Goal: Task Accomplishment & Management: Manage account settings

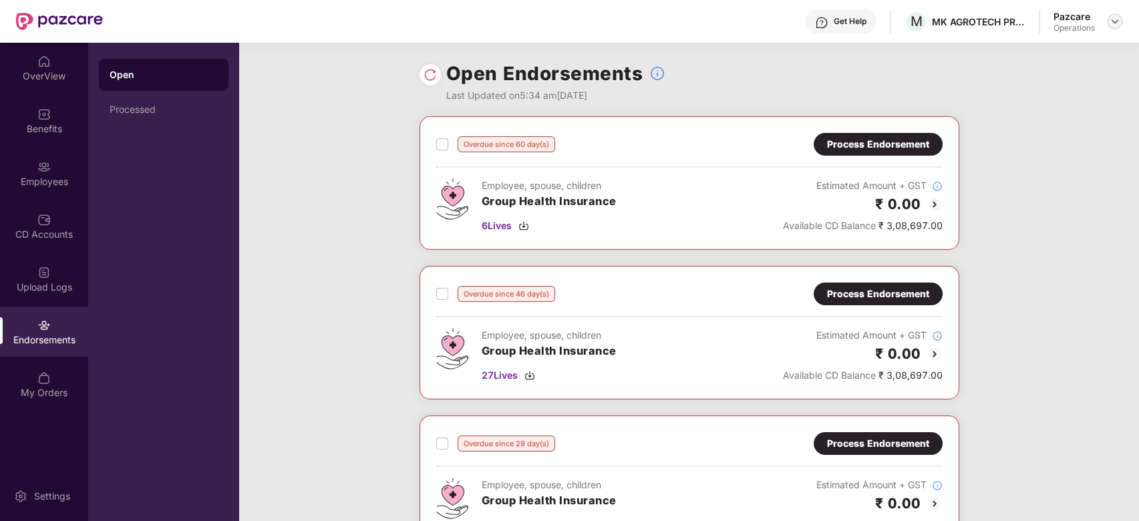
click at [1111, 23] on img at bounding box center [1114, 21] width 11 height 11
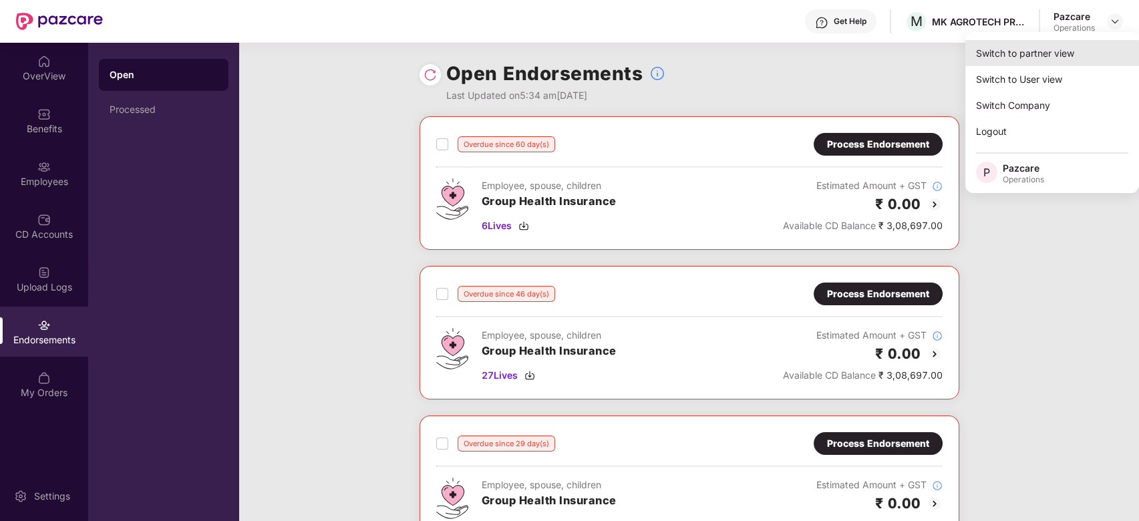
click at [1031, 55] on div "Switch to partner view" at bounding box center [1052, 53] width 174 height 26
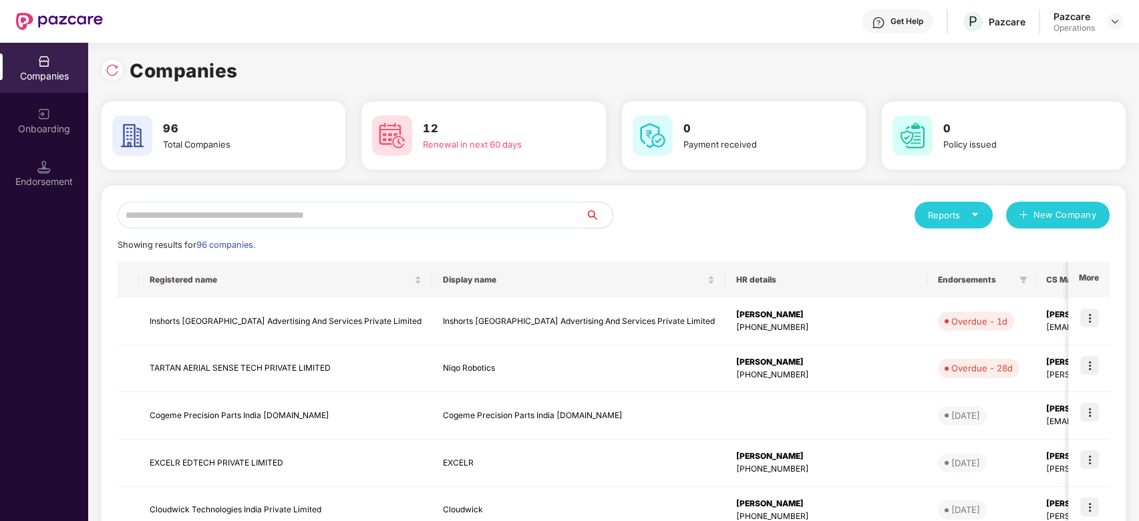
click at [383, 211] on input "text" at bounding box center [352, 215] width 468 height 27
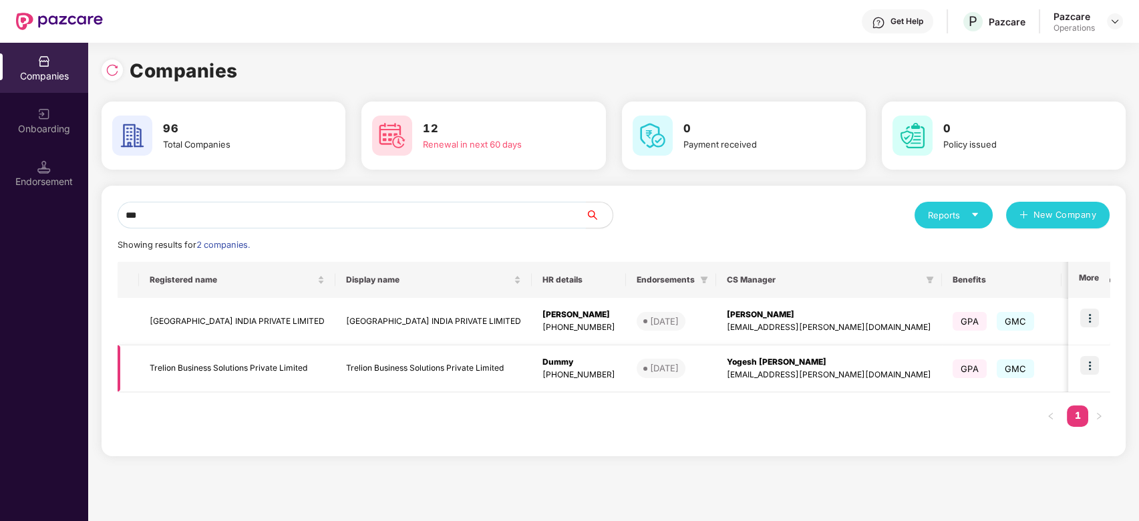
type input "***"
click at [1095, 361] on img at bounding box center [1089, 365] width 19 height 19
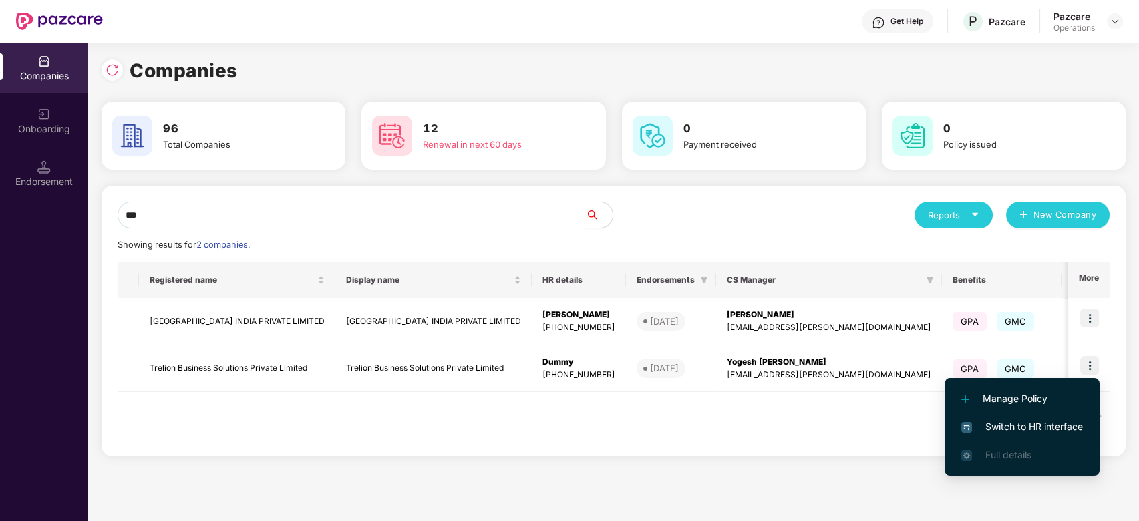
click at [1007, 425] on span "Switch to HR interface" at bounding box center [1022, 426] width 122 height 15
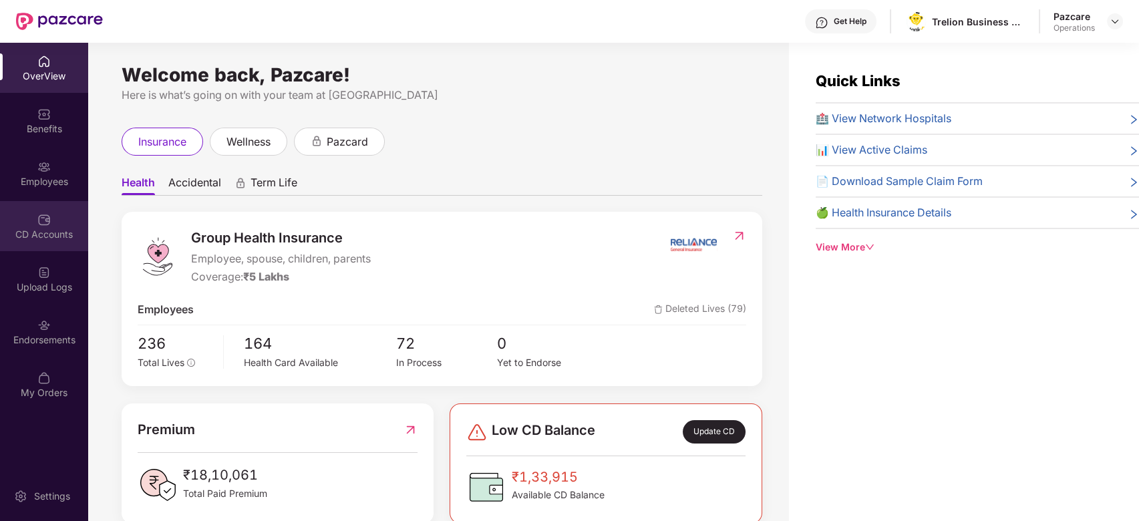
scroll to position [43, 0]
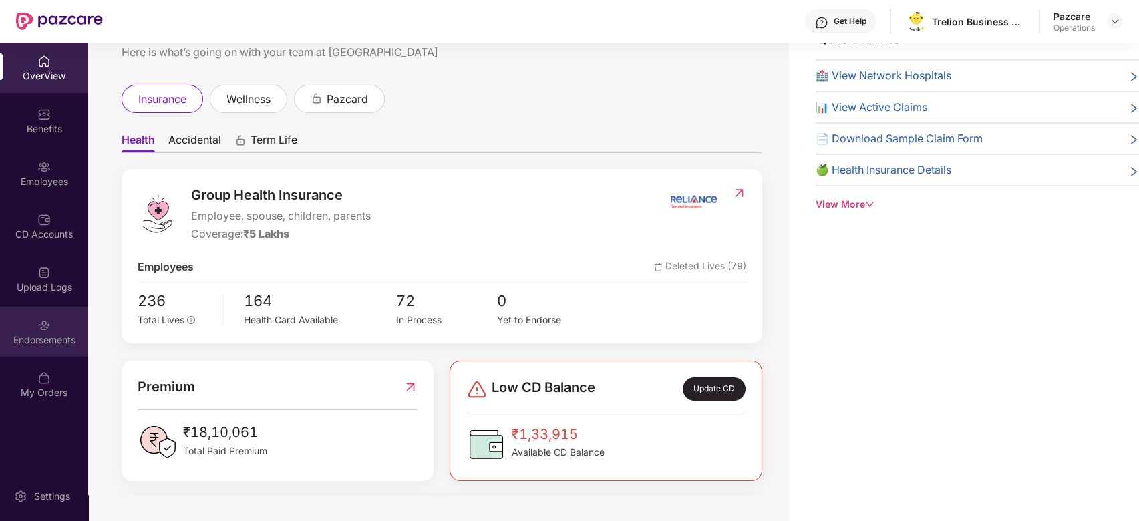
click at [24, 328] on div "Endorsements" at bounding box center [44, 332] width 88 height 50
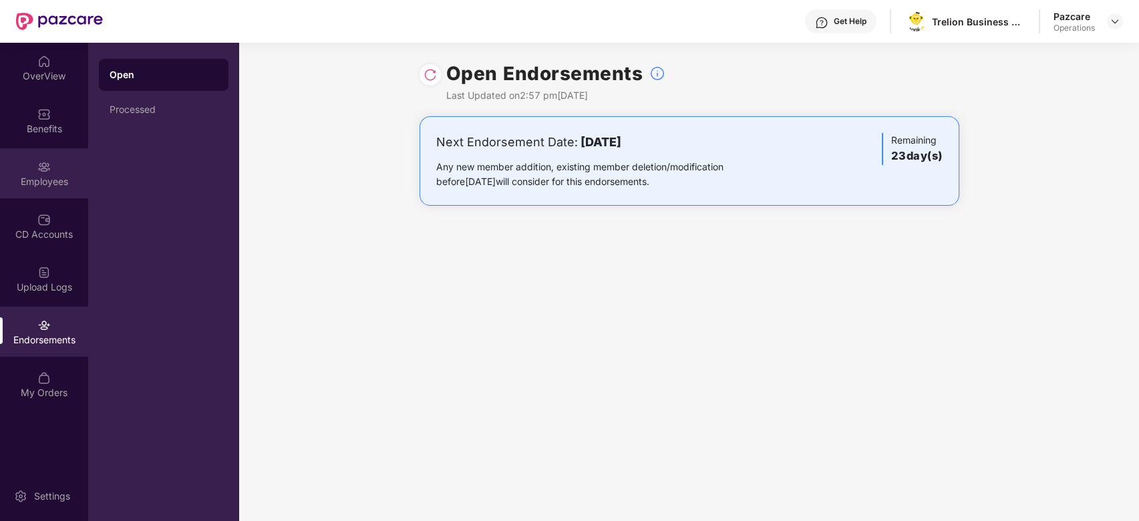
click at [37, 161] on img at bounding box center [43, 166] width 13 height 13
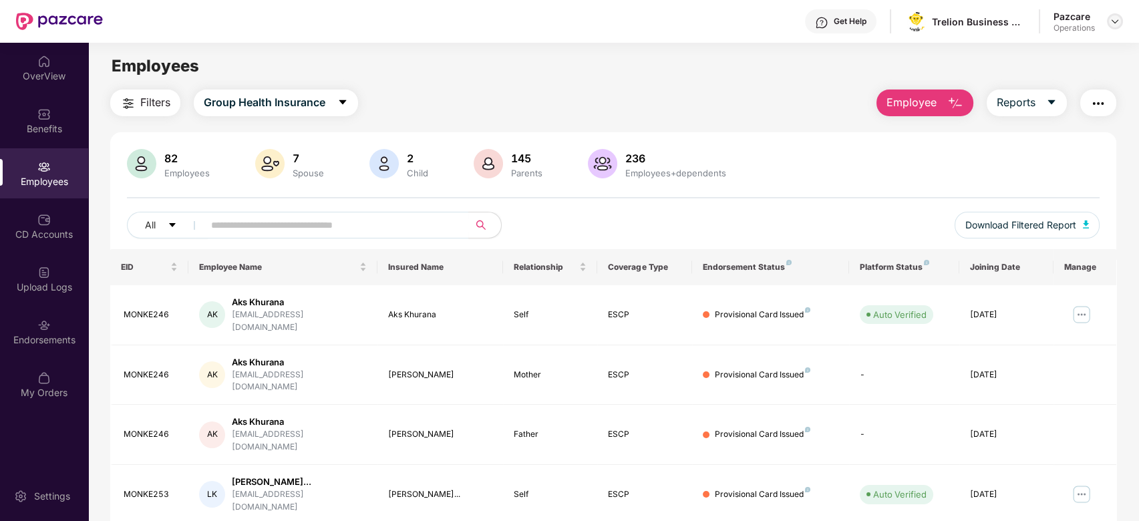
click at [1117, 22] on img at bounding box center [1114, 21] width 11 height 11
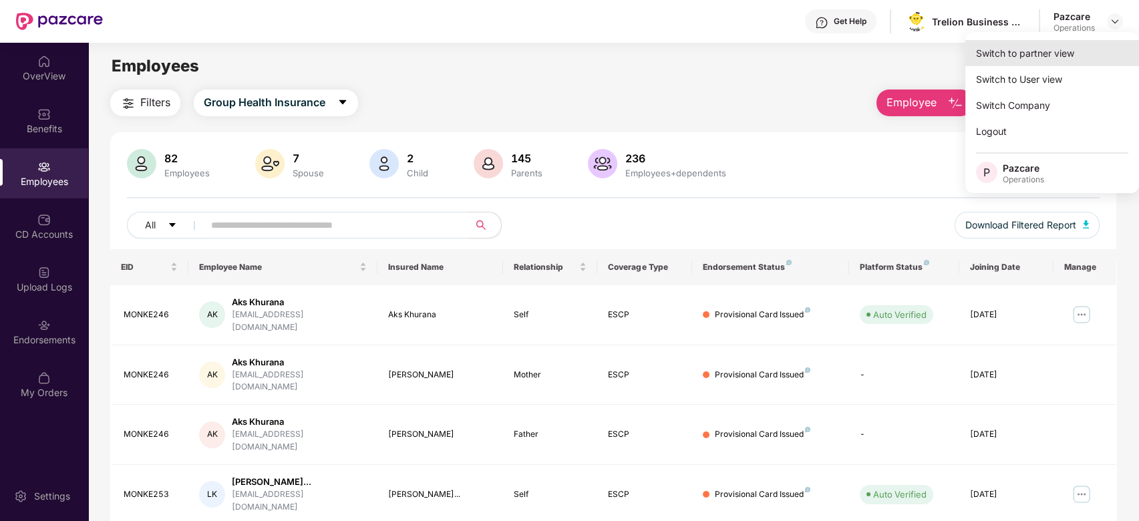
click at [1053, 50] on div "Switch to partner view" at bounding box center [1052, 53] width 174 height 26
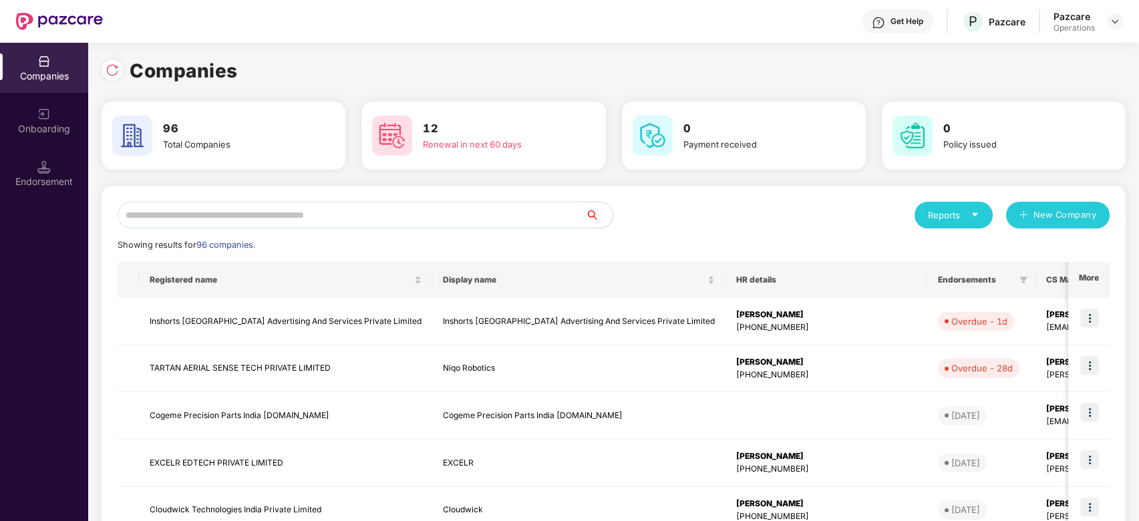
click at [515, 220] on input "text" at bounding box center [352, 215] width 468 height 27
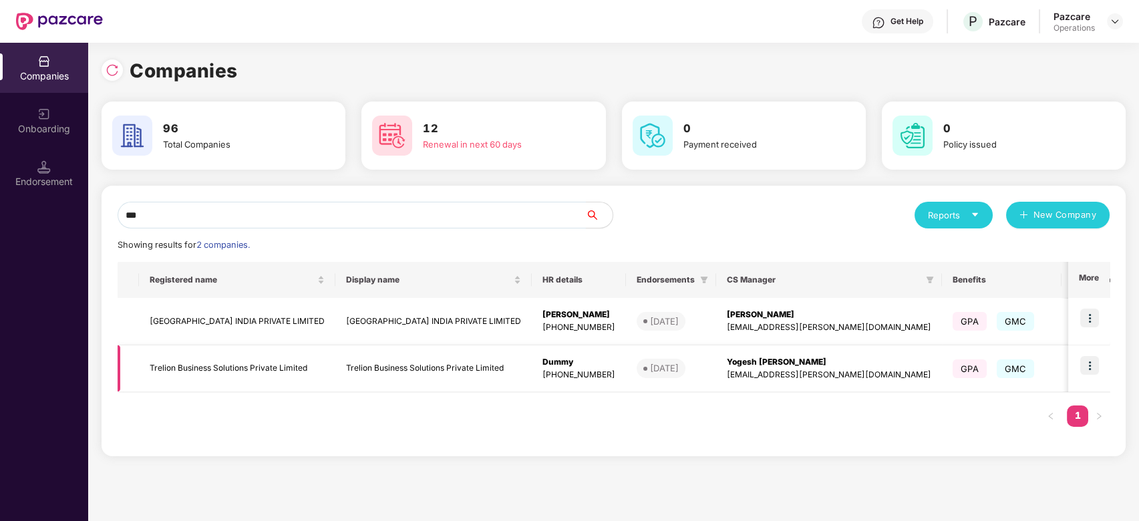
type input "***"
click at [276, 379] on td "Trelion Business Solutions Private Limited" at bounding box center [237, 368] width 196 height 47
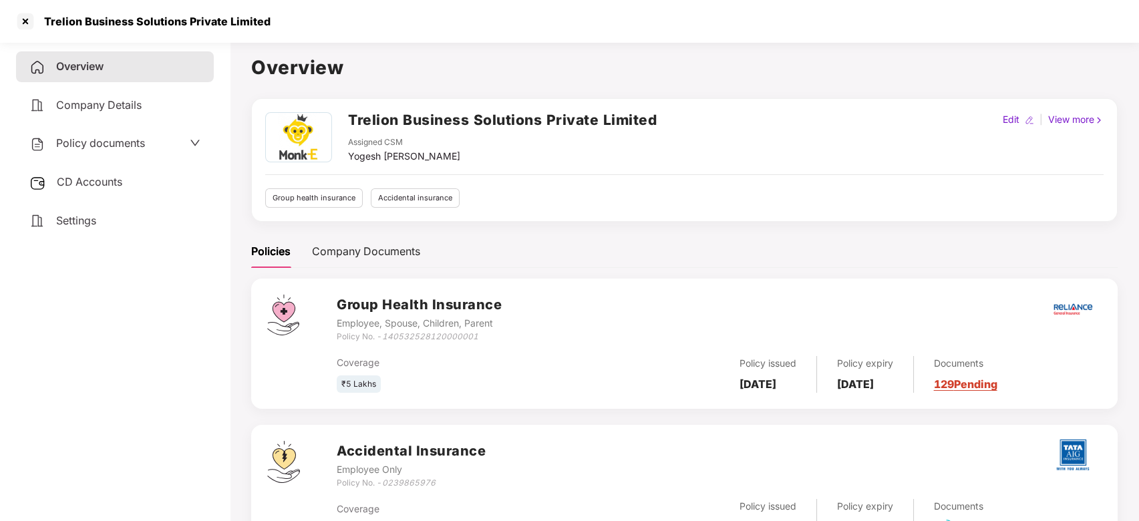
click at [91, 140] on span "Policy documents" at bounding box center [100, 142] width 89 height 13
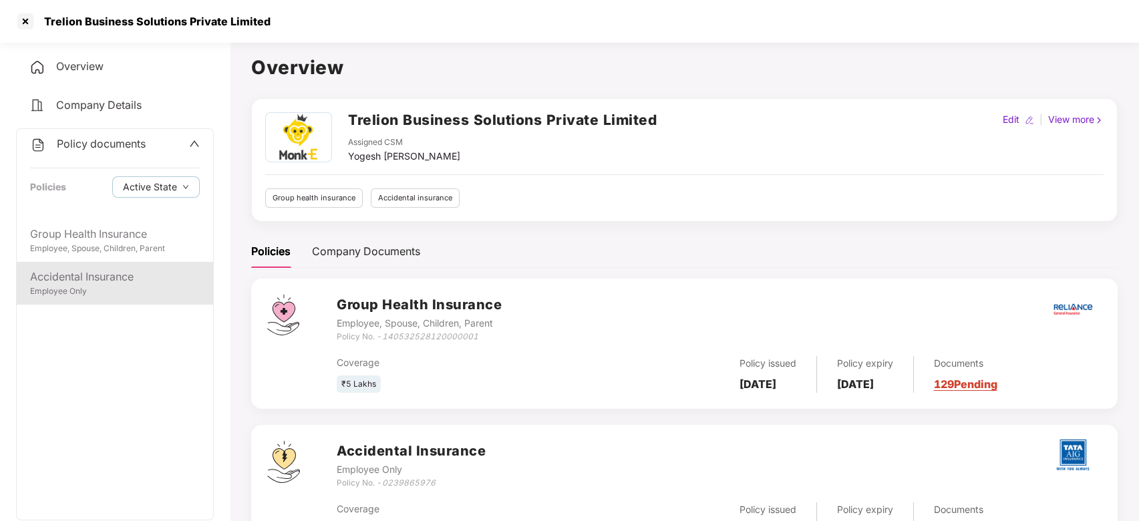
click at [100, 270] on div "Accidental Insurance" at bounding box center [115, 276] width 170 height 17
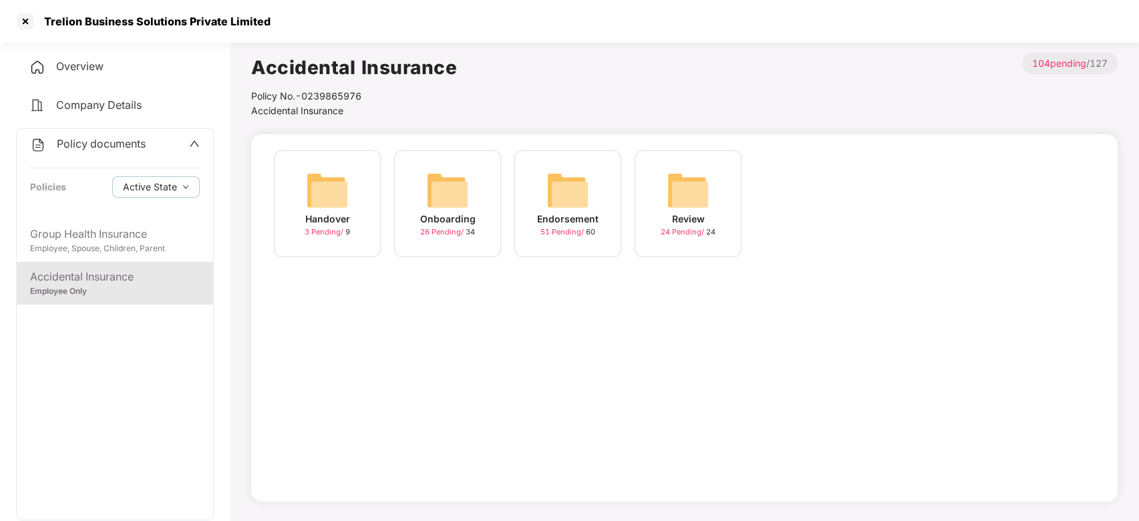
click at [566, 178] on img at bounding box center [567, 190] width 43 height 43
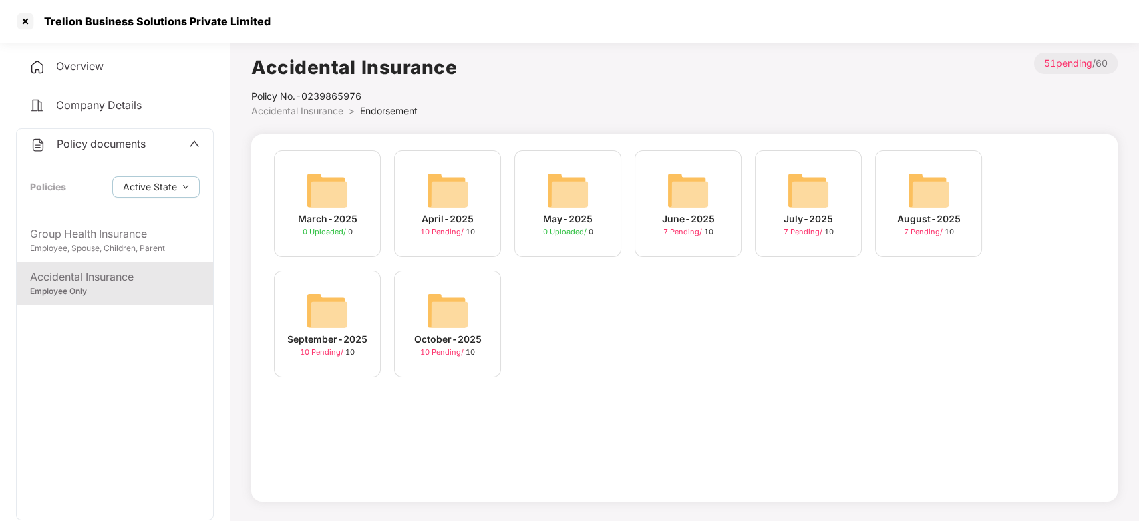
click at [323, 293] on img at bounding box center [327, 310] width 43 height 43
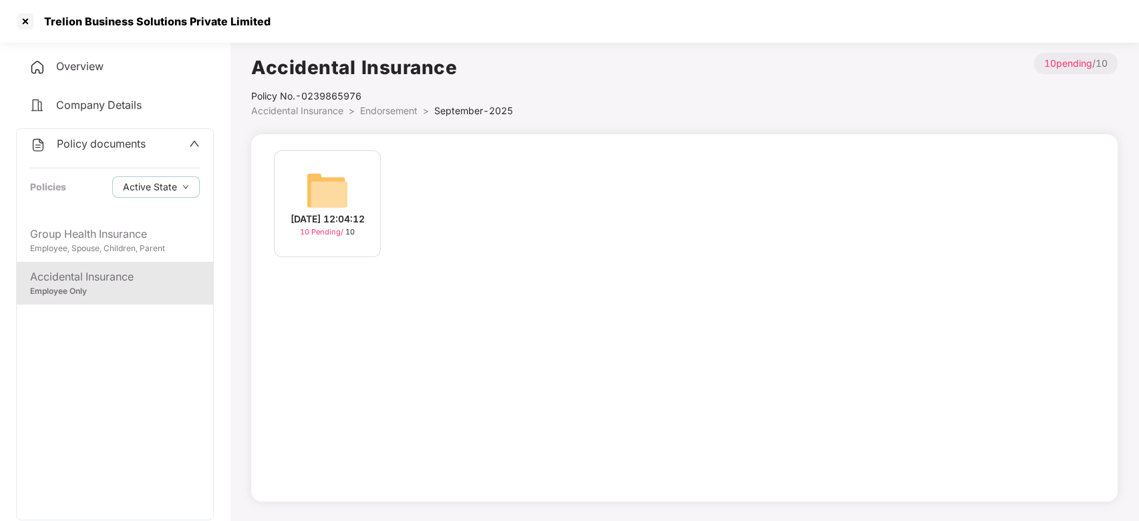
click at [361, 169] on div "[DATE] 12:04:12 10 Pending / 10" at bounding box center [327, 203] width 107 height 107
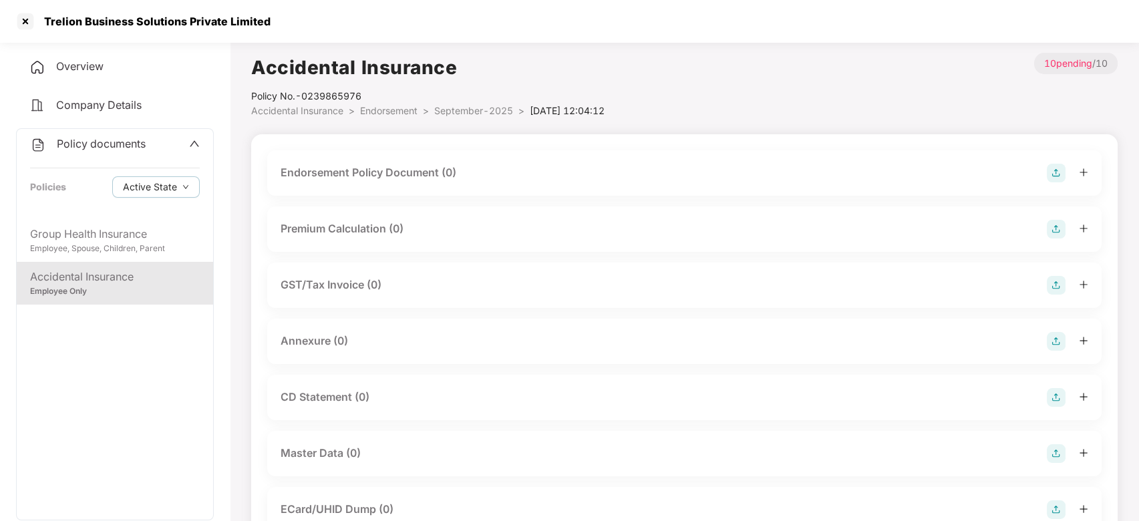
click at [1052, 174] on img at bounding box center [1056, 173] width 19 height 19
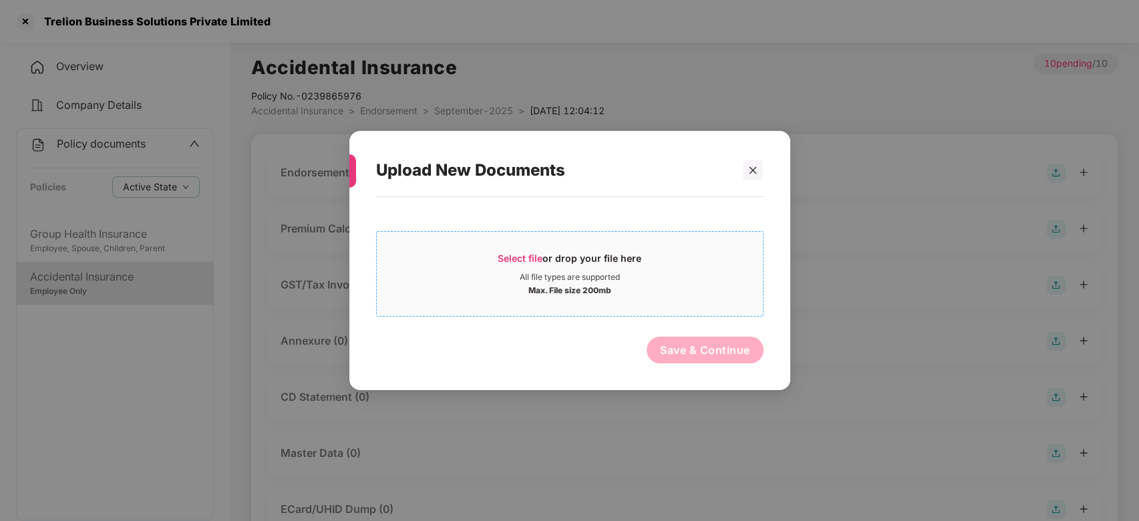
click at [638, 264] on div "Select file or drop your file here" at bounding box center [570, 262] width 144 height 20
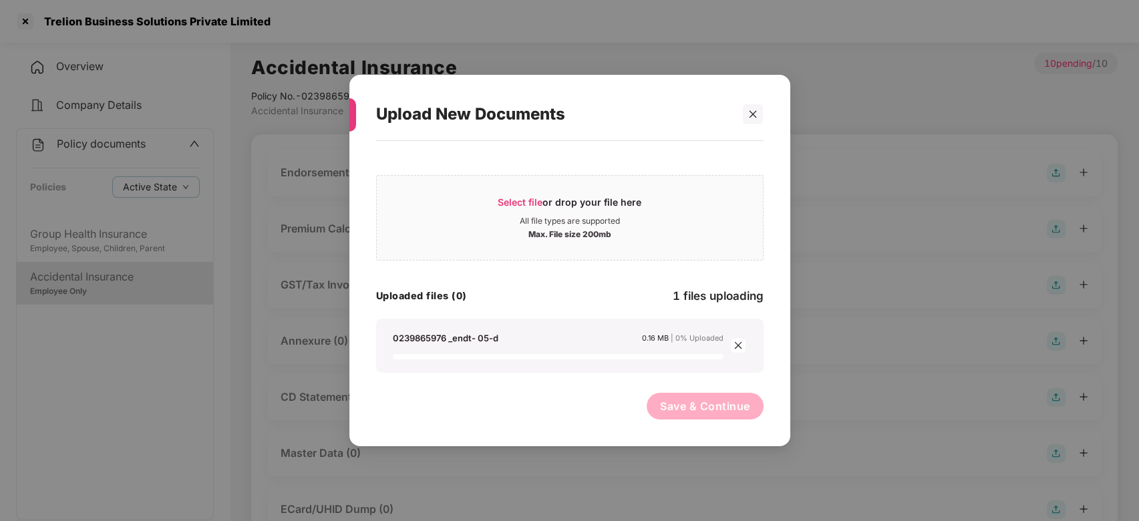
scroll to position [222, 0]
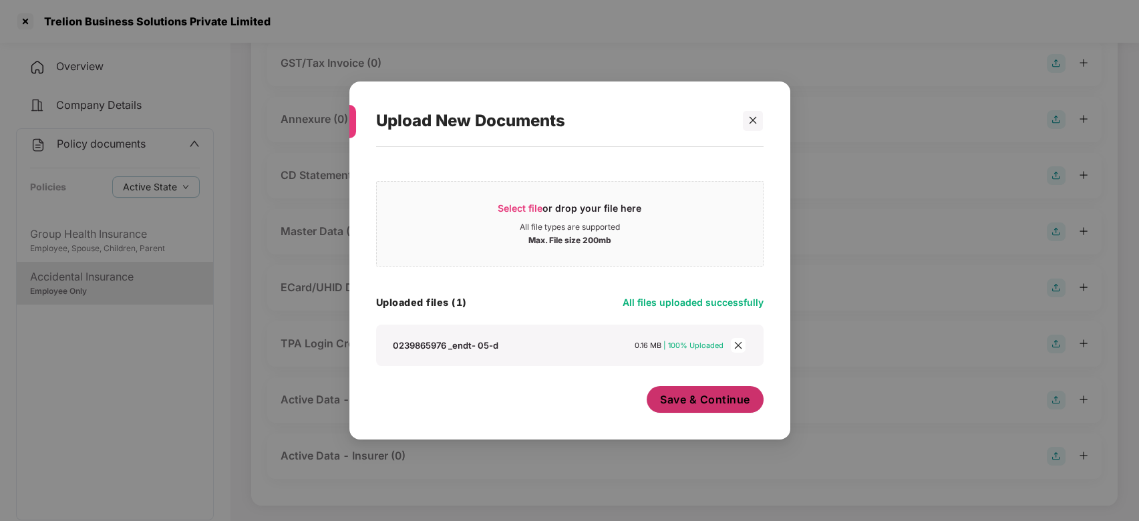
click at [675, 398] on span "Save & Continue" at bounding box center [705, 399] width 90 height 15
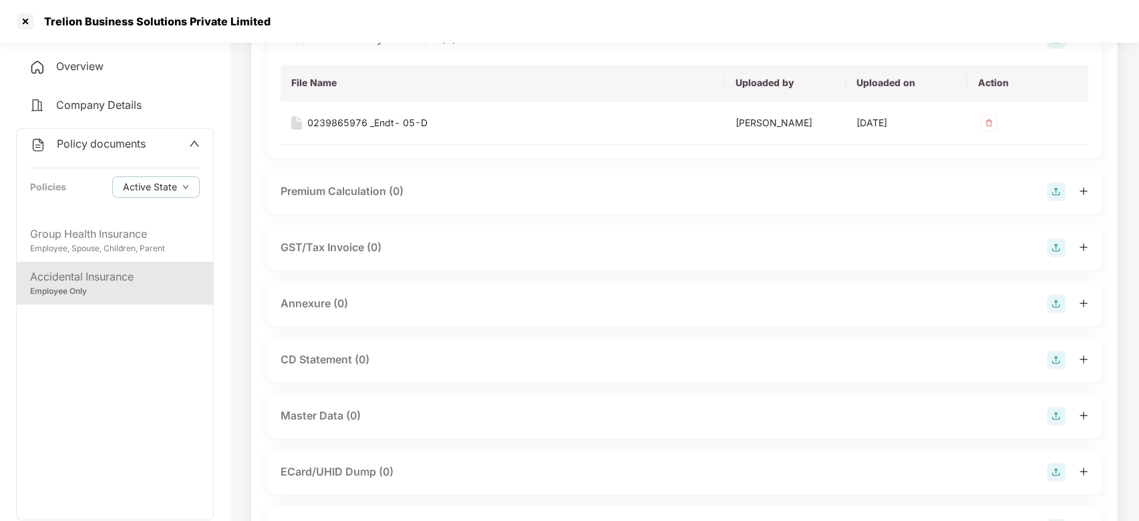
scroll to position [134, 0]
click at [1055, 294] on img at bounding box center [1056, 303] width 19 height 19
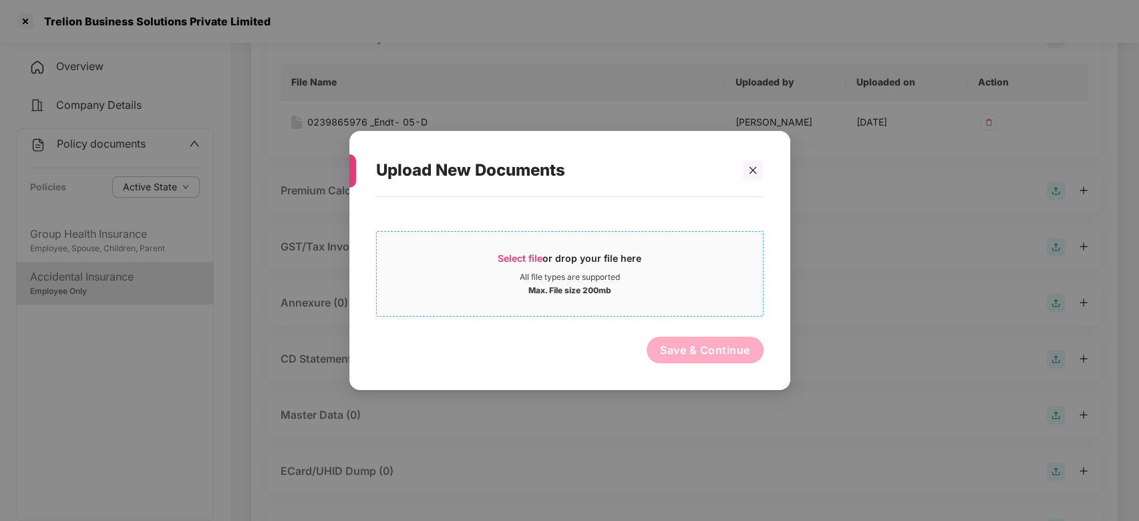
click at [669, 272] on div "All file types are supported" at bounding box center [570, 277] width 386 height 11
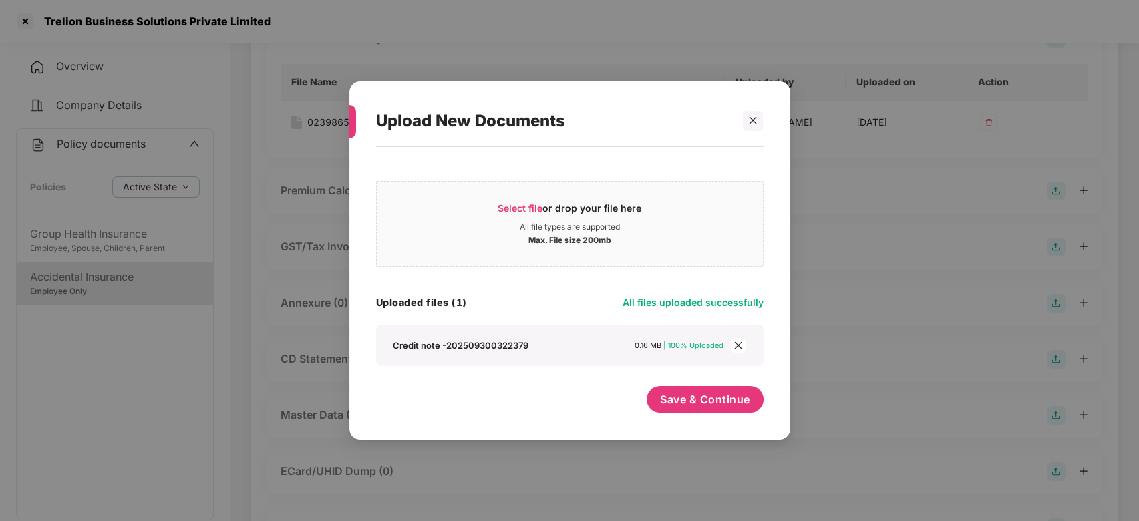
click at [737, 348] on icon "close" at bounding box center [737, 345] width 9 height 9
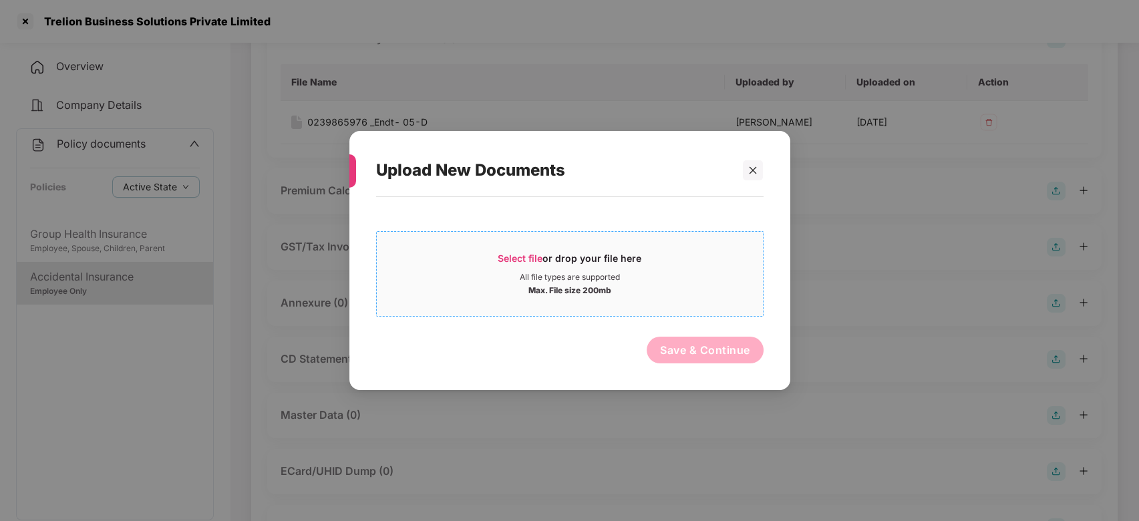
click at [521, 252] on span "Select file" at bounding box center [520, 257] width 45 height 11
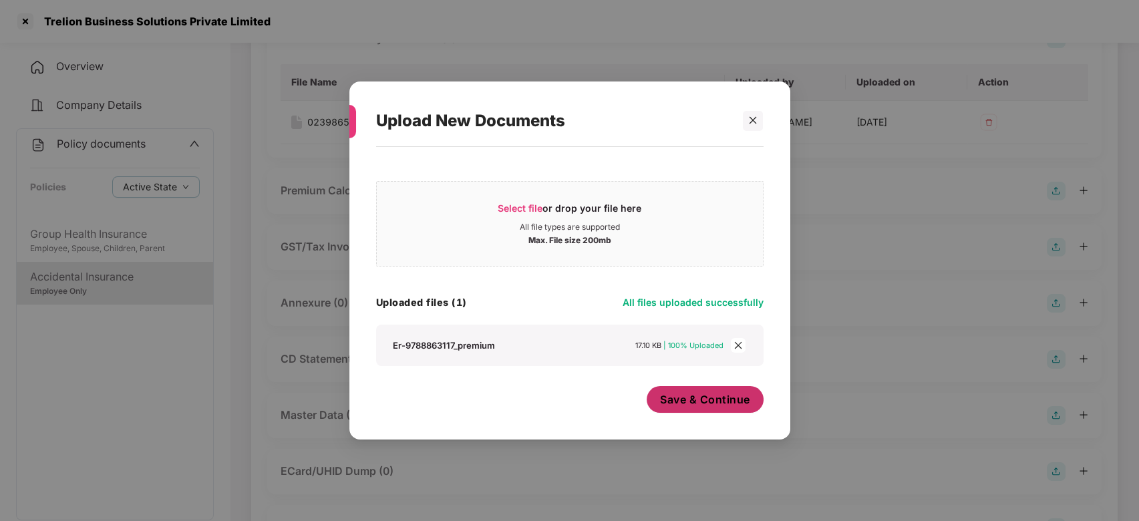
click at [709, 389] on button "Save & Continue" at bounding box center [704, 399] width 117 height 27
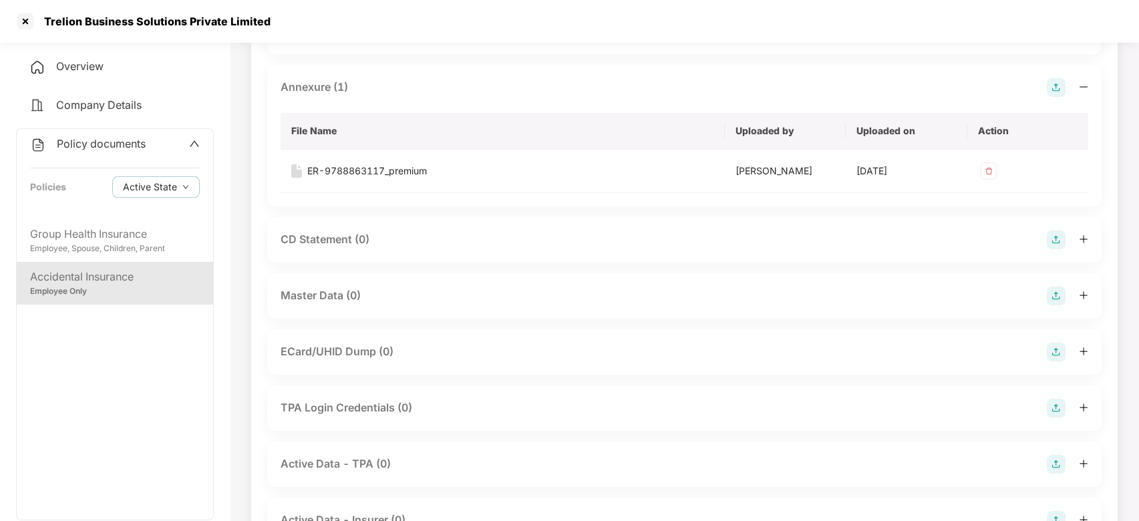
scroll to position [354, 0]
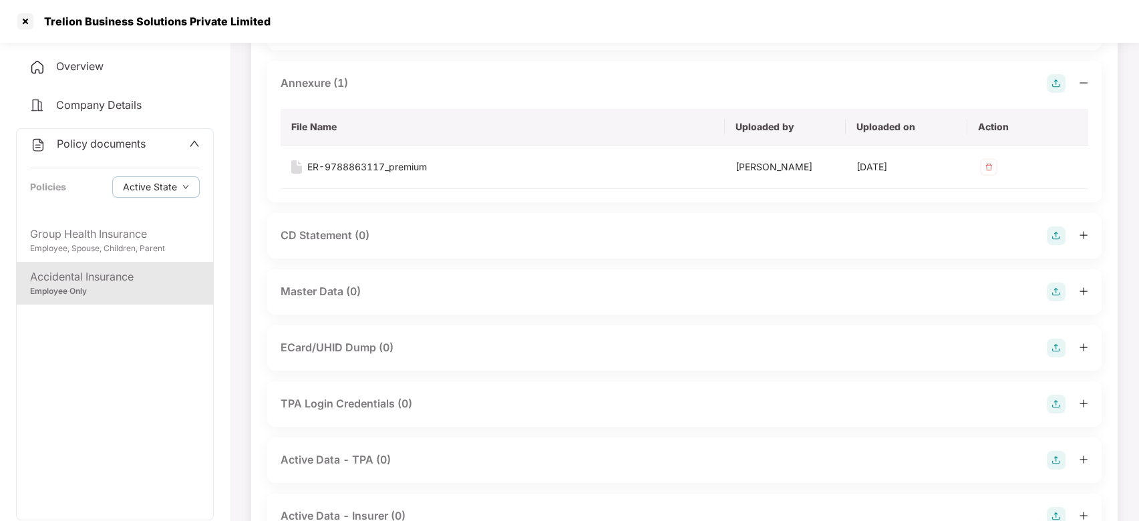
click at [1057, 289] on img at bounding box center [1056, 292] width 19 height 19
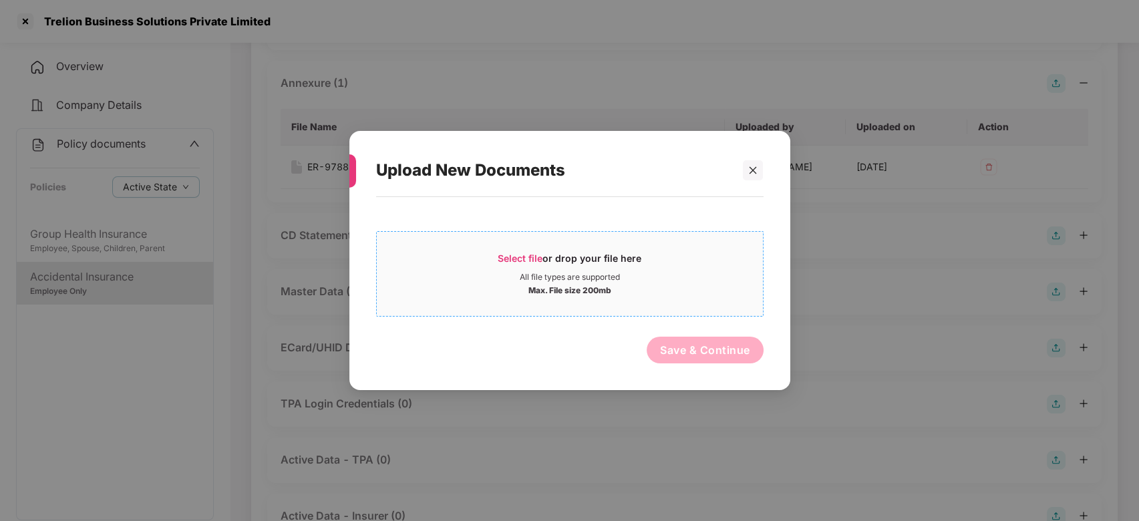
click at [689, 286] on div "Max. File size 200mb" at bounding box center [570, 289] width 386 height 13
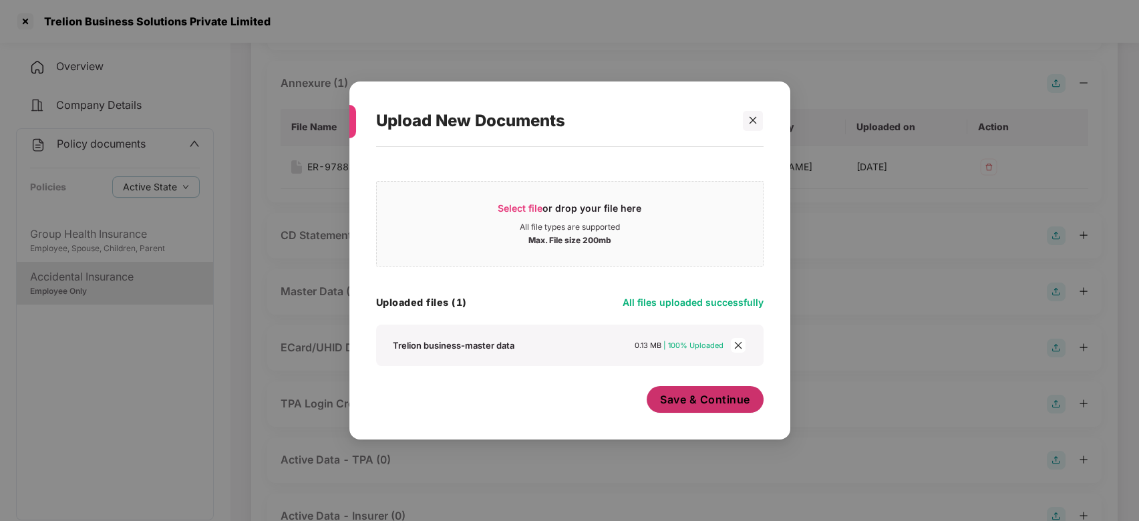
click at [687, 399] on span "Save & Continue" at bounding box center [705, 399] width 90 height 15
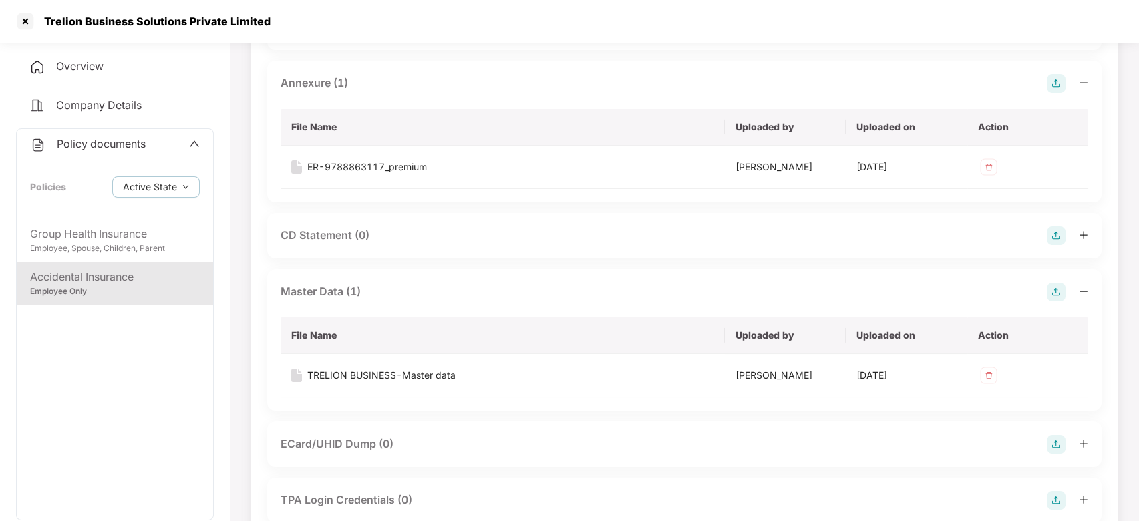
scroll to position [0, 0]
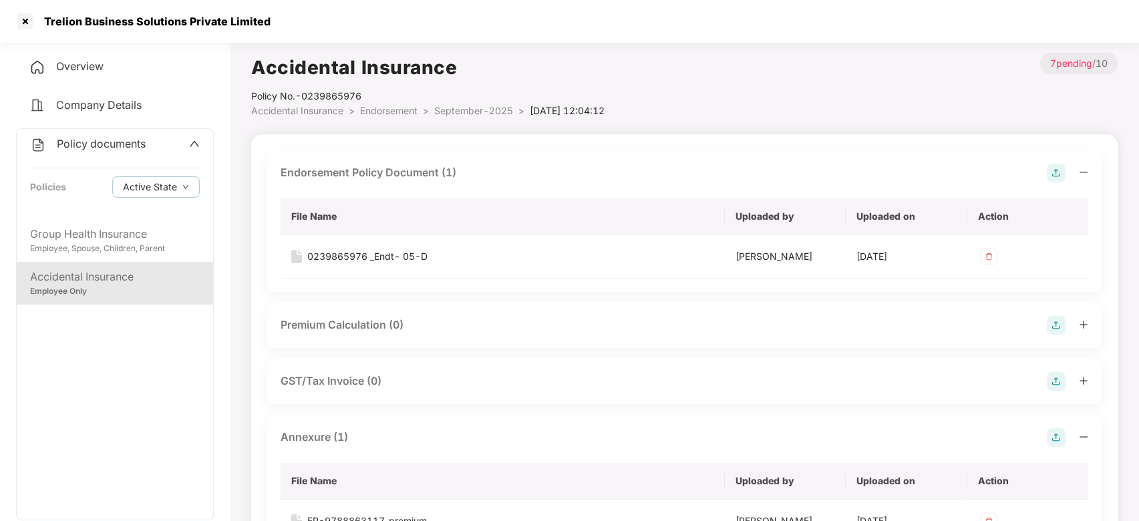
click at [468, 110] on span "September-2025" at bounding box center [473, 110] width 79 height 11
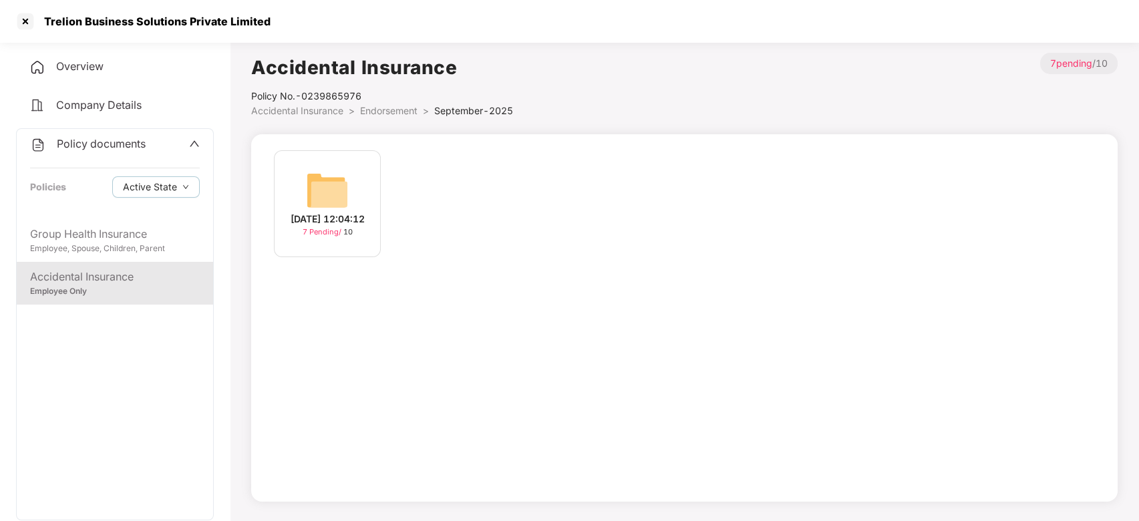
click at [391, 111] on span "Endorsement" at bounding box center [388, 110] width 57 height 11
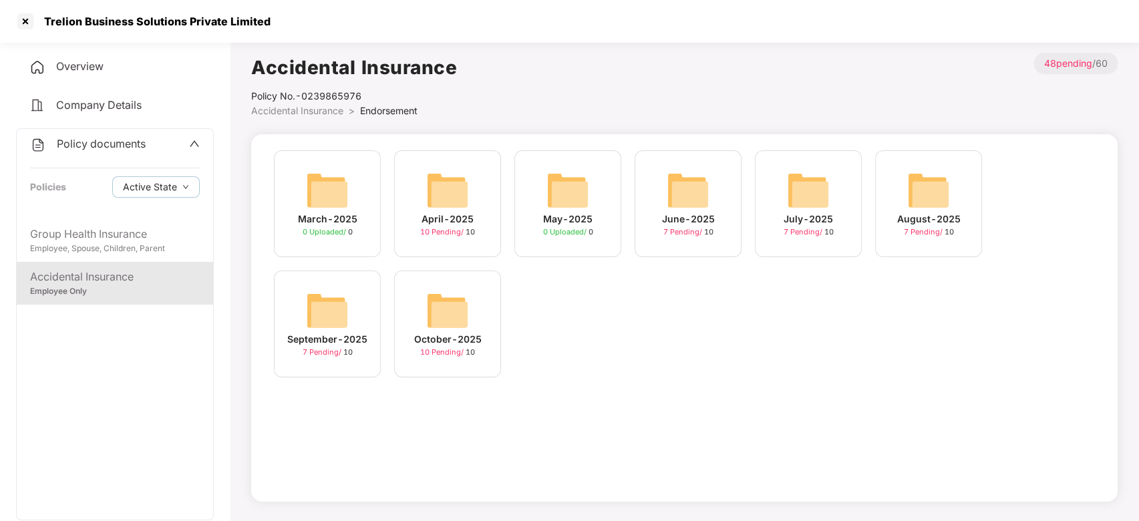
click at [119, 139] on span "Policy documents" at bounding box center [101, 143] width 89 height 13
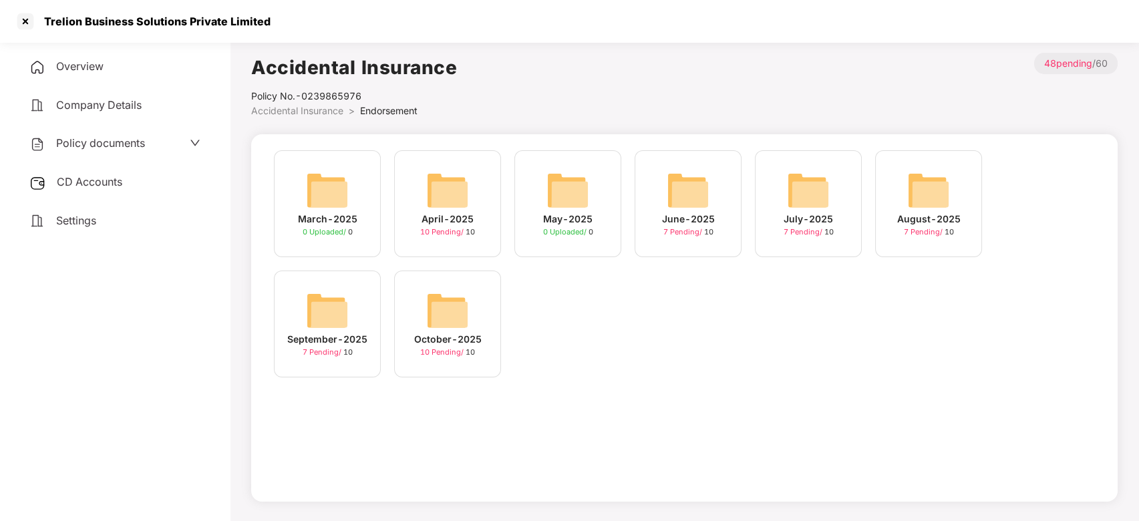
click at [97, 184] on span "CD Accounts" at bounding box center [89, 181] width 65 height 13
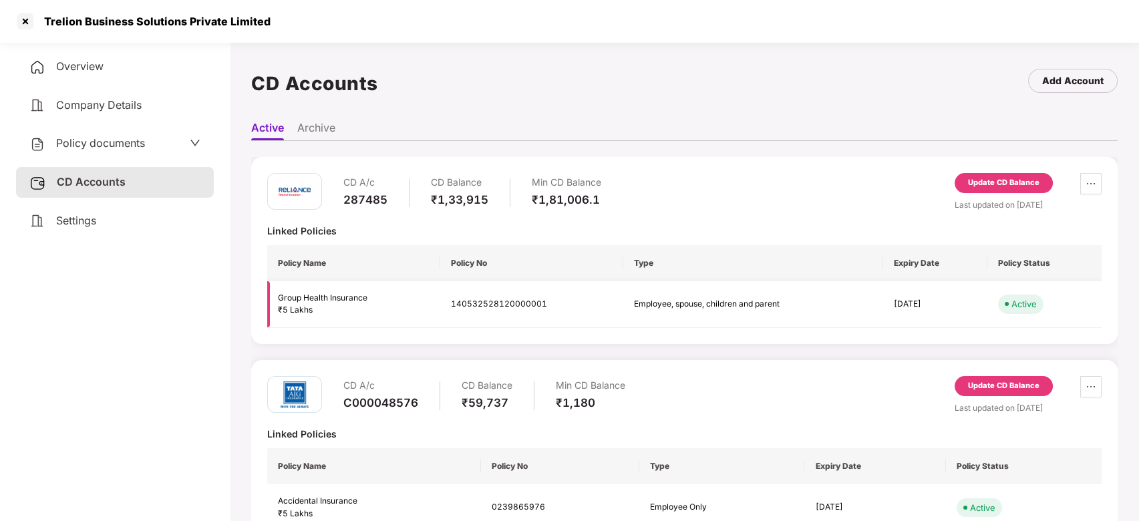
scroll to position [37, 0]
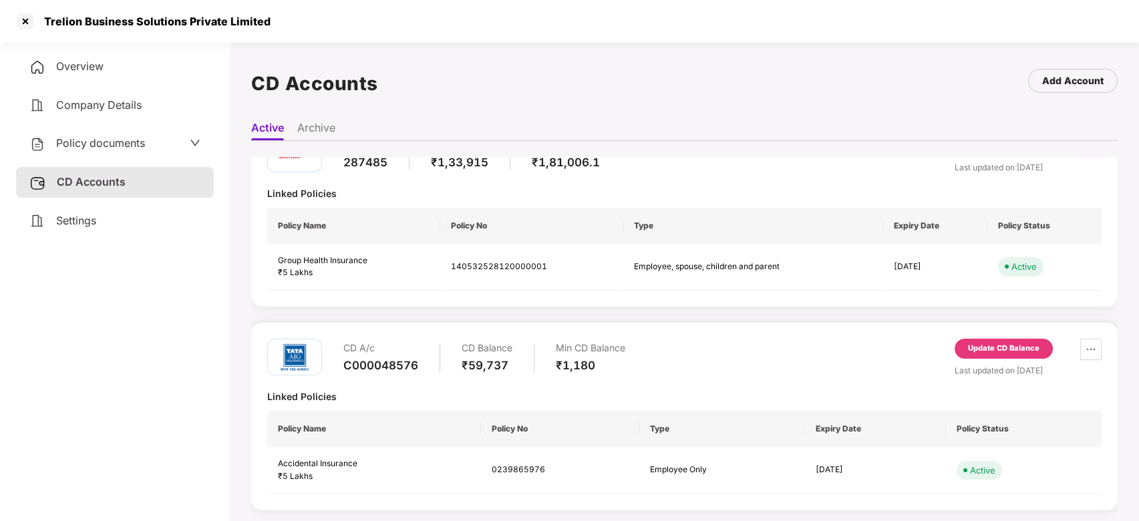
click at [1000, 343] on div "Update CD Balance" at bounding box center [1003, 349] width 71 height 12
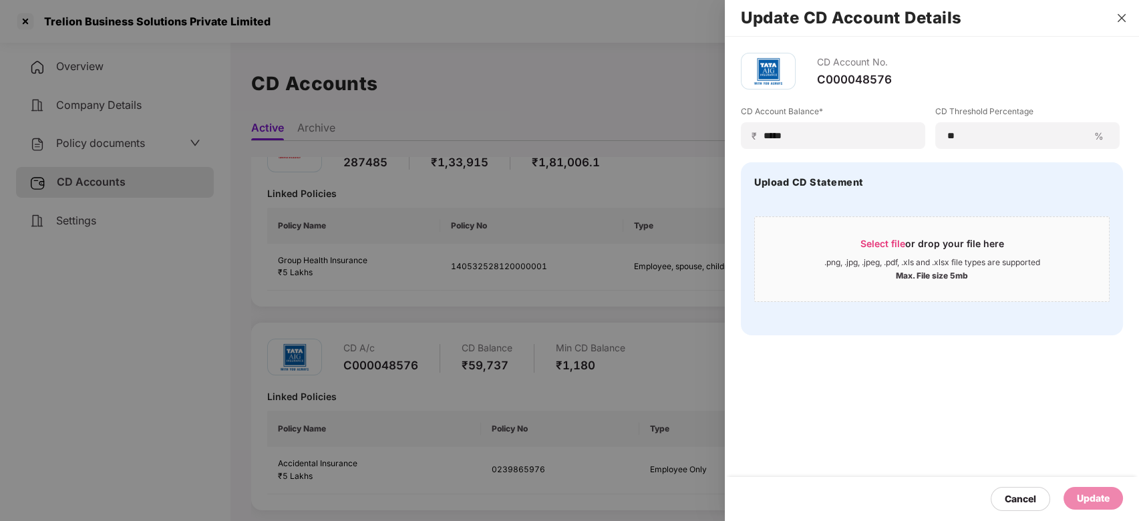
click at [1121, 23] on button "Close" at bounding box center [1121, 18] width 19 height 12
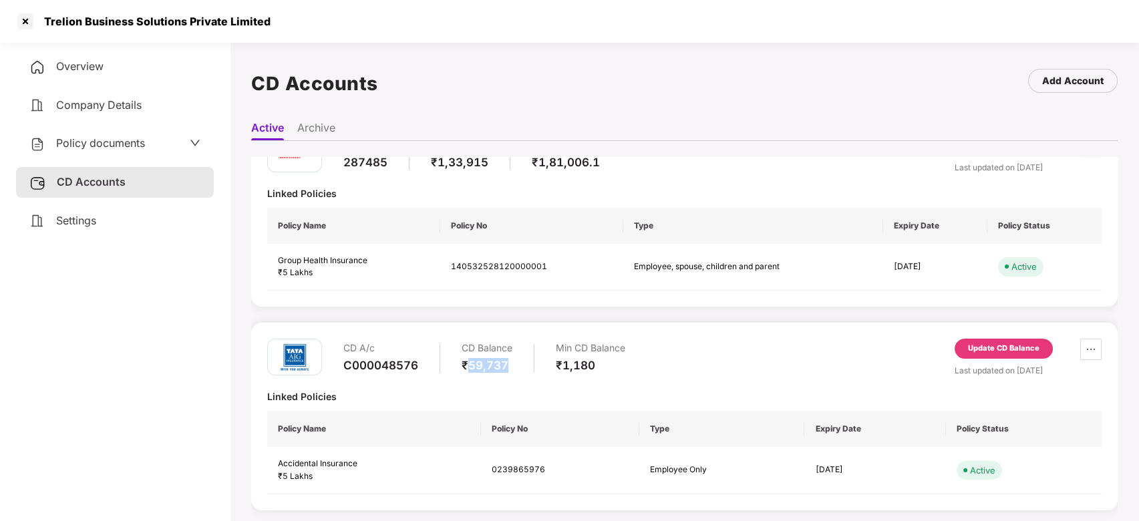
drag, startPoint x: 468, startPoint y: 365, endPoint x: 506, endPoint y: 361, distance: 38.9
click at [506, 361] on div "₹59,737" at bounding box center [486, 365] width 51 height 15
copy div "59,737"
click at [995, 341] on div "Update CD Balance" at bounding box center [1003, 349] width 98 height 20
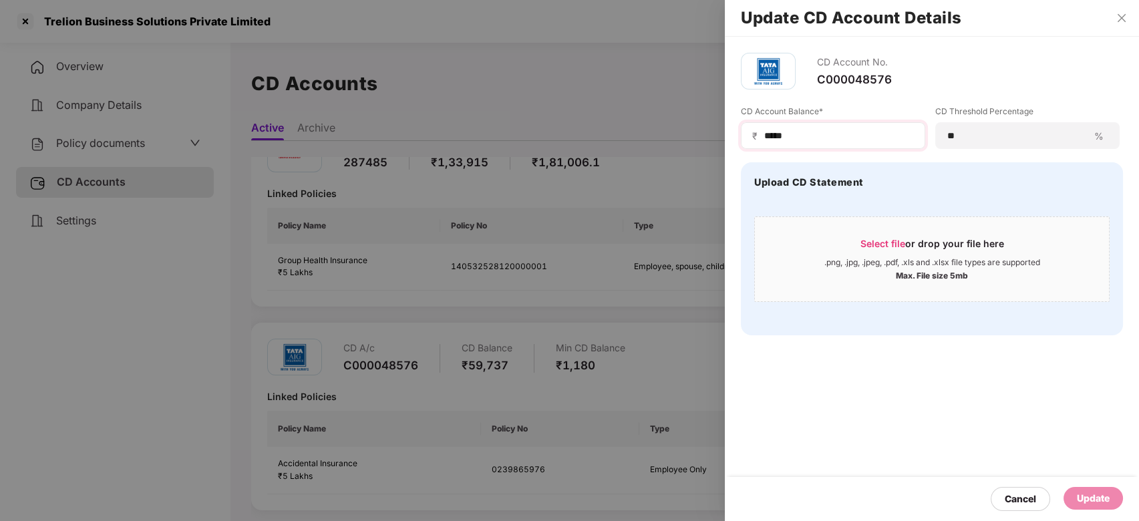
click at [799, 144] on div "₹ *****" at bounding box center [833, 135] width 184 height 27
click at [800, 142] on input "*****" at bounding box center [838, 136] width 151 height 14
type input "*"
type input "****"
click at [1081, 487] on div "Update" at bounding box center [1092, 498] width 59 height 23
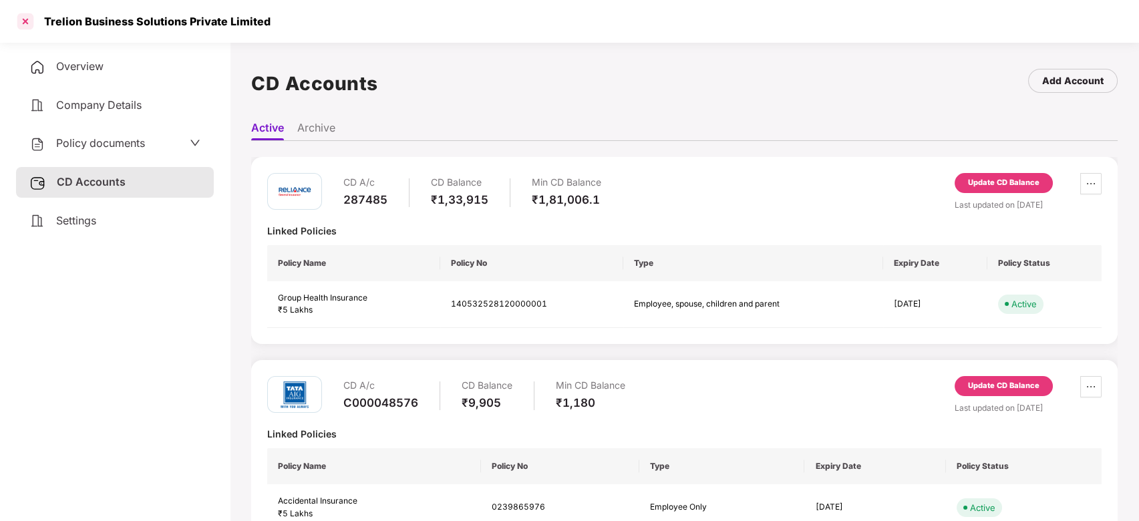
click at [25, 17] on div at bounding box center [25, 21] width 21 height 21
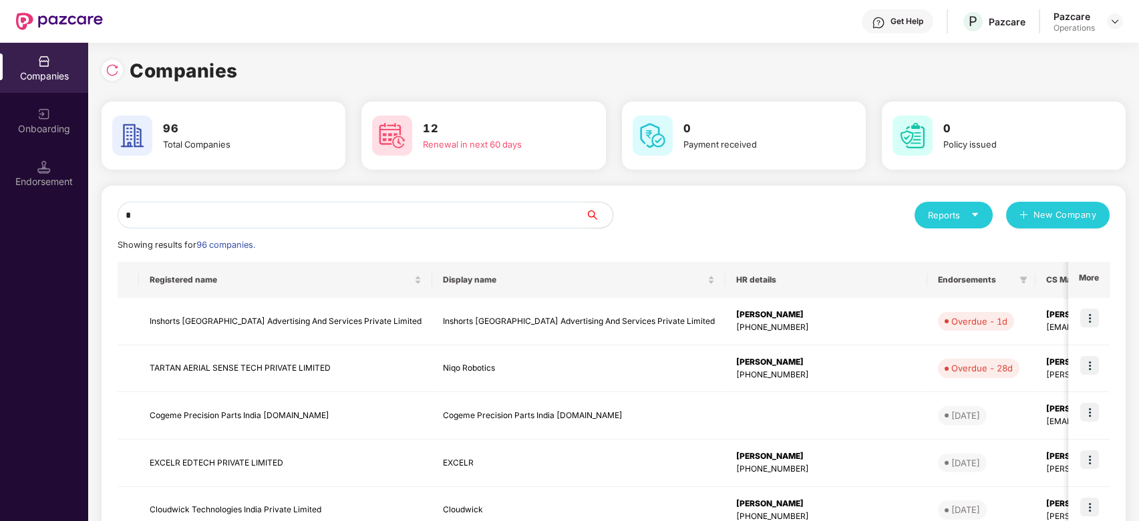
click at [399, 216] on input "*" at bounding box center [352, 215] width 468 height 27
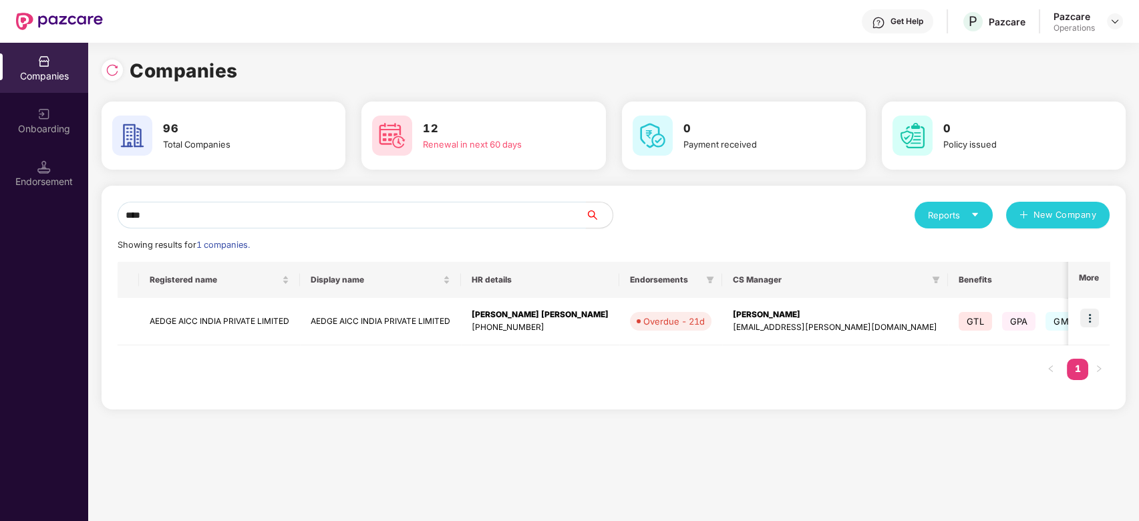
type input "****"
click at [226, 311] on td "AEDGE AICC INDIA PRIVATE LIMITED" at bounding box center [219, 321] width 161 height 47
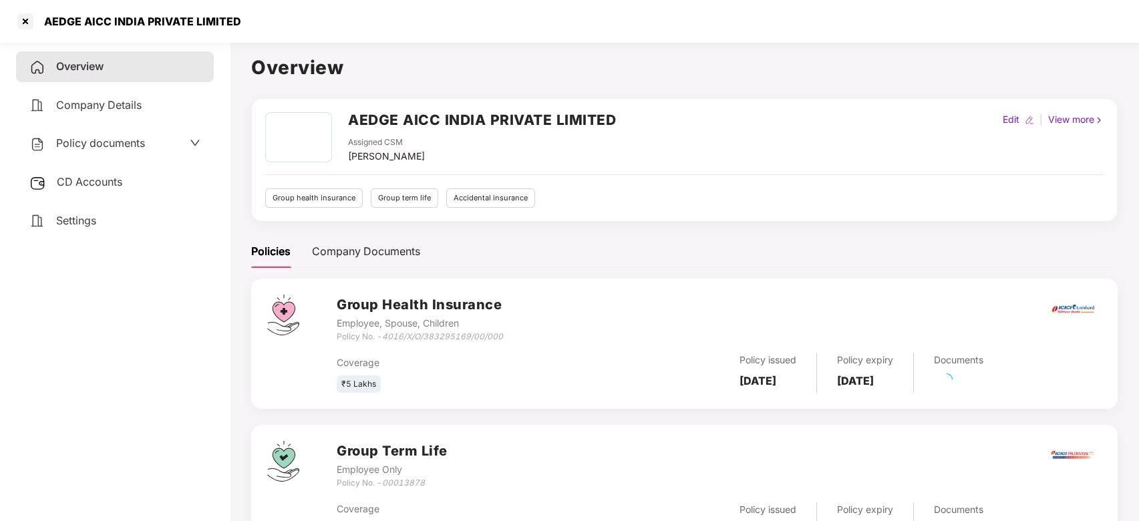
click at [88, 143] on span "Policy documents" at bounding box center [100, 142] width 89 height 13
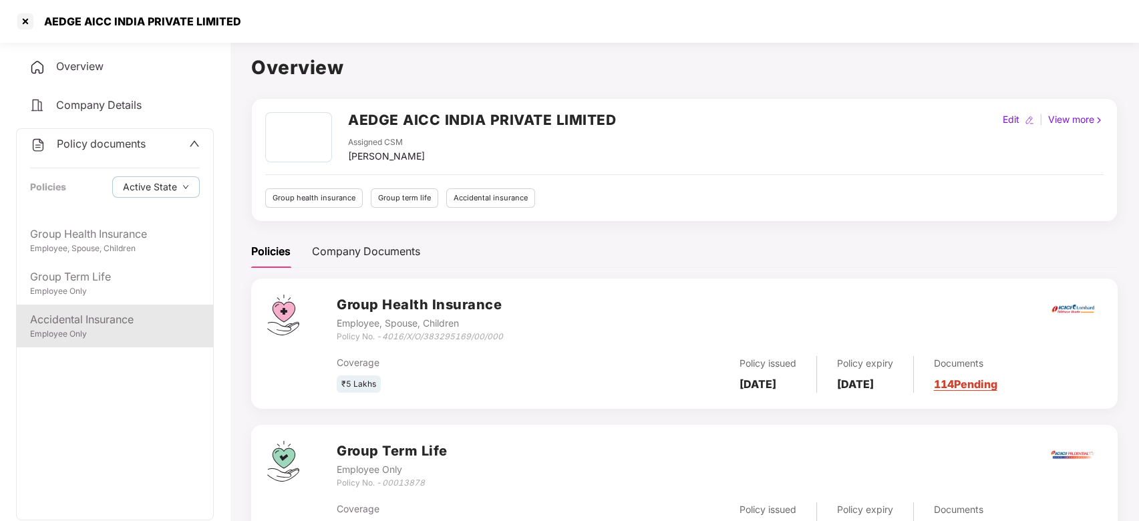
click at [79, 313] on div "Accidental Insurance" at bounding box center [115, 319] width 170 height 17
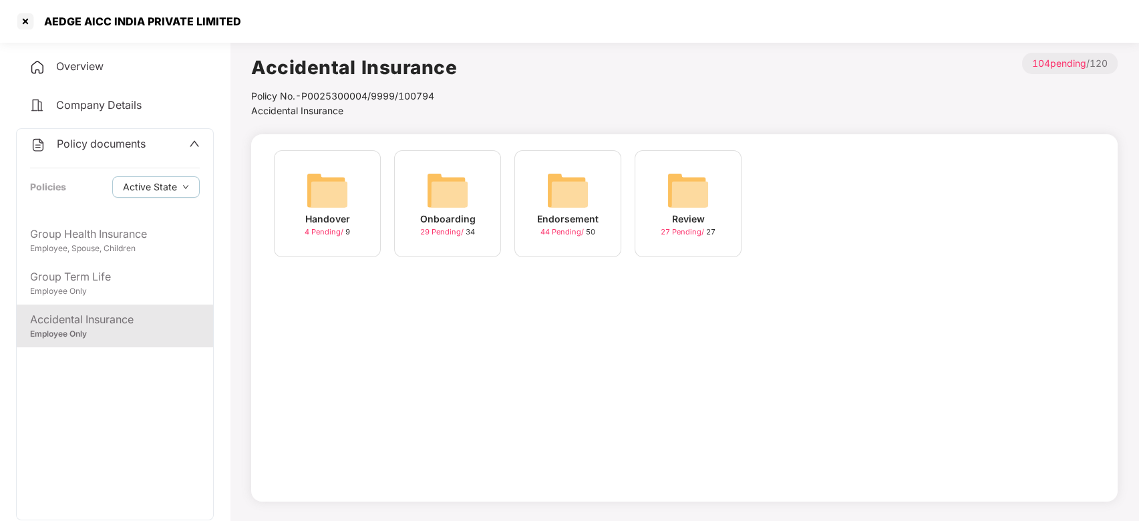
click at [562, 198] on img at bounding box center [567, 190] width 43 height 43
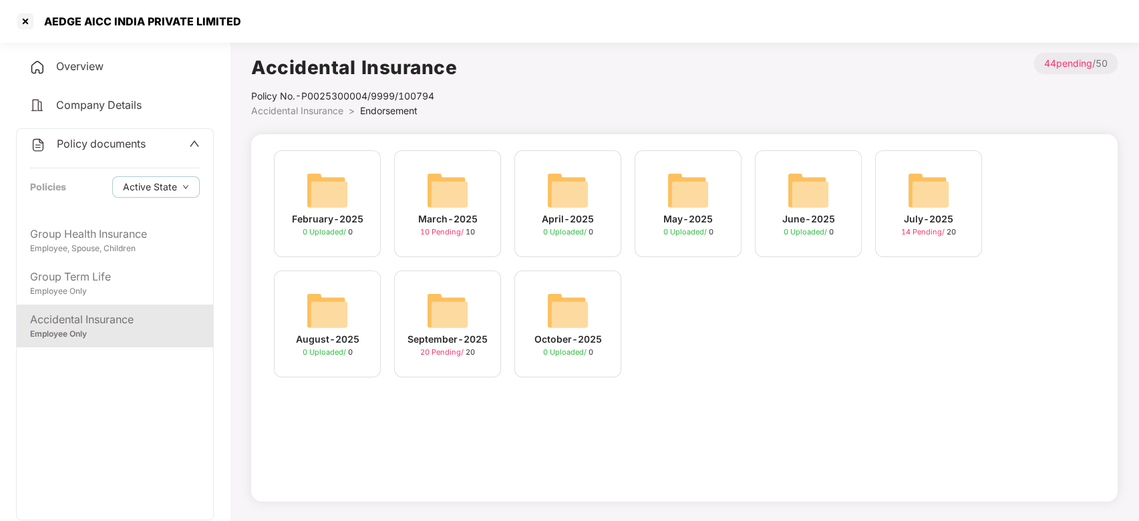
click at [408, 299] on div "September-2025 20 Pending / 20" at bounding box center [447, 323] width 107 height 107
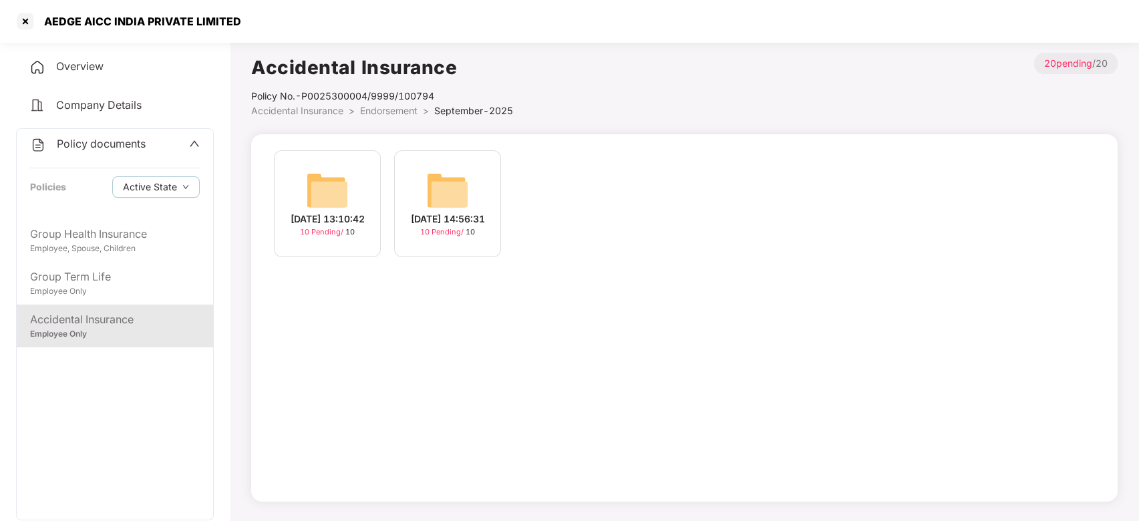
click at [321, 178] on img at bounding box center [327, 190] width 43 height 43
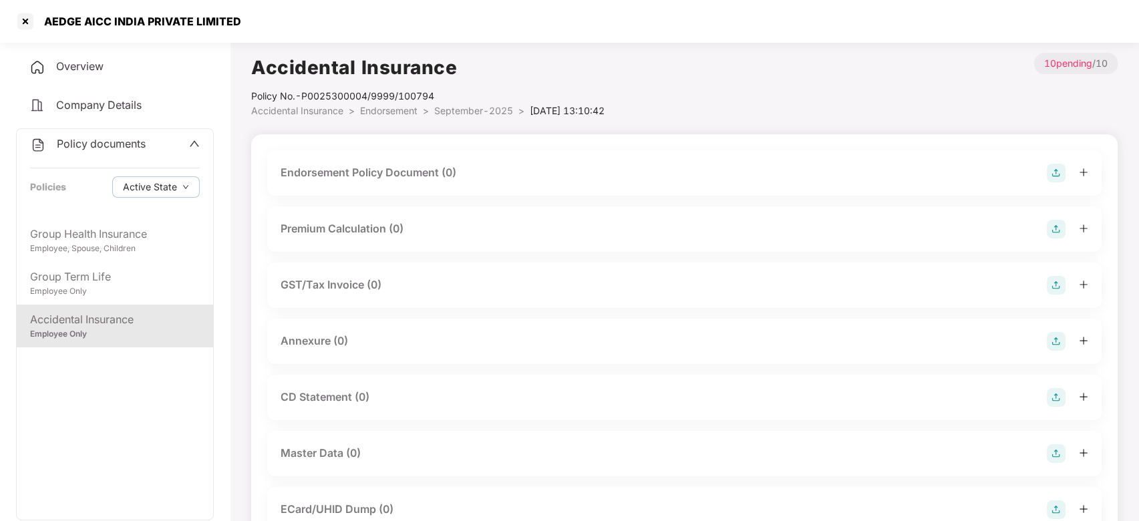
click at [1064, 173] on img at bounding box center [1056, 173] width 19 height 19
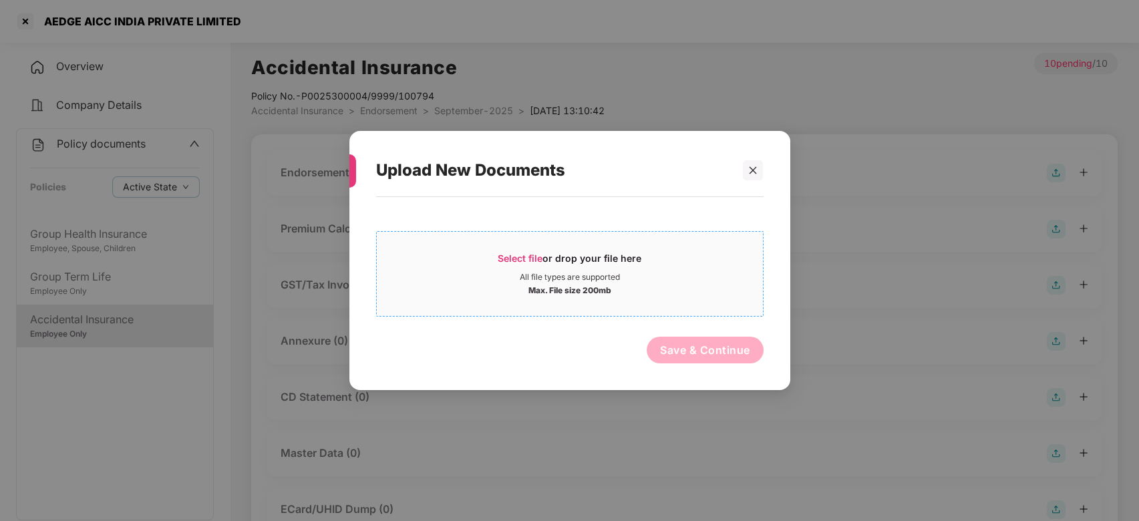
click at [702, 291] on div "Max. File size 200mb" at bounding box center [570, 289] width 386 height 13
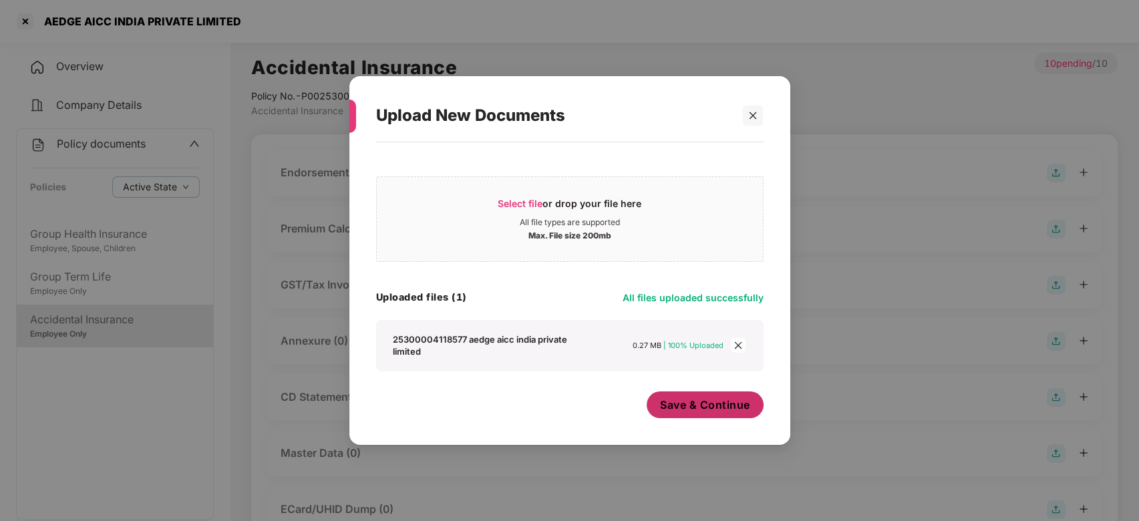
click at [687, 392] on button "Save & Continue" at bounding box center [704, 404] width 117 height 27
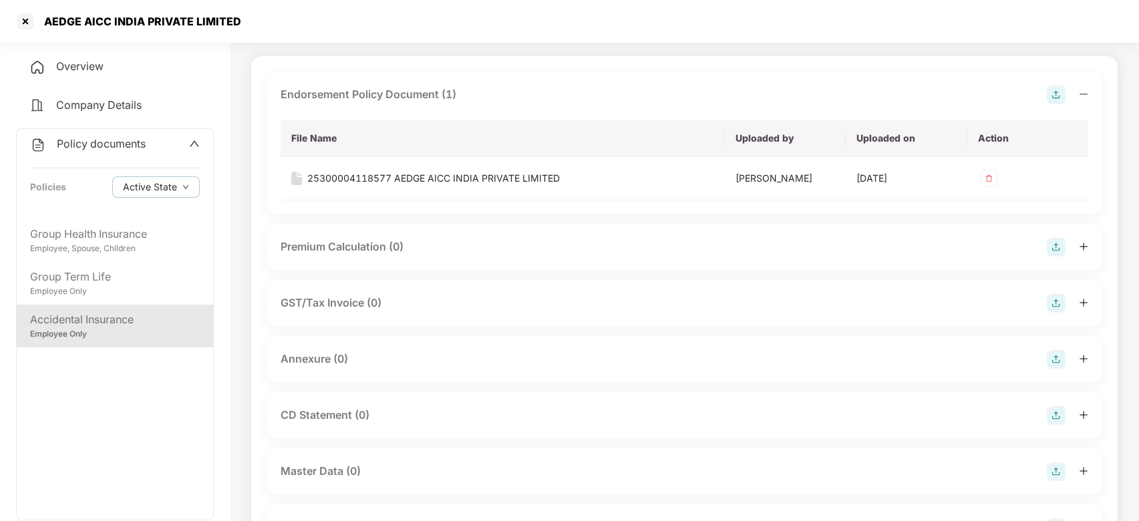
scroll to position [118, 0]
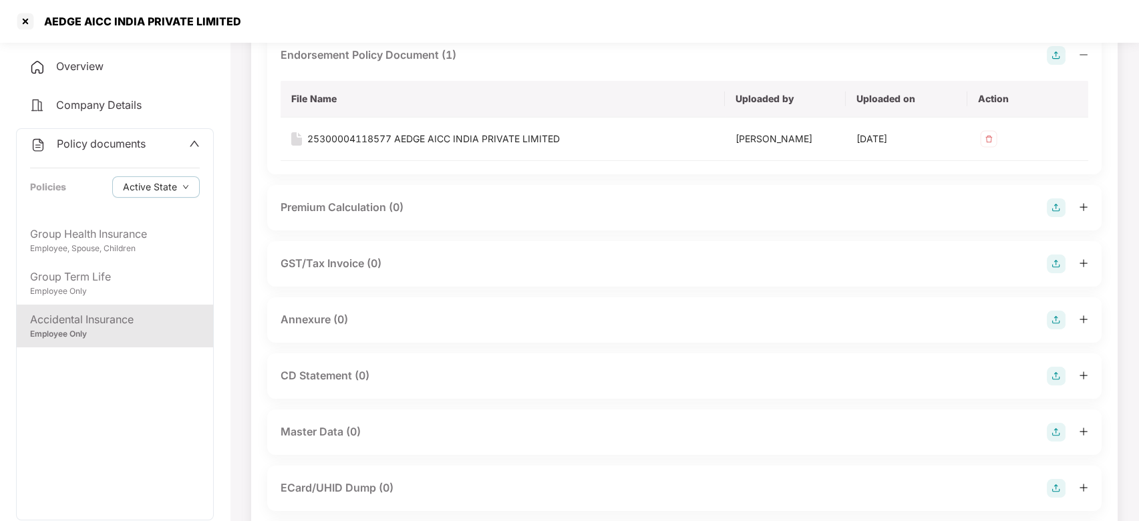
click at [1056, 316] on img at bounding box center [1056, 320] width 19 height 19
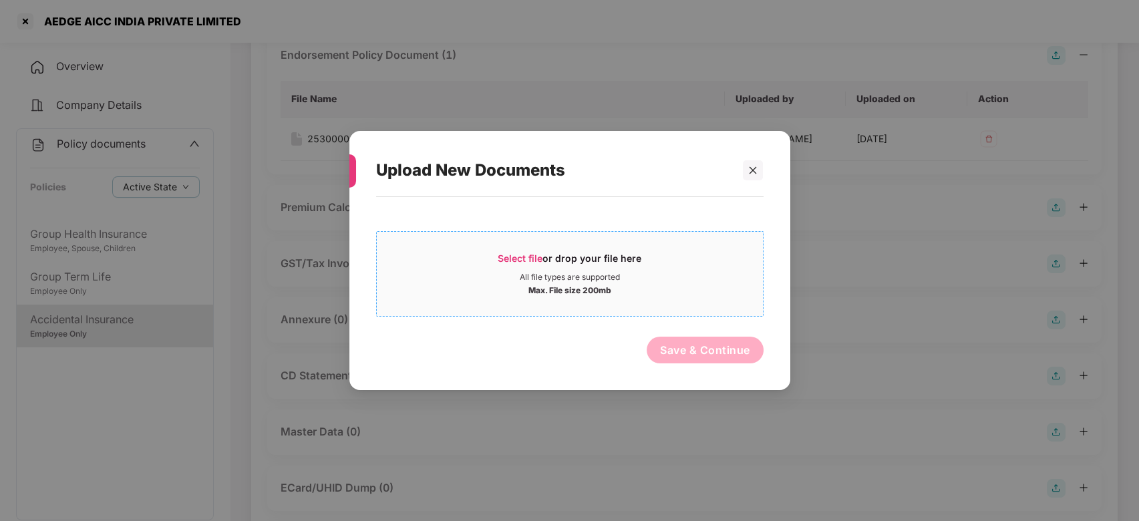
click at [709, 285] on div "Max. File size 200mb" at bounding box center [570, 289] width 386 height 13
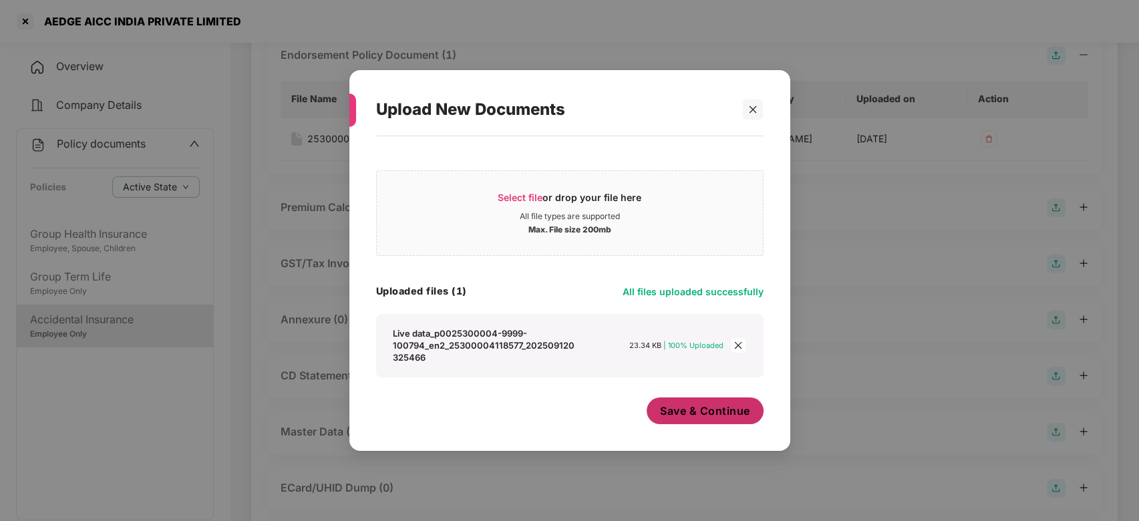
click at [723, 416] on span "Save & Continue" at bounding box center [705, 410] width 90 height 15
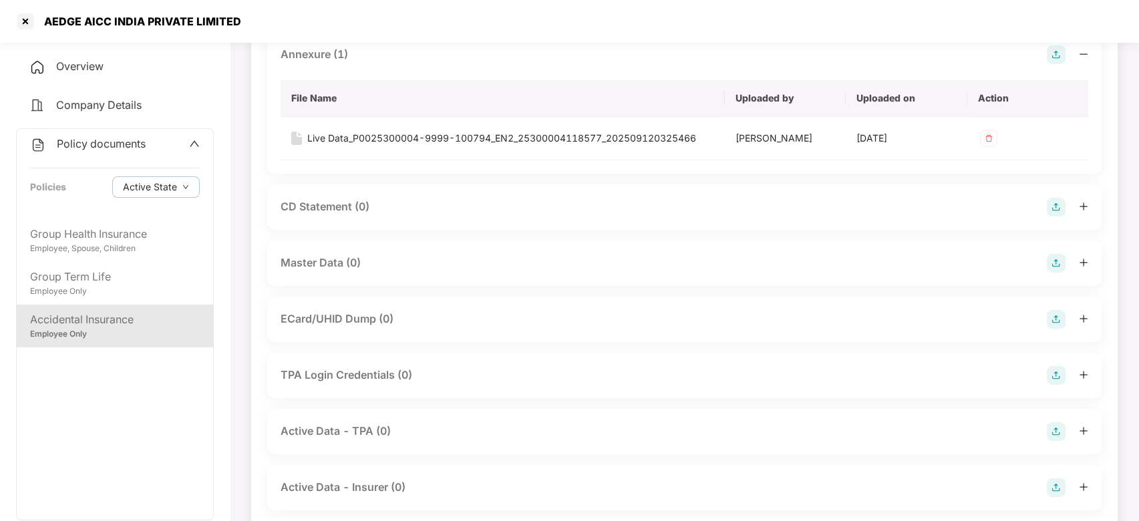
scroll to position [385, 0]
click at [1054, 254] on img at bounding box center [1056, 261] width 19 height 19
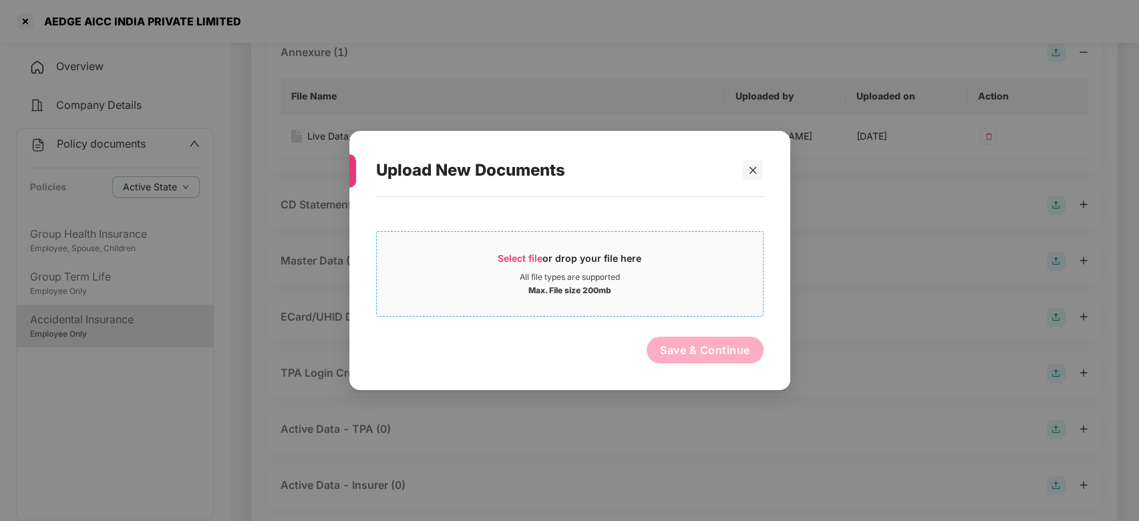
click at [726, 258] on div "Select file or drop your file here" at bounding box center [570, 262] width 386 height 20
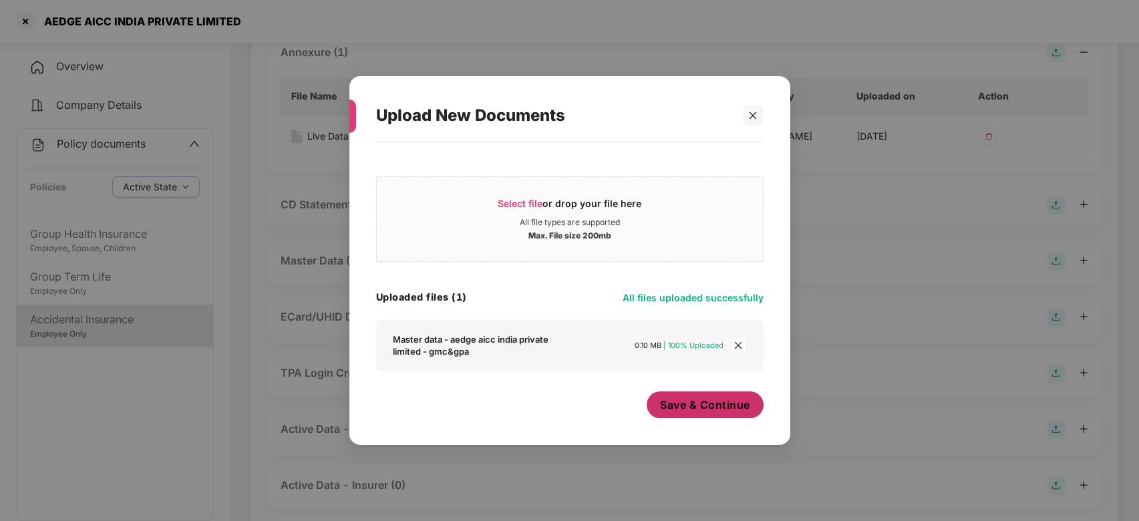
click at [690, 403] on span "Save & Continue" at bounding box center [705, 404] width 90 height 15
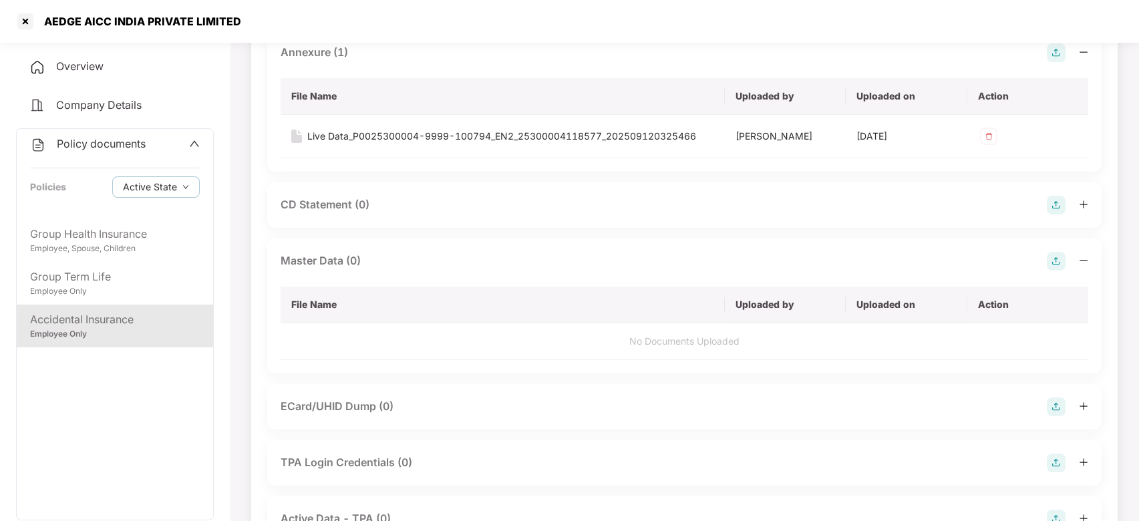
scroll to position [0, 0]
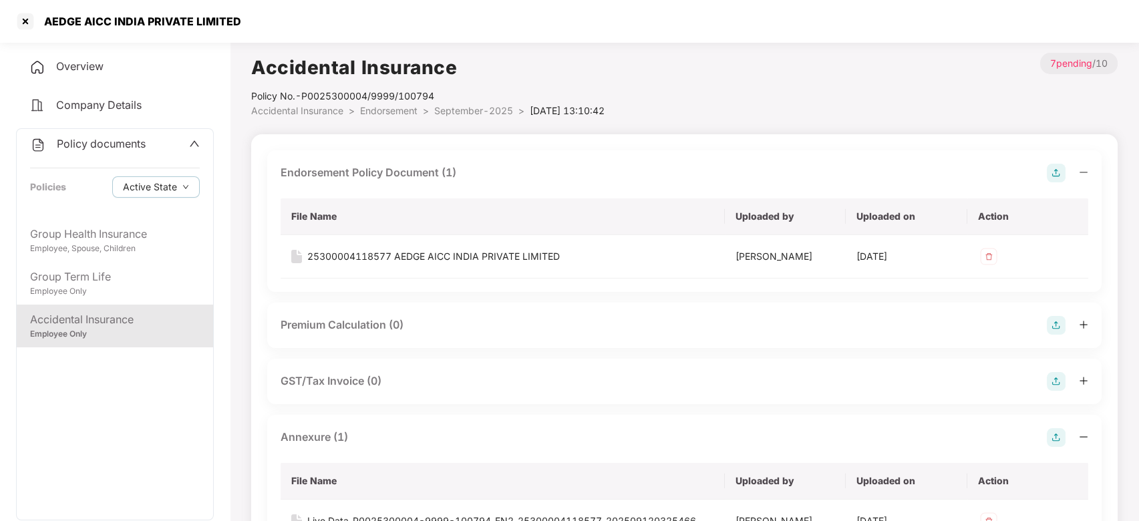
click at [74, 148] on span "Policy documents" at bounding box center [101, 143] width 89 height 13
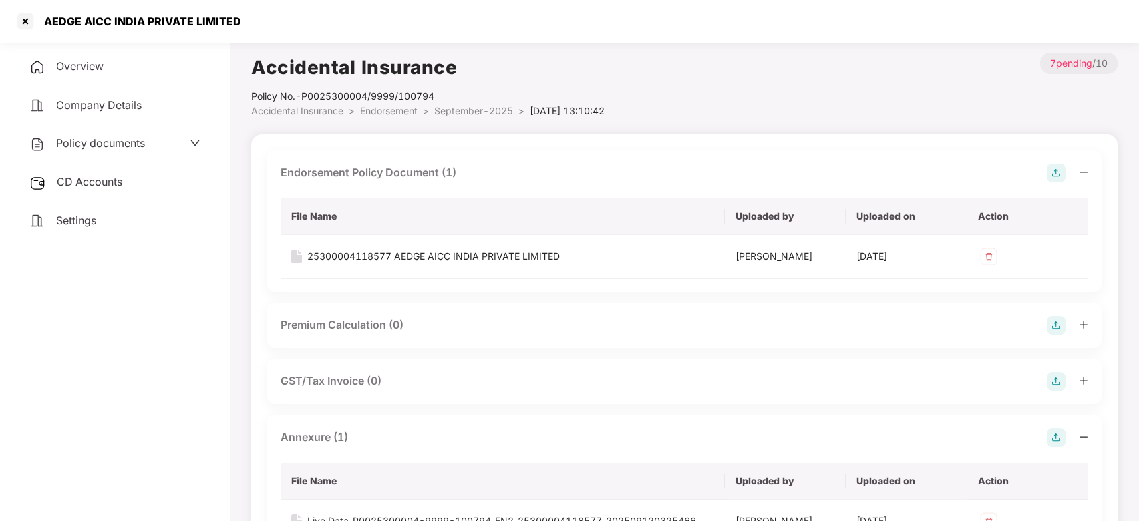
click at [93, 183] on span "CD Accounts" at bounding box center [89, 181] width 65 height 13
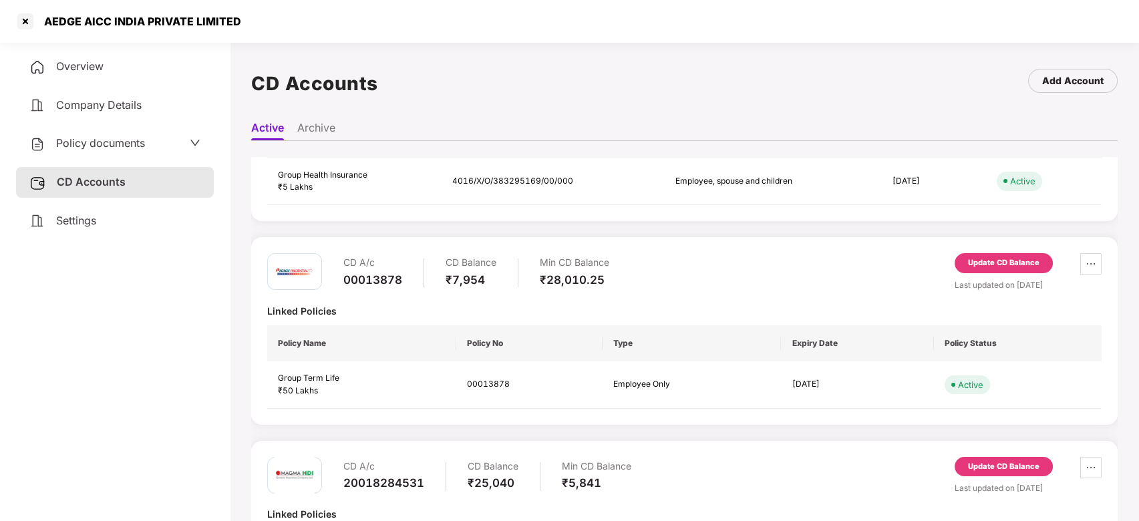
scroll to position [240, 0]
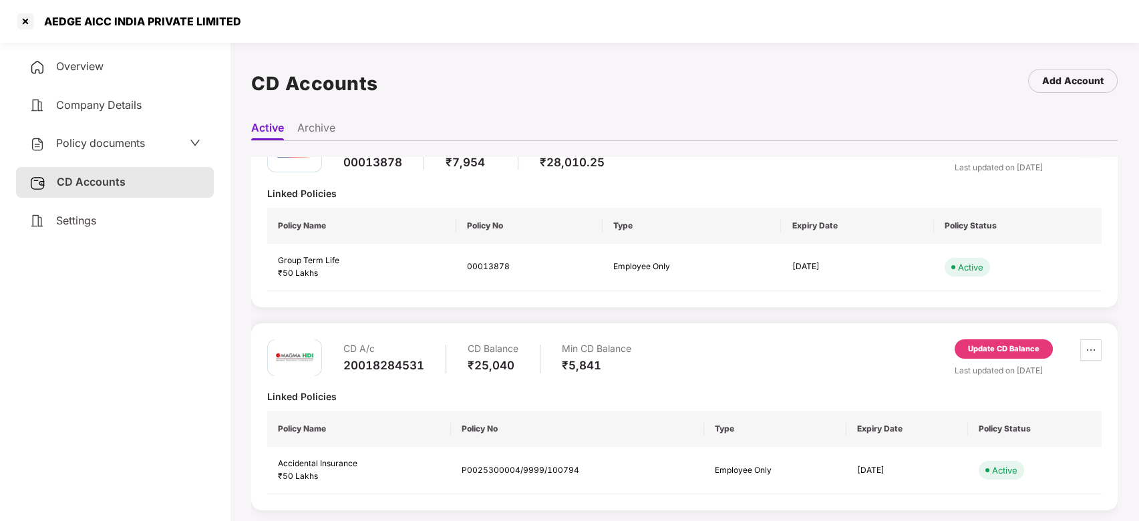
click at [994, 349] on div "Update CD Balance" at bounding box center [1003, 349] width 71 height 12
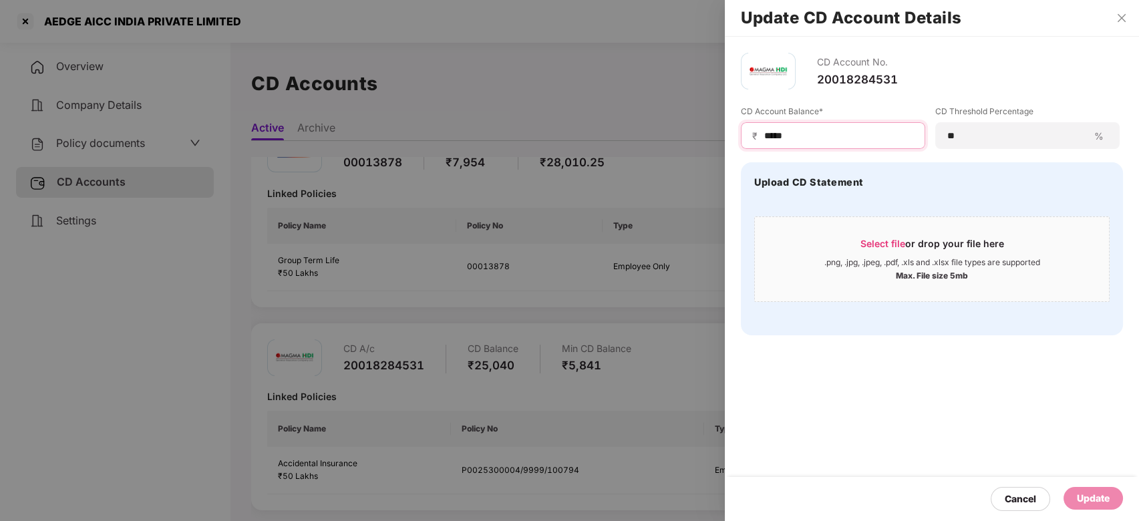
click at [802, 138] on input "*****" at bounding box center [838, 136] width 151 height 14
type input "*"
type input "*****"
click at [1093, 491] on div "Update" at bounding box center [1093, 498] width 33 height 15
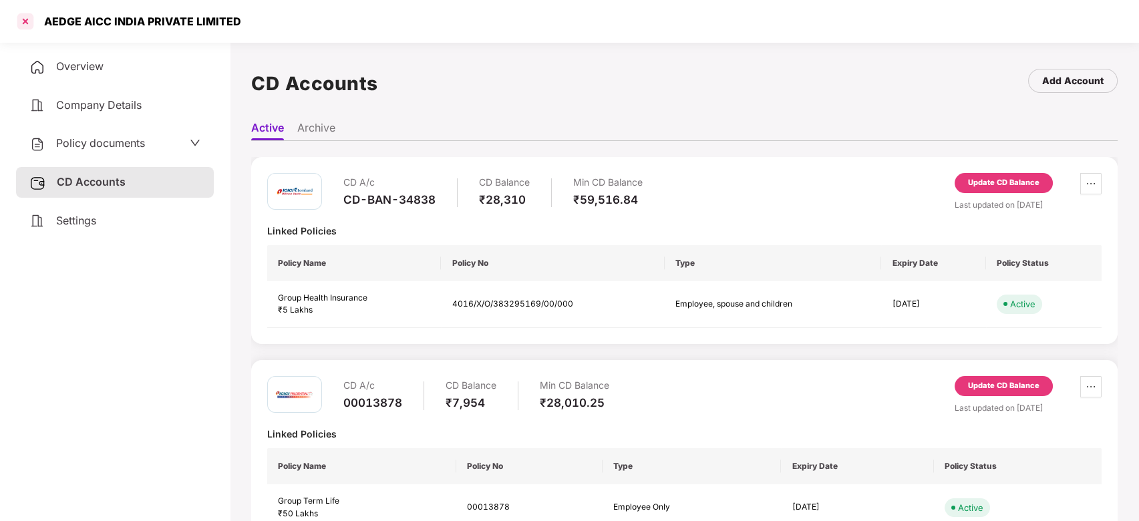
click at [25, 22] on div at bounding box center [25, 21] width 21 height 21
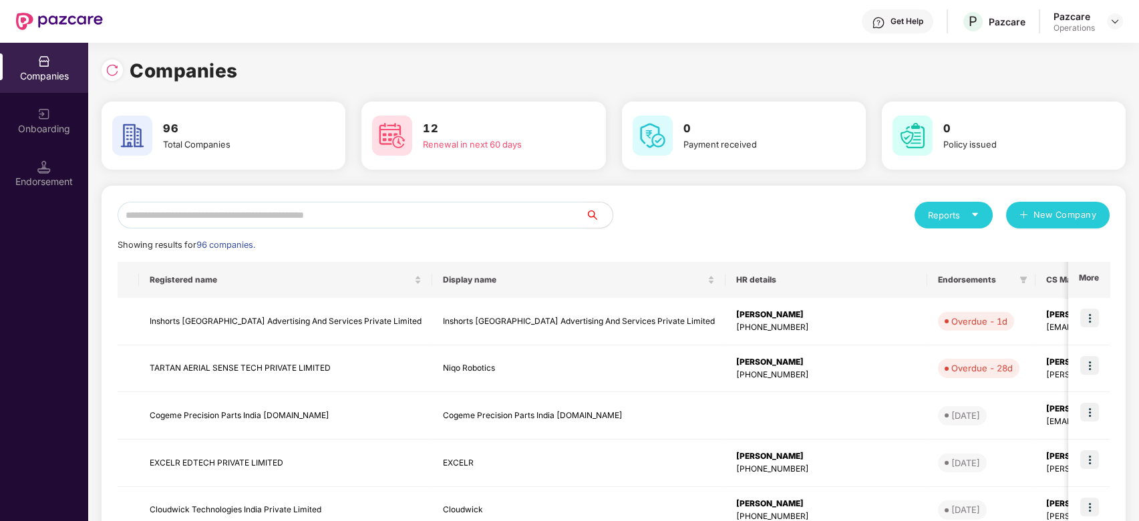
click at [466, 220] on input "text" at bounding box center [352, 215] width 468 height 27
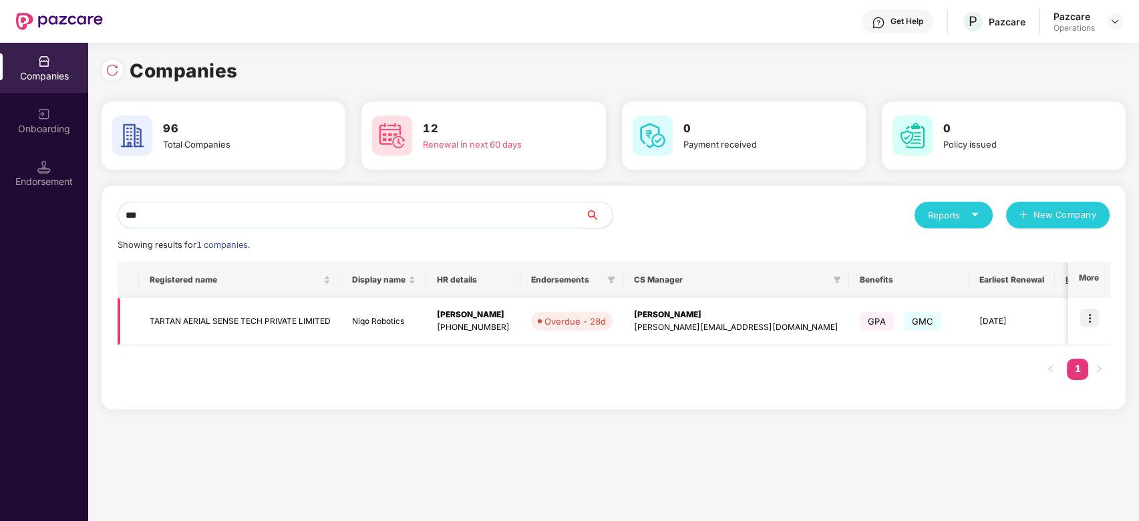
type input "***"
click at [259, 323] on td "TARTAN AERIAL SENSE TECH PRIVATE LIMITED" at bounding box center [240, 321] width 202 height 47
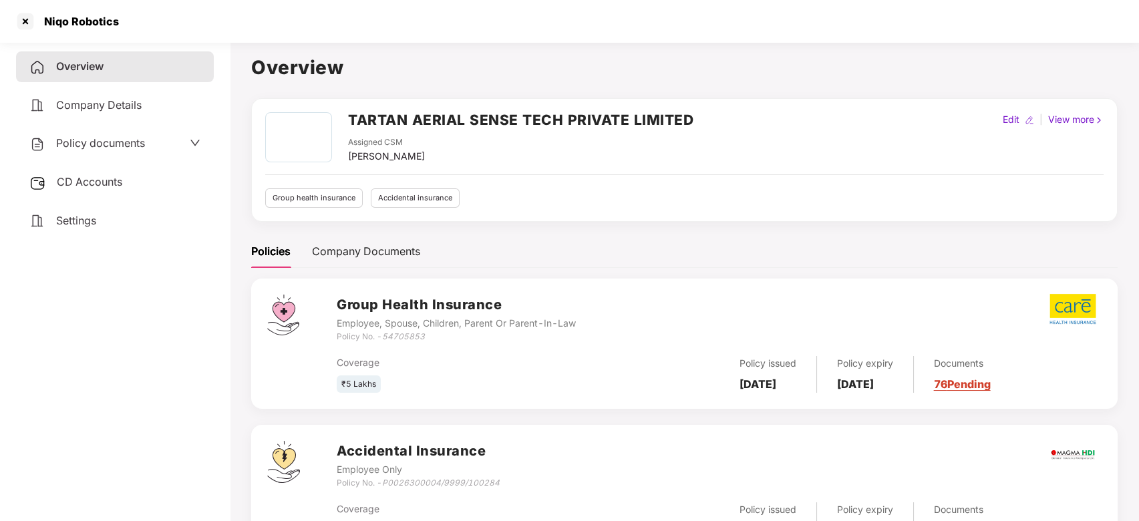
click at [84, 144] on span "Policy documents" at bounding box center [100, 142] width 89 height 13
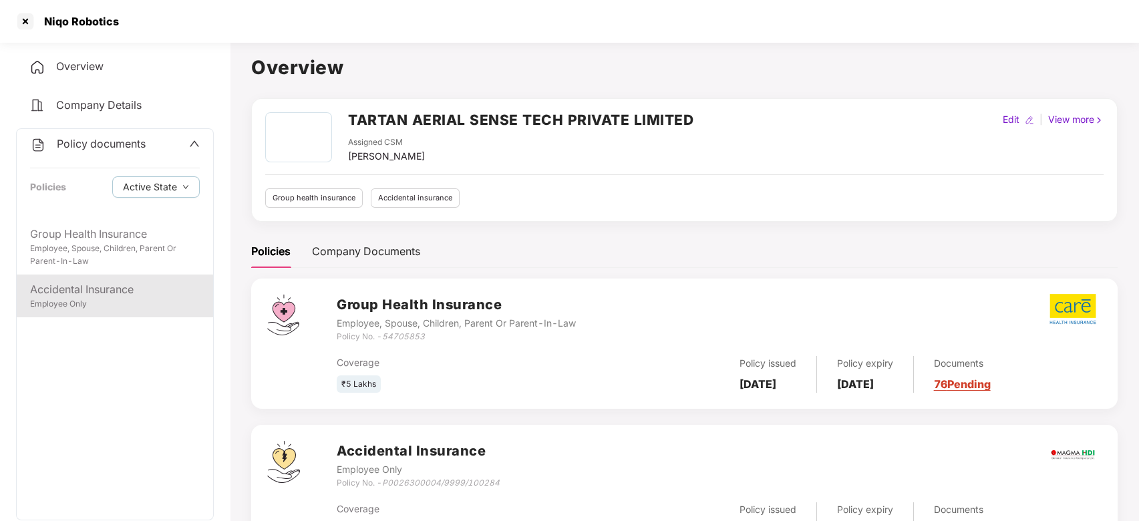
click at [83, 285] on div "Accidental Insurance" at bounding box center [115, 289] width 170 height 17
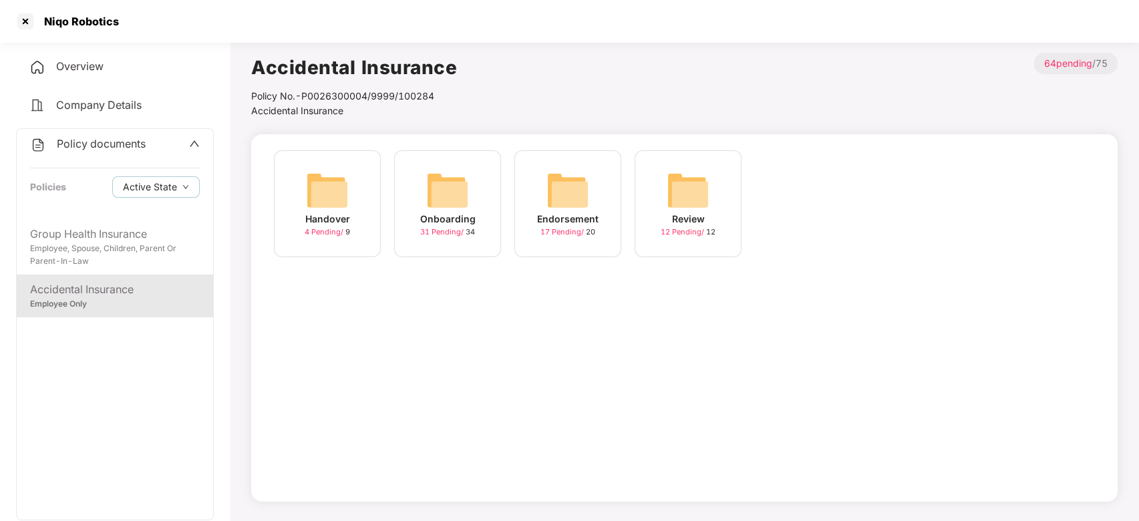
click at [536, 196] on div "Endorsement 17 Pending / 20" at bounding box center [567, 203] width 107 height 107
click at [548, 195] on img at bounding box center [567, 190] width 43 height 43
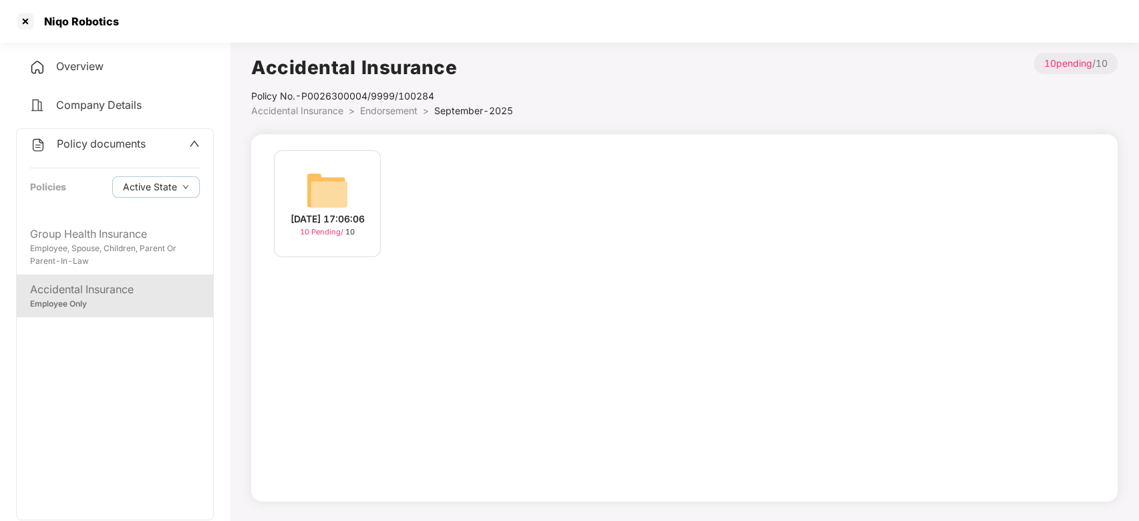
click at [311, 199] on img at bounding box center [327, 190] width 43 height 43
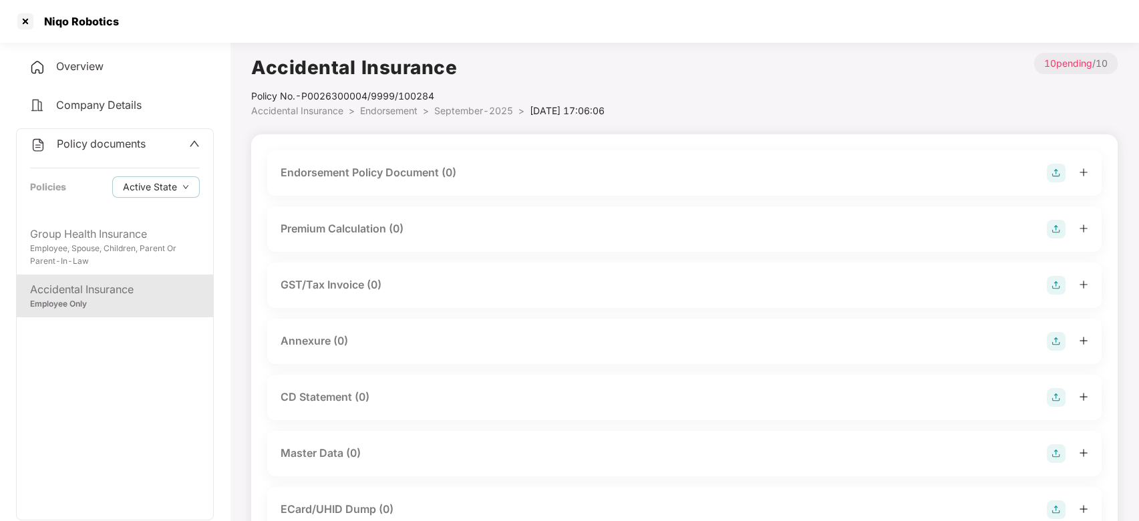
click at [1051, 174] on img at bounding box center [1056, 173] width 19 height 19
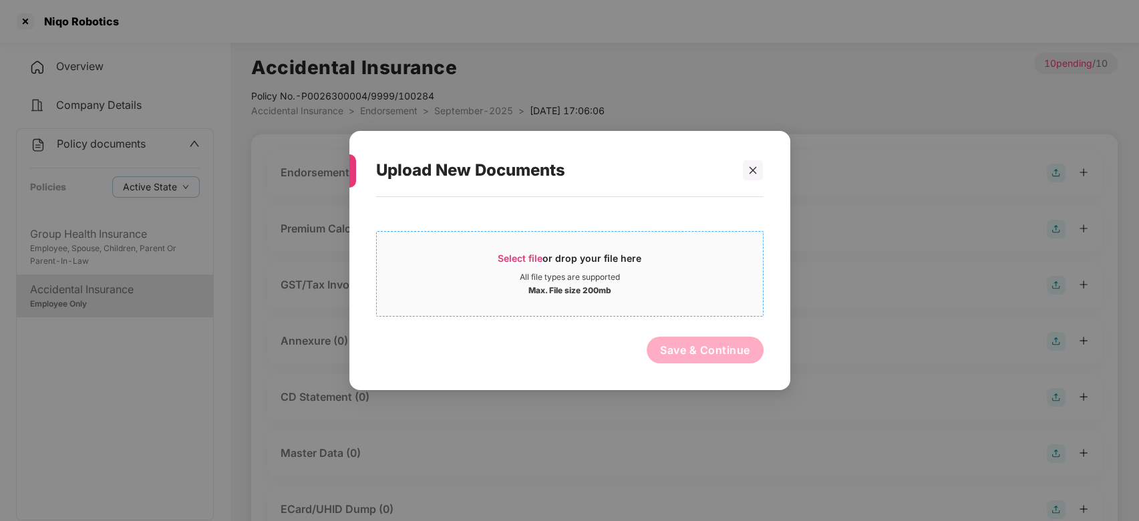
click at [732, 261] on div "Select file or drop your file here" at bounding box center [570, 262] width 386 height 20
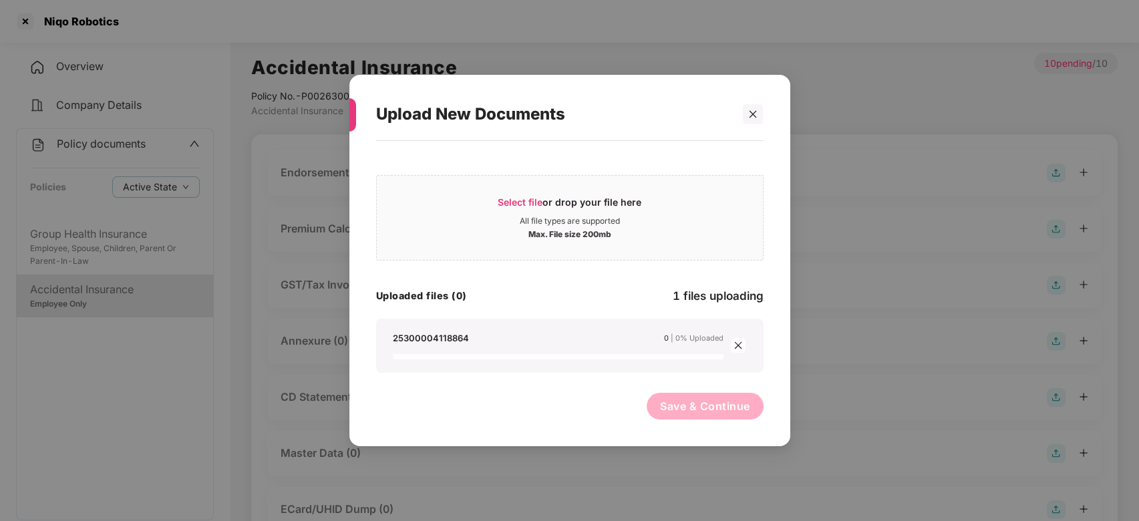
click at [486, 289] on div "Uploaded files (0) 1 files uploading" at bounding box center [569, 296] width 387 height 18
click at [743, 345] on icon "close" at bounding box center [737, 345] width 9 height 9
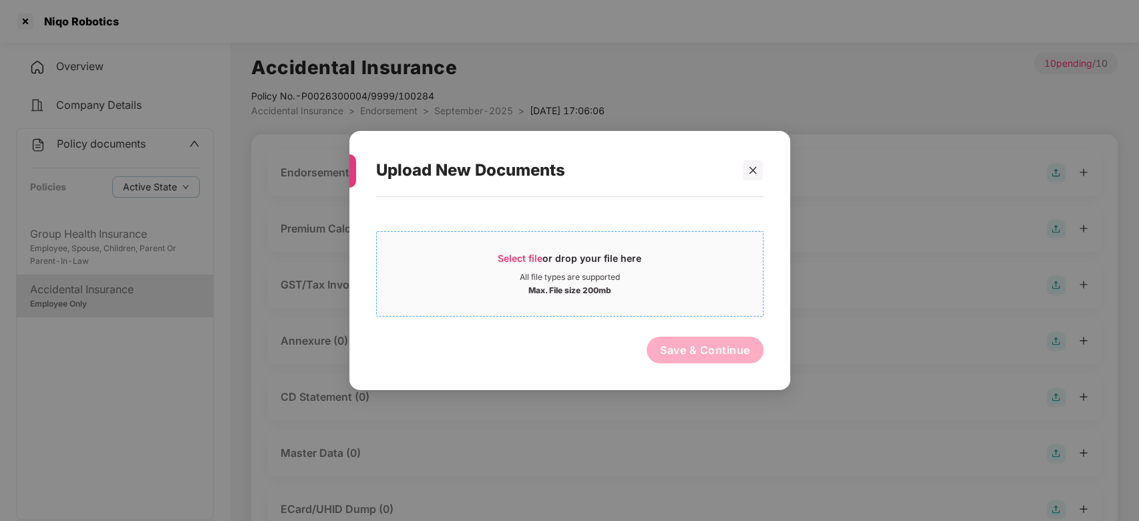
click at [565, 253] on div "Select file or drop your file here" at bounding box center [570, 262] width 144 height 20
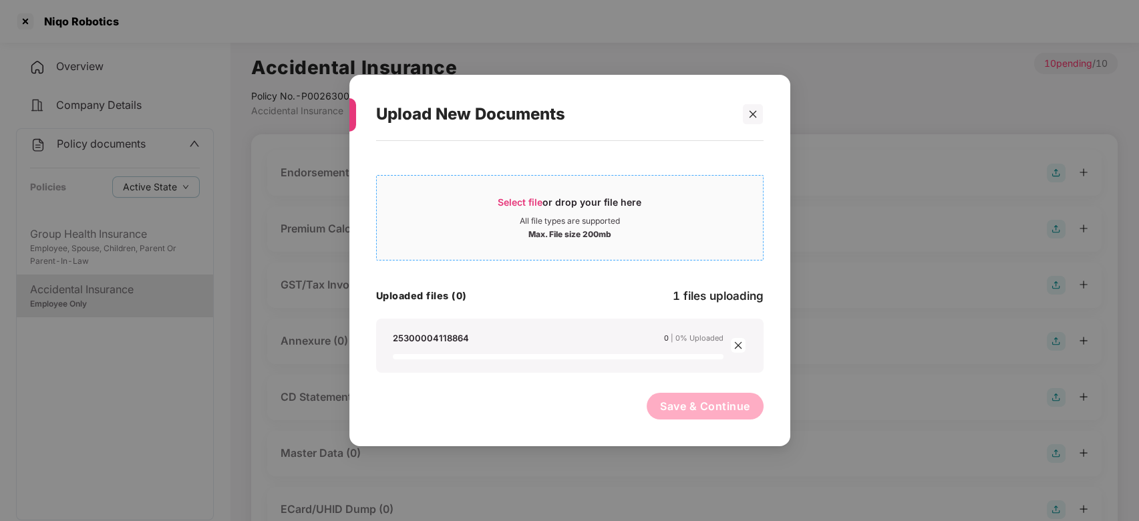
click at [583, 201] on div "Select file or drop your file here" at bounding box center [570, 206] width 144 height 20
click at [745, 121] on div at bounding box center [753, 114] width 20 height 20
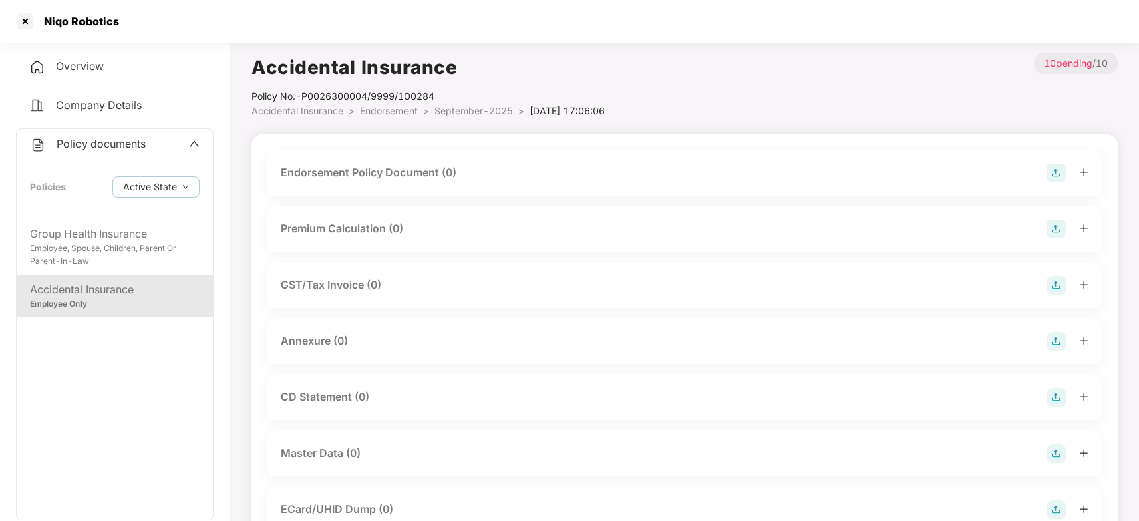
click at [1053, 174] on img at bounding box center [1056, 173] width 19 height 19
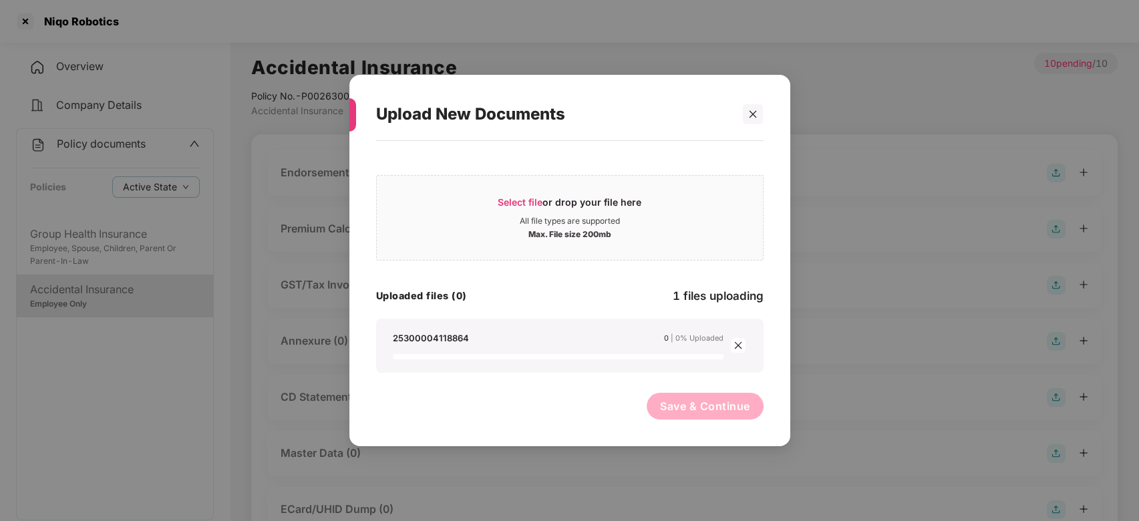
click at [747, 354] on div "25300004118864 0 | 0% Uploaded" at bounding box center [569, 345] width 361 height 27
click at [747, 349] on div "25300004118864 0 | 0% Uploaded" at bounding box center [569, 345] width 361 height 27
click at [741, 346] on icon "close" at bounding box center [737, 345] width 9 height 9
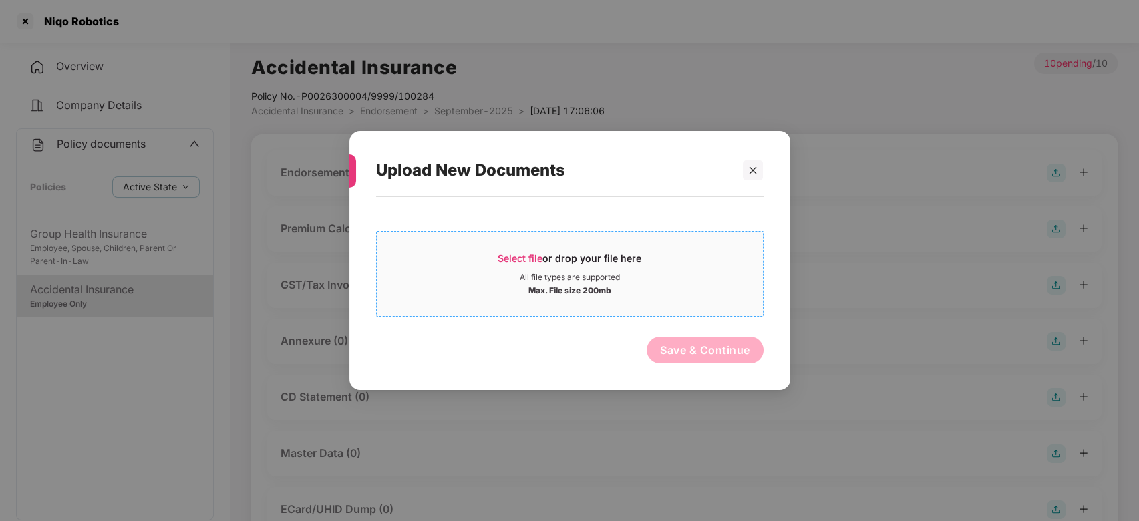
click at [567, 256] on div "Select file or drop your file here" at bounding box center [570, 262] width 144 height 20
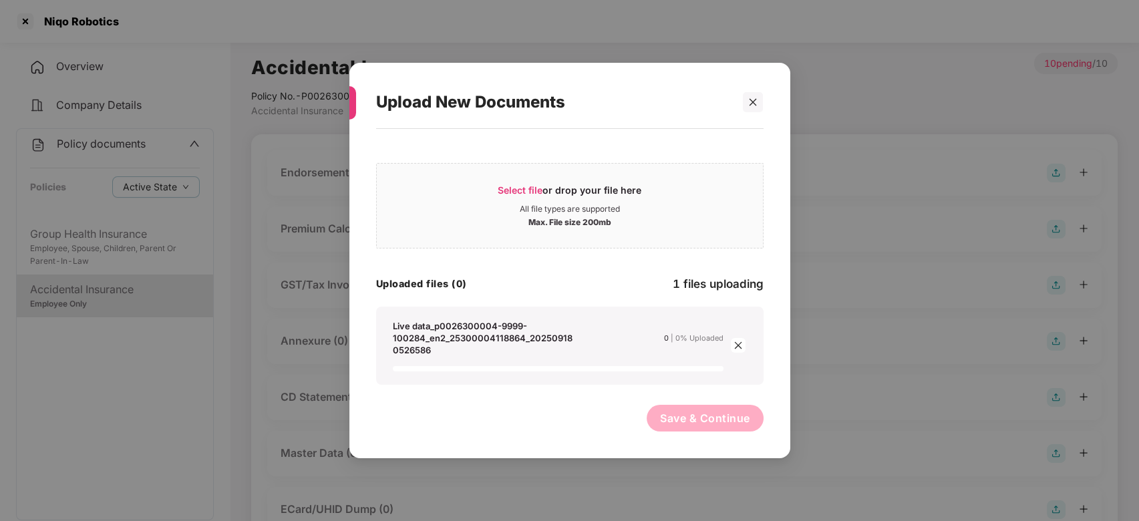
scroll to position [222, 0]
click at [752, 104] on icon "close" at bounding box center [752, 102] width 9 height 9
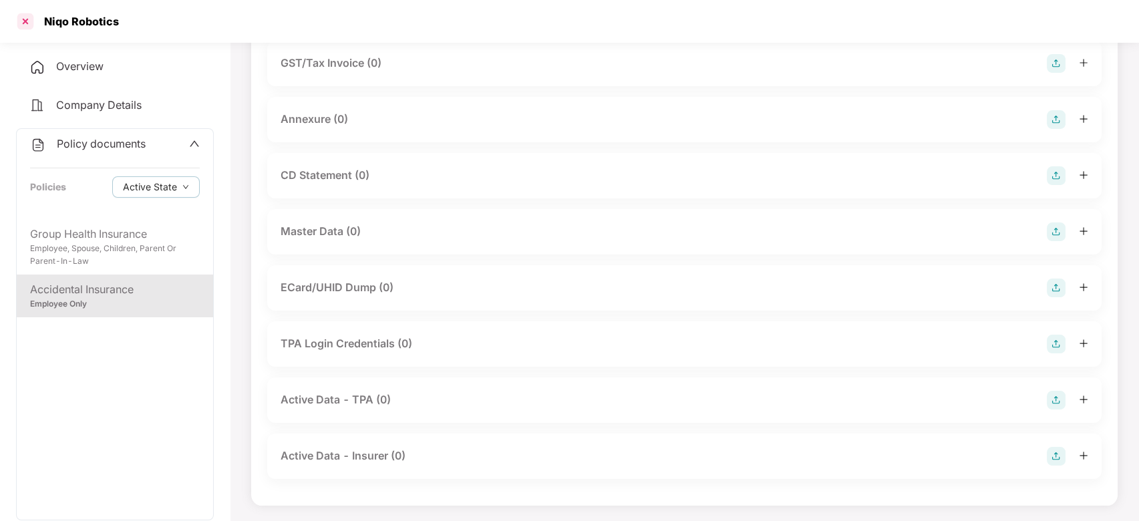
click at [23, 24] on div at bounding box center [25, 21] width 21 height 21
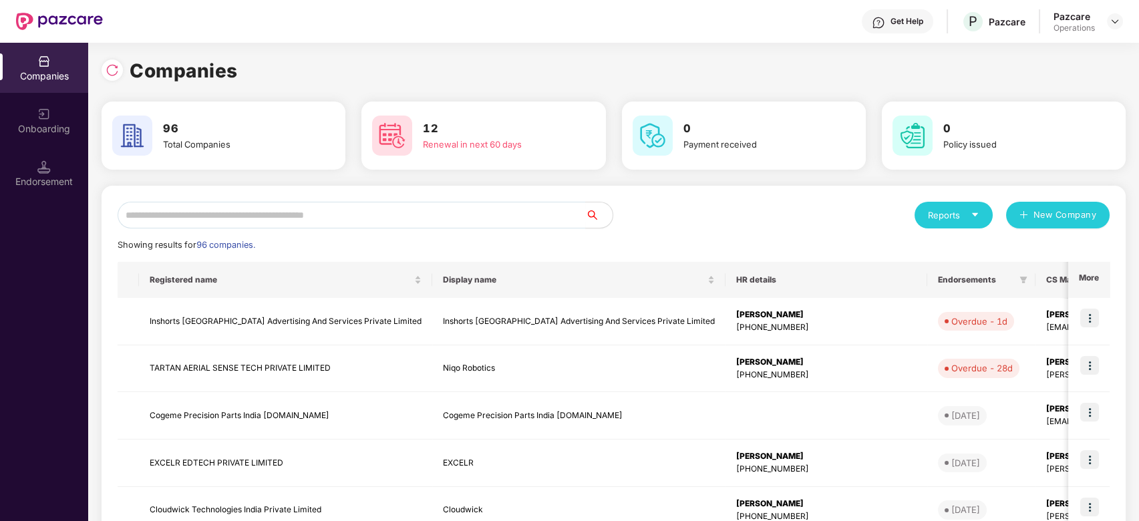
scroll to position [0, 0]
click at [400, 212] on input "text" at bounding box center [352, 215] width 468 height 27
paste input "**********"
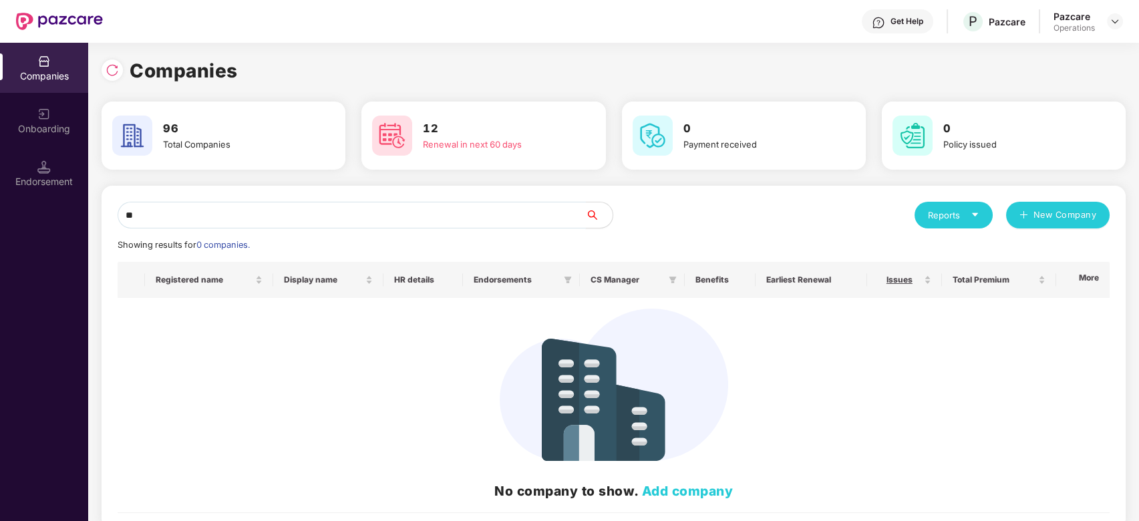
type input "*"
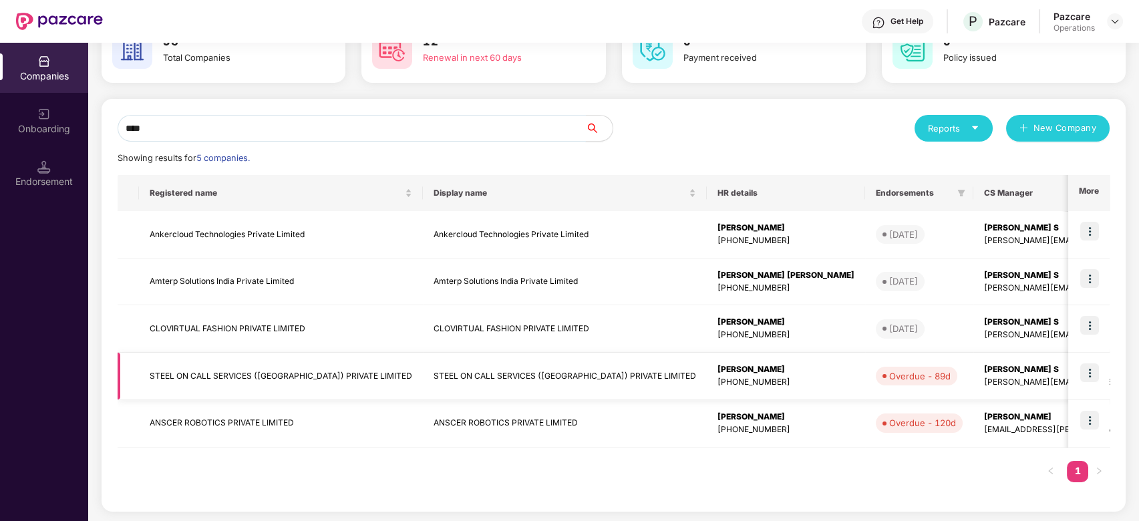
type input "****"
click at [1097, 370] on img at bounding box center [1089, 372] width 19 height 19
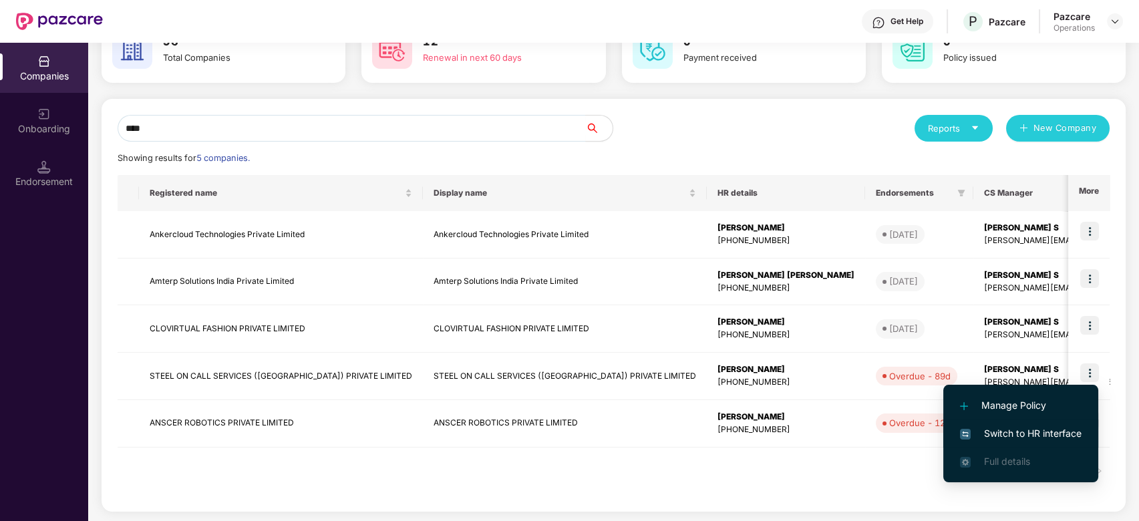
click at [1023, 435] on span "Switch to HR interface" at bounding box center [1021, 433] width 122 height 15
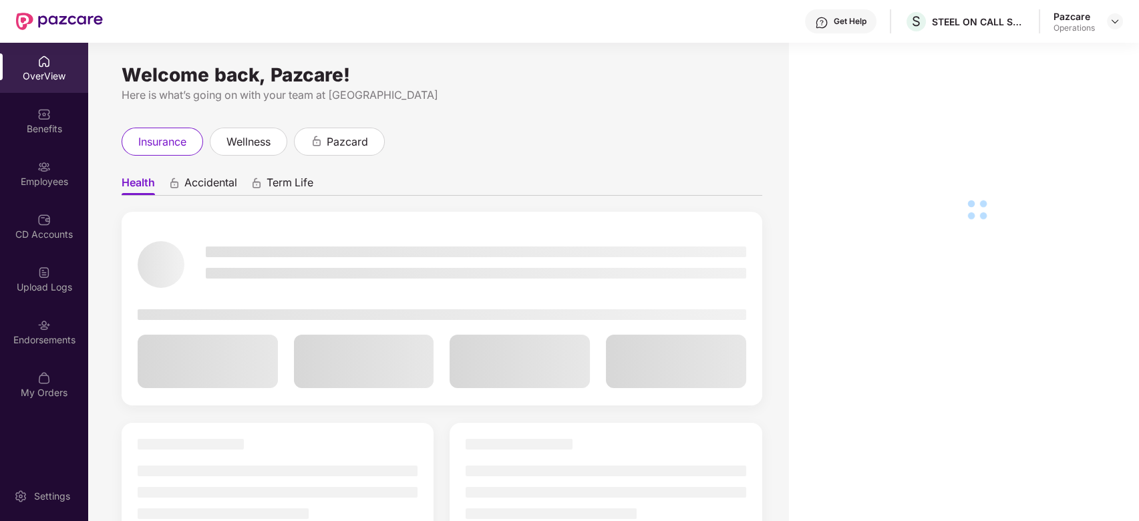
scroll to position [43, 0]
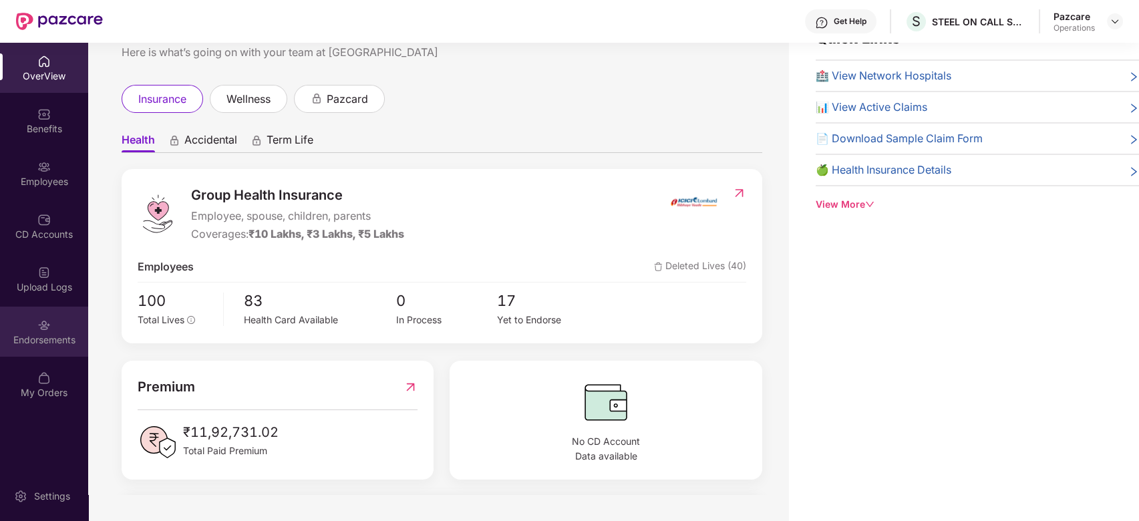
click at [35, 327] on div "Endorsements" at bounding box center [44, 332] width 88 height 50
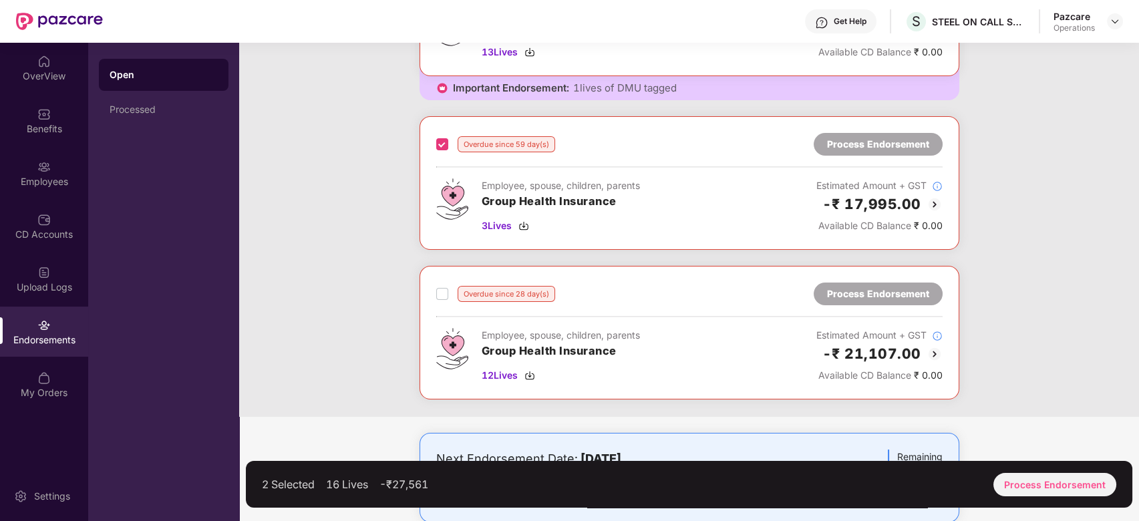
scroll to position [174, 0]
click at [441, 299] on label at bounding box center [442, 293] width 12 height 16
click at [1073, 490] on div "Process Endorsement" at bounding box center [1054, 484] width 123 height 23
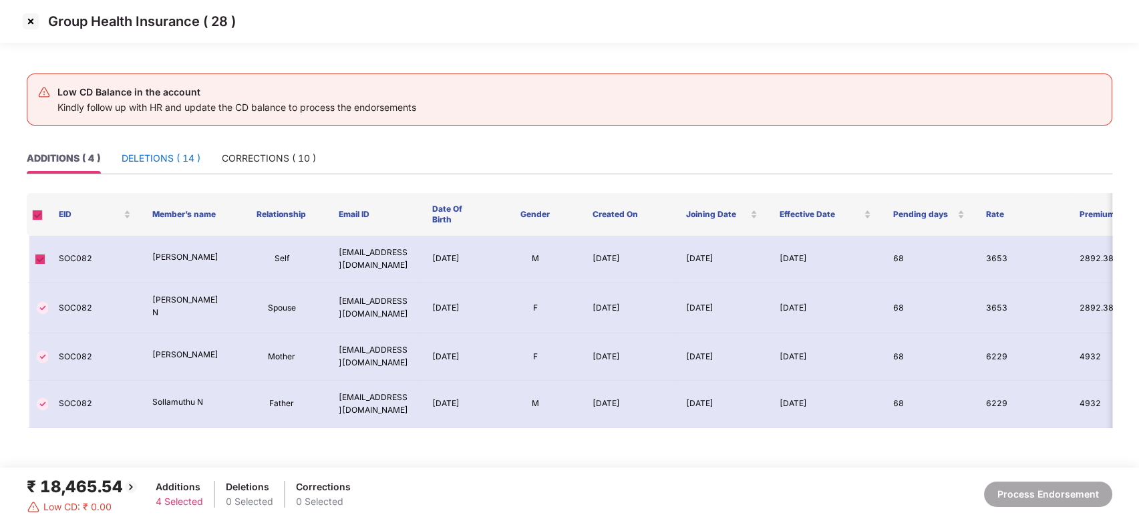
click at [127, 151] on div "DELETIONS ( 14 )" at bounding box center [161, 158] width 79 height 15
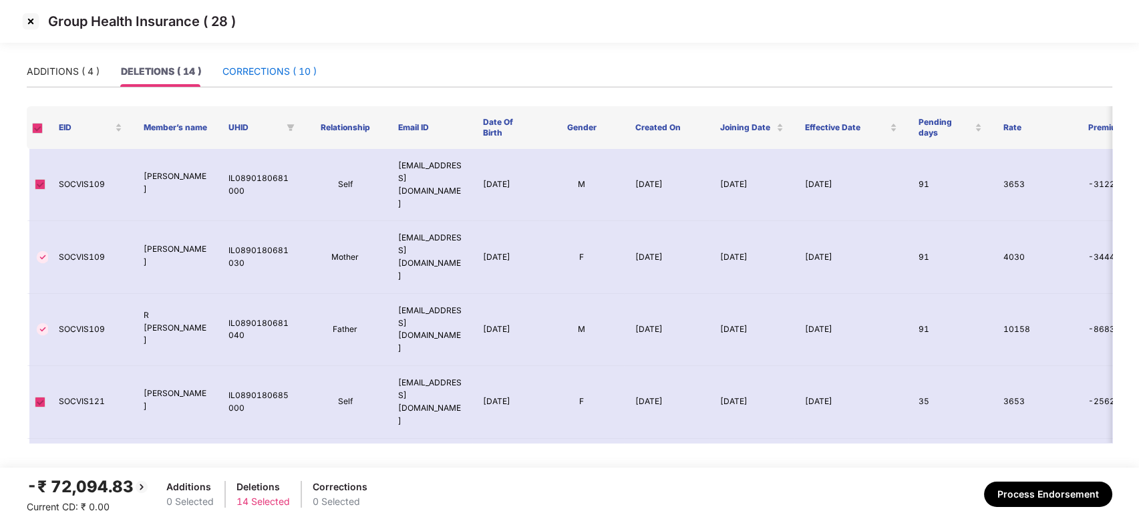
click at [260, 75] on div "CORRECTIONS ( 10 )" at bounding box center [269, 71] width 94 height 15
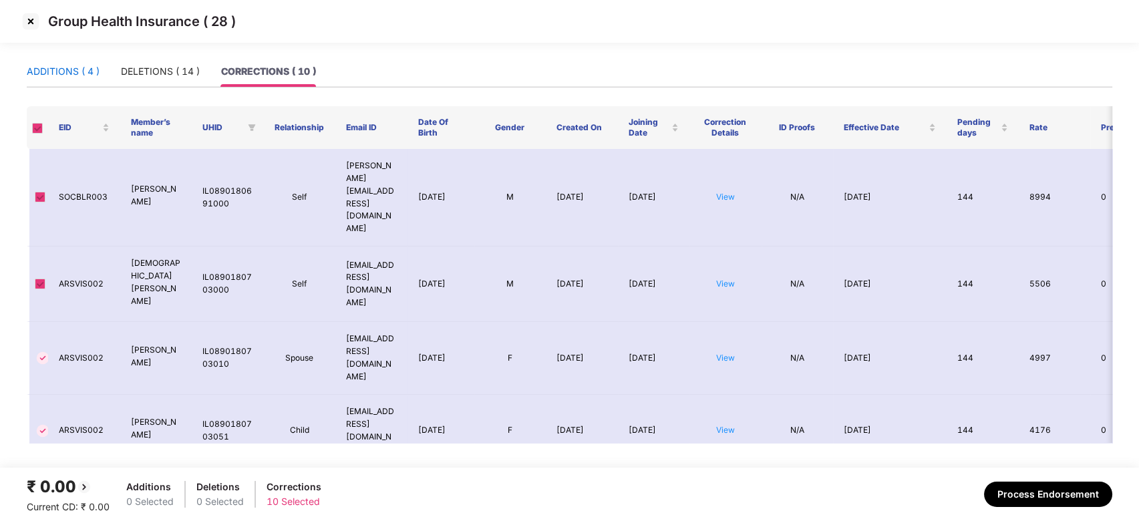
click at [45, 72] on div "ADDITIONS ( 4 )" at bounding box center [63, 71] width 73 height 15
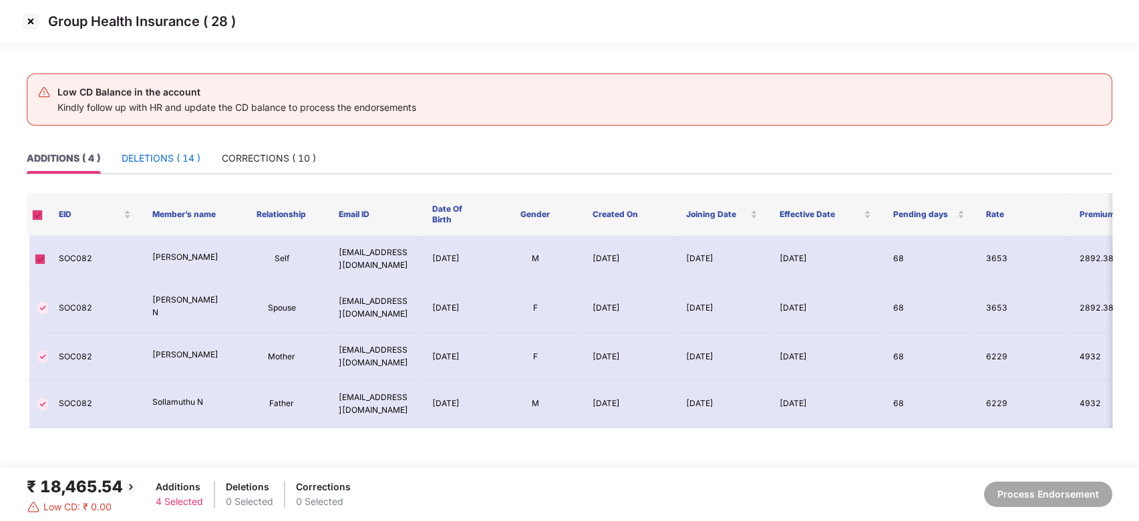
click at [155, 154] on div "DELETIONS ( 14 )" at bounding box center [161, 158] width 79 height 15
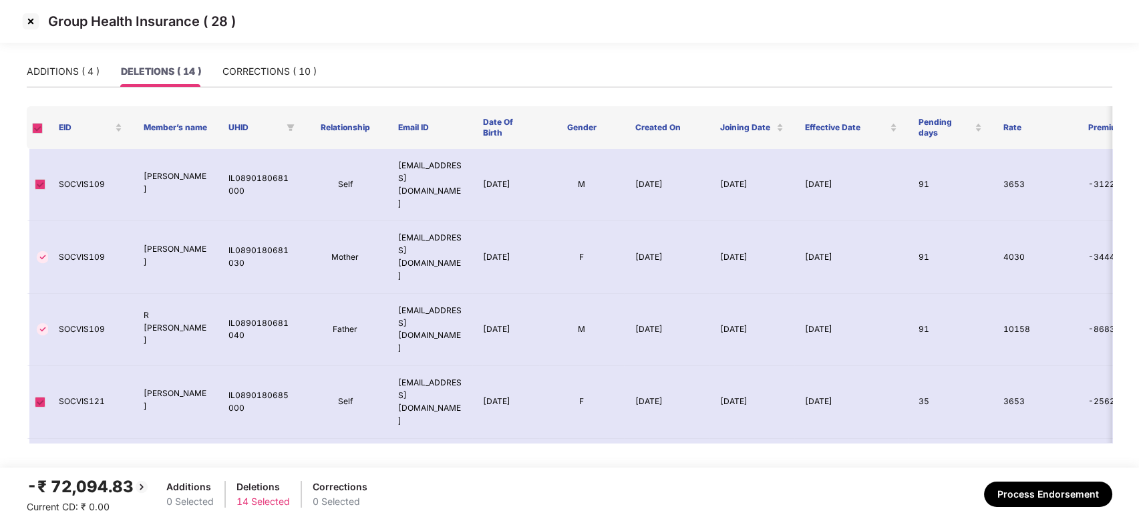
click at [32, 25] on img at bounding box center [30, 21] width 21 height 21
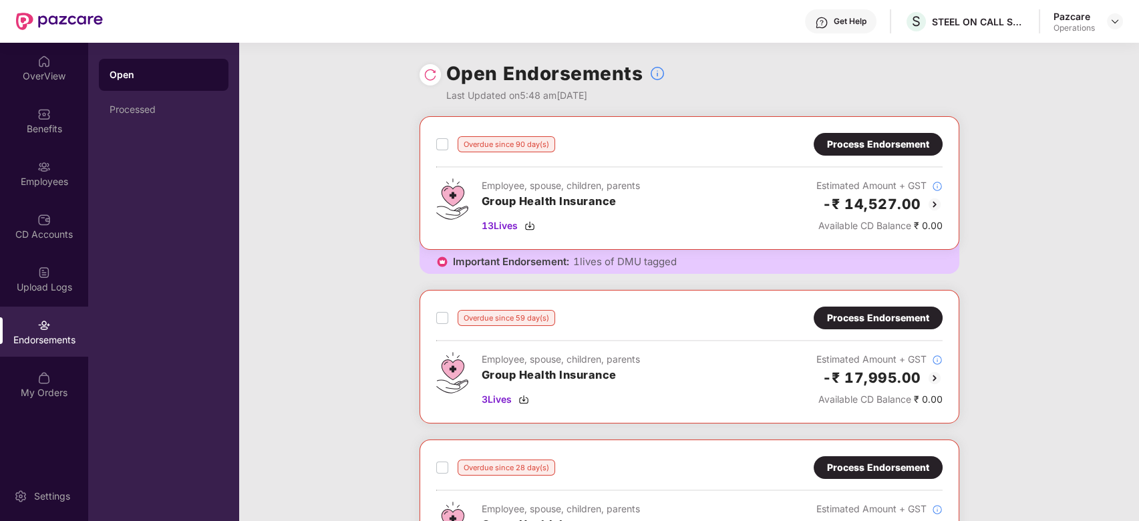
click at [901, 147] on div "Process Endorsement" at bounding box center [878, 144] width 102 height 15
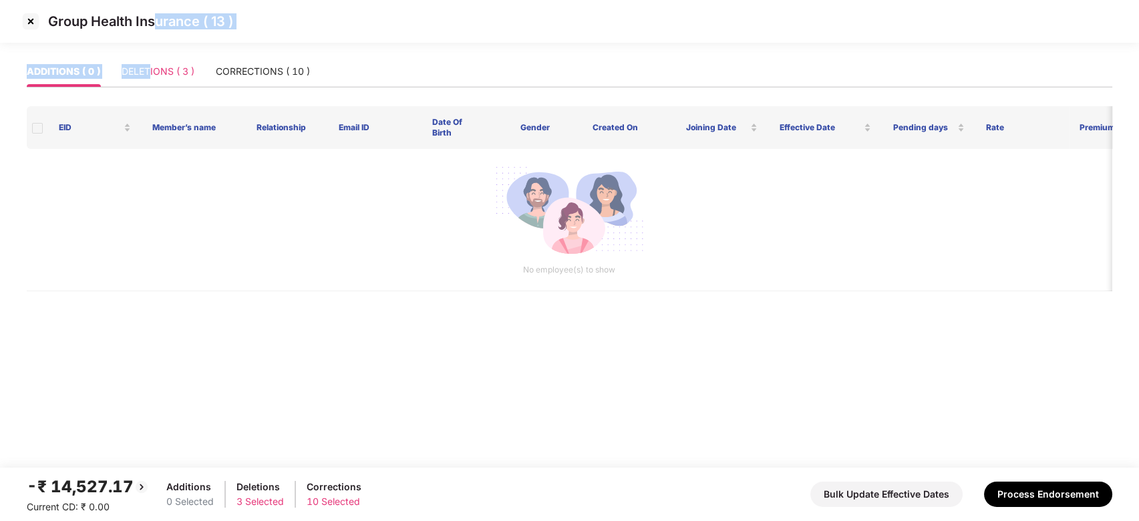
drag, startPoint x: 152, startPoint y: 53, endPoint x: 151, endPoint y: 71, distance: 18.7
click at [151, 71] on section "Group Health Insurance ( 13 ) ADDITIONS ( 0 ) DELETIONS ( 3 ) CORRECTIONS ( 10 …" at bounding box center [569, 260] width 1139 height 521
click at [151, 71] on div "DELETIONS ( 3 )" at bounding box center [158, 71] width 73 height 15
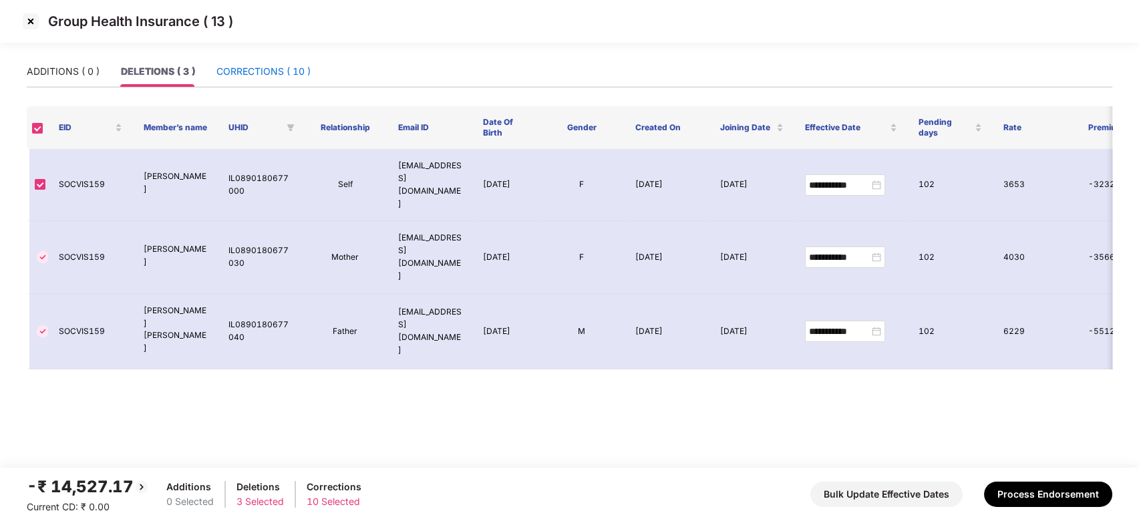
click at [280, 75] on div "CORRECTIONS ( 10 )" at bounding box center [263, 71] width 94 height 15
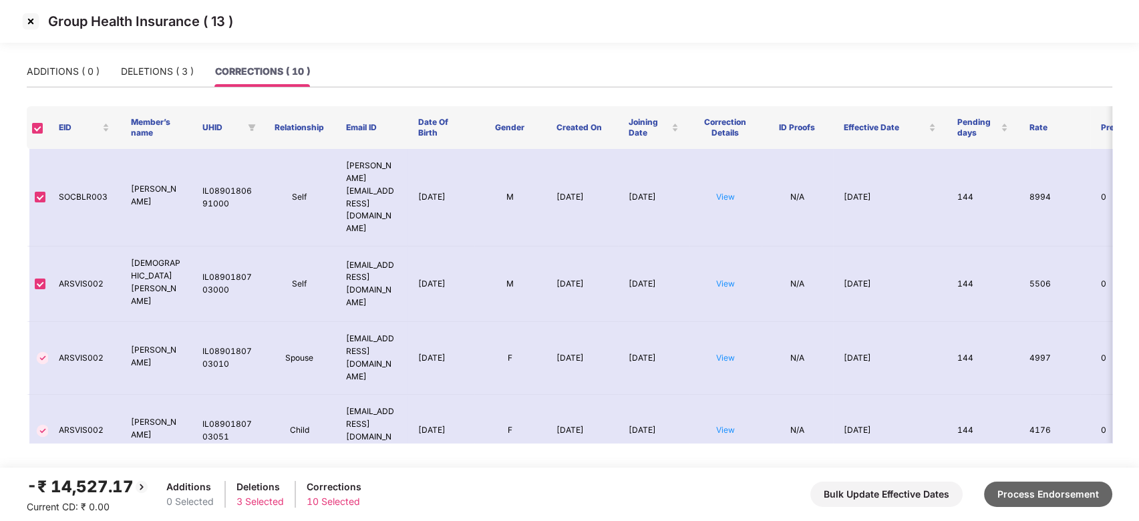
click at [1048, 492] on button "Process Endorsement" at bounding box center [1048, 494] width 128 height 25
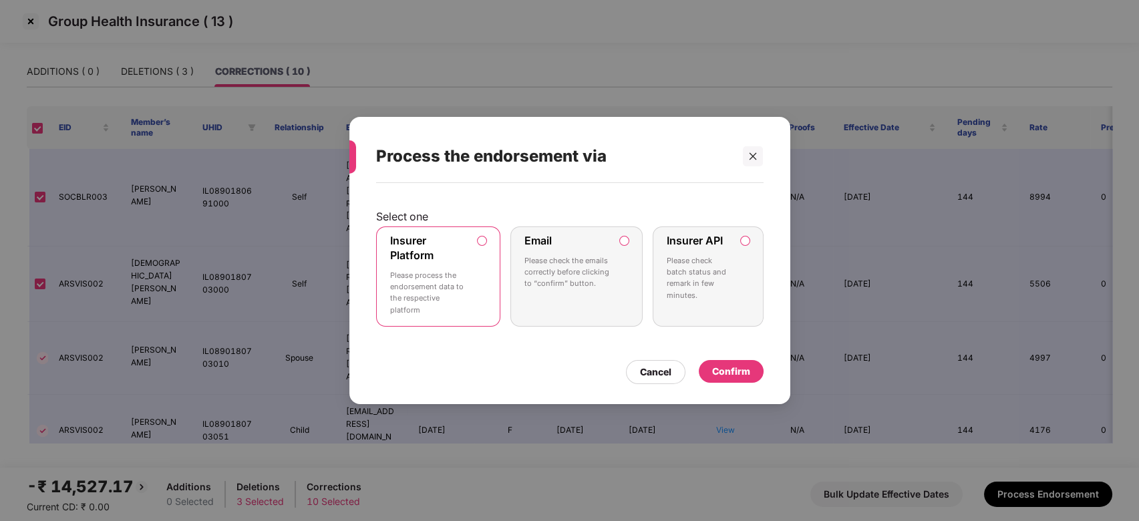
click at [721, 367] on div "Confirm" at bounding box center [731, 371] width 38 height 15
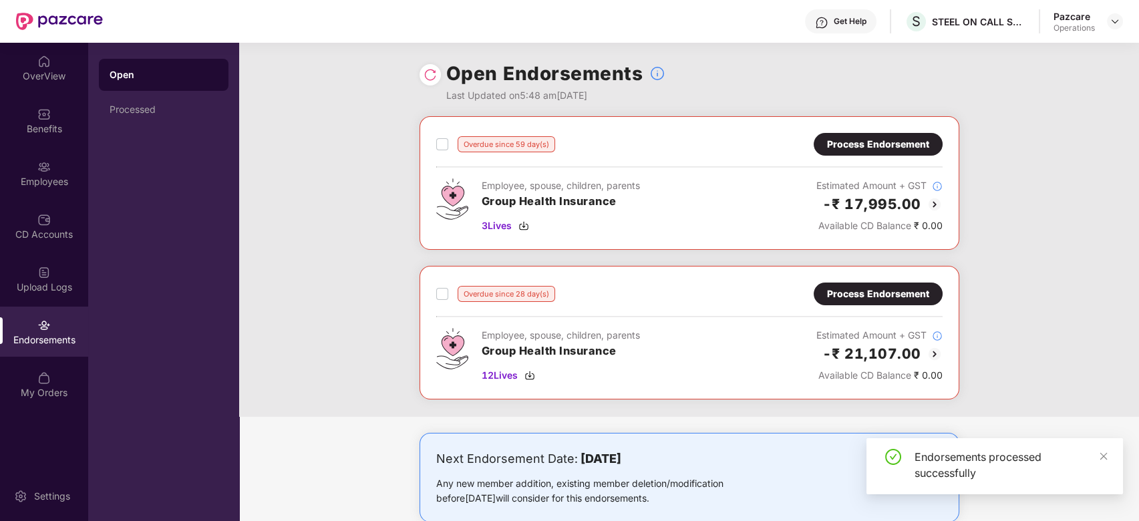
click at [843, 148] on div "Process Endorsement" at bounding box center [878, 144] width 102 height 15
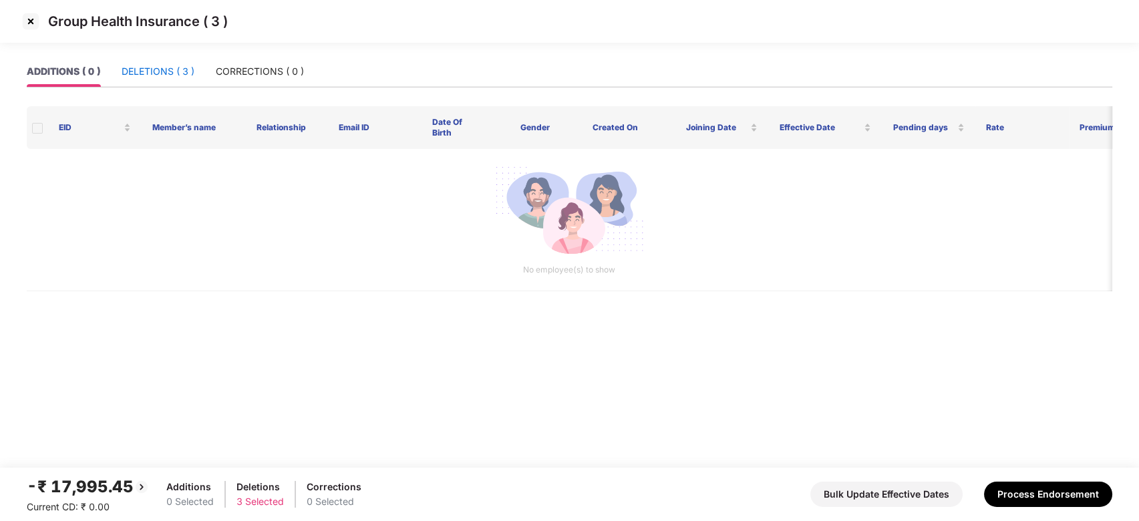
click at [166, 70] on div "DELETIONS ( 3 )" at bounding box center [158, 71] width 73 height 15
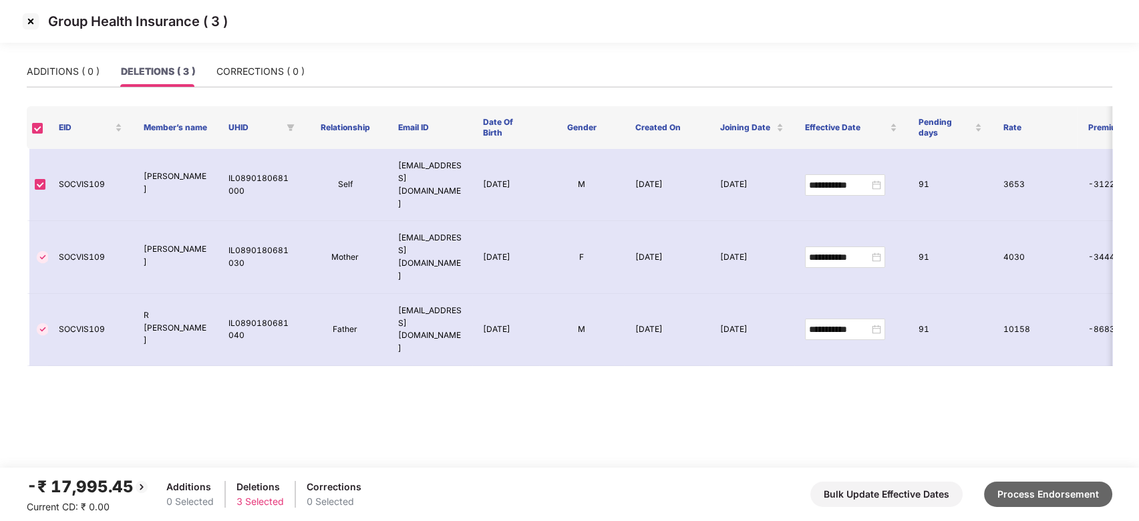
click at [1030, 484] on button "Process Endorsement" at bounding box center [1048, 494] width 128 height 25
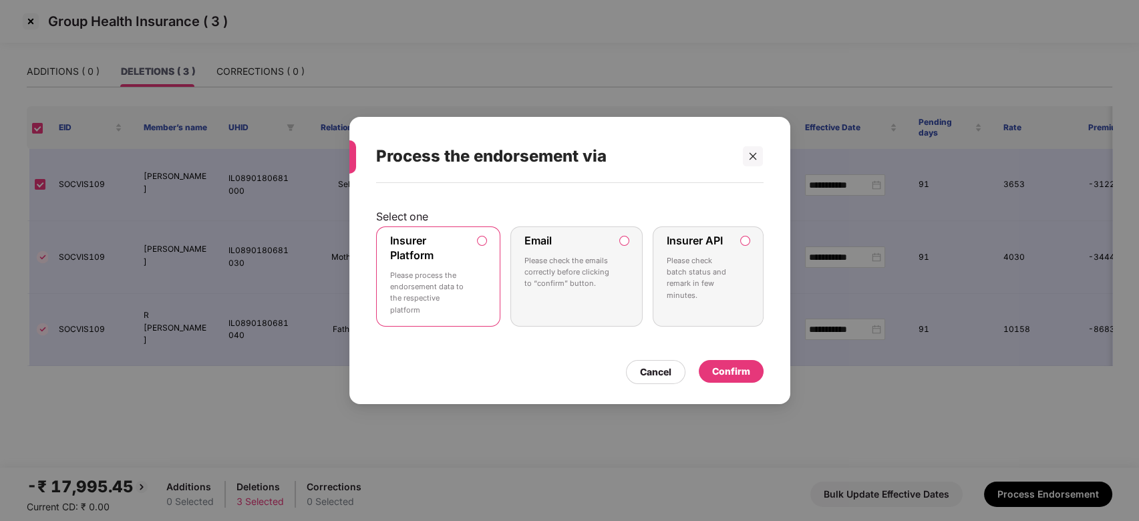
click at [727, 366] on div "Confirm" at bounding box center [731, 371] width 38 height 15
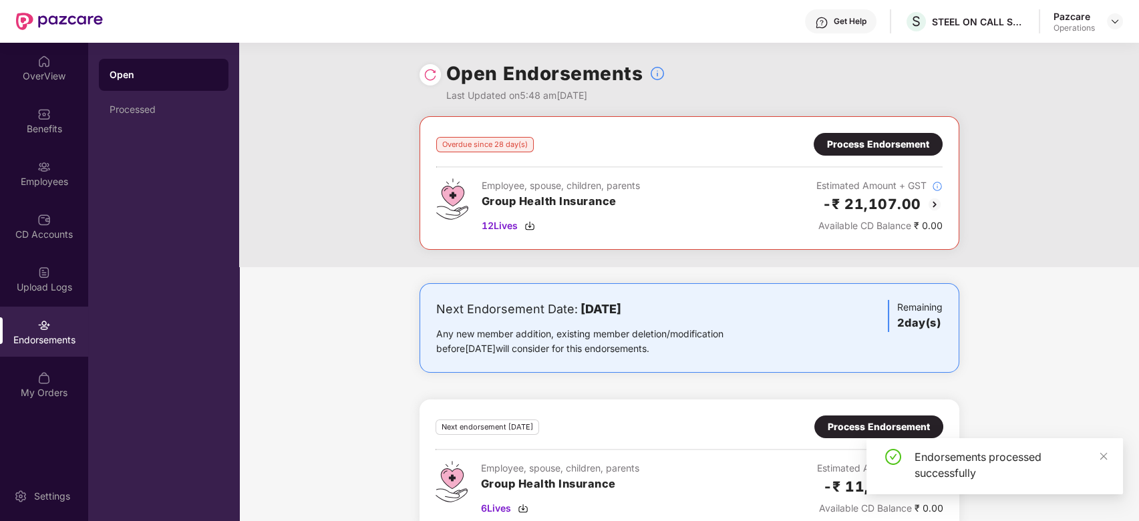
click at [844, 152] on div "Process Endorsement" at bounding box center [877, 144] width 129 height 23
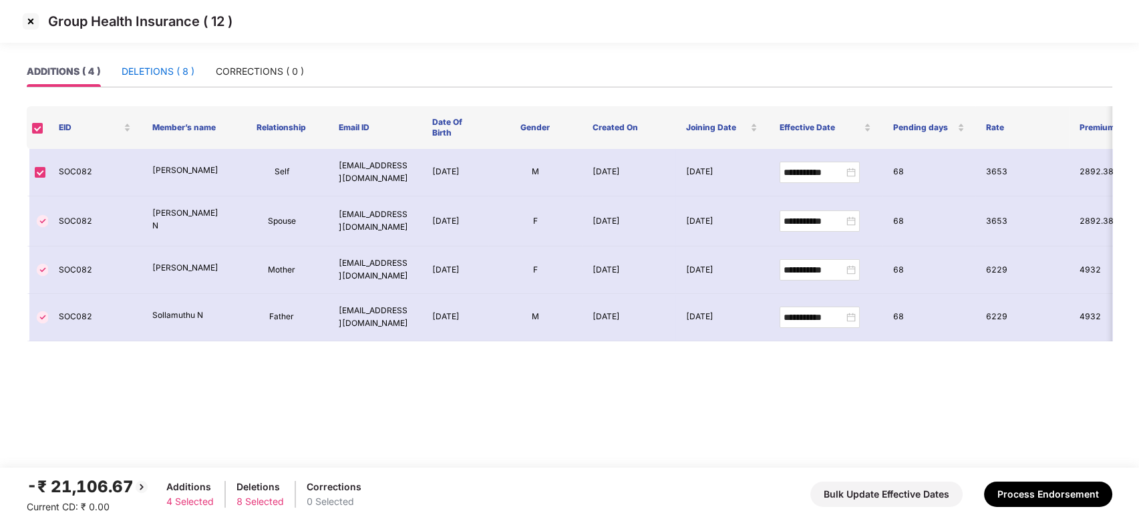
click at [155, 73] on div "DELETIONS ( 8 )" at bounding box center [158, 71] width 73 height 15
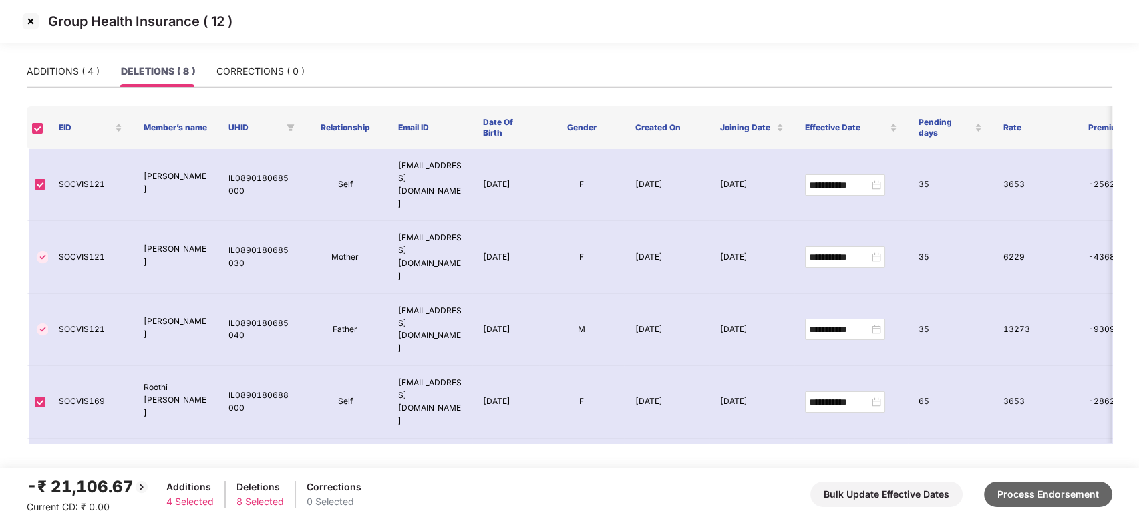
click at [1036, 489] on button "Process Endorsement" at bounding box center [1048, 494] width 128 height 25
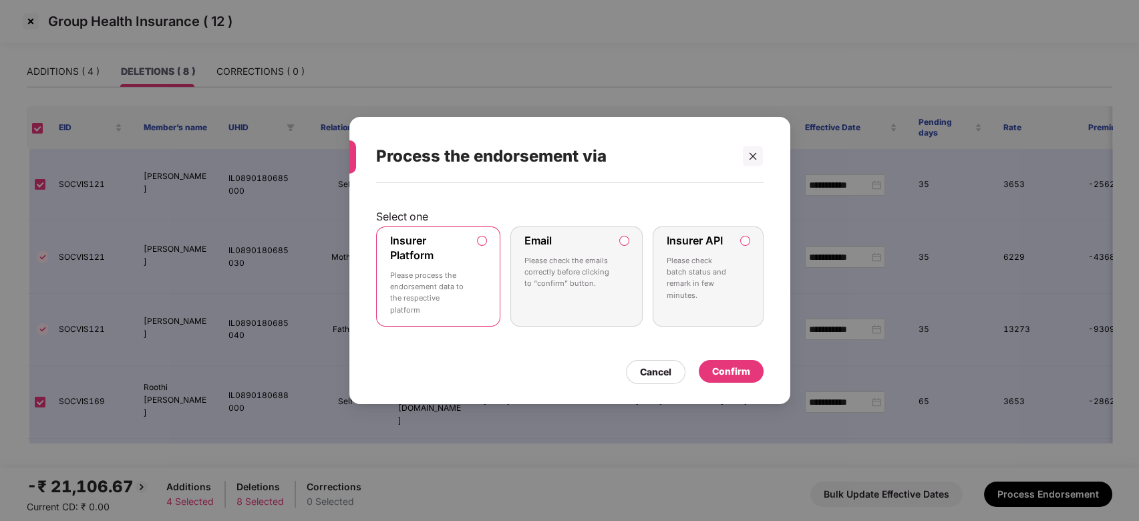
click at [739, 373] on div "Confirm" at bounding box center [731, 371] width 38 height 15
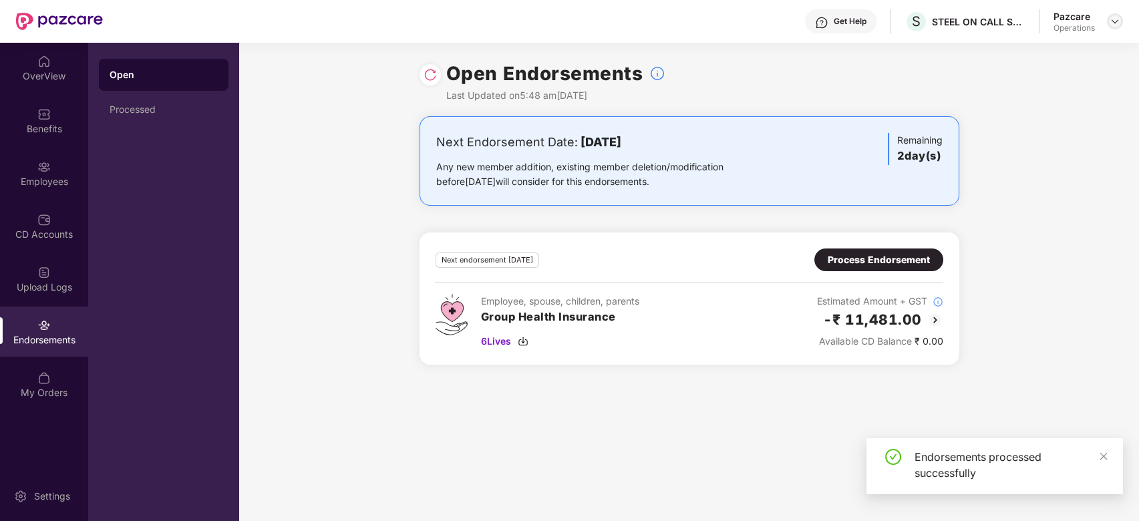
click at [1111, 27] on div at bounding box center [1115, 21] width 16 height 16
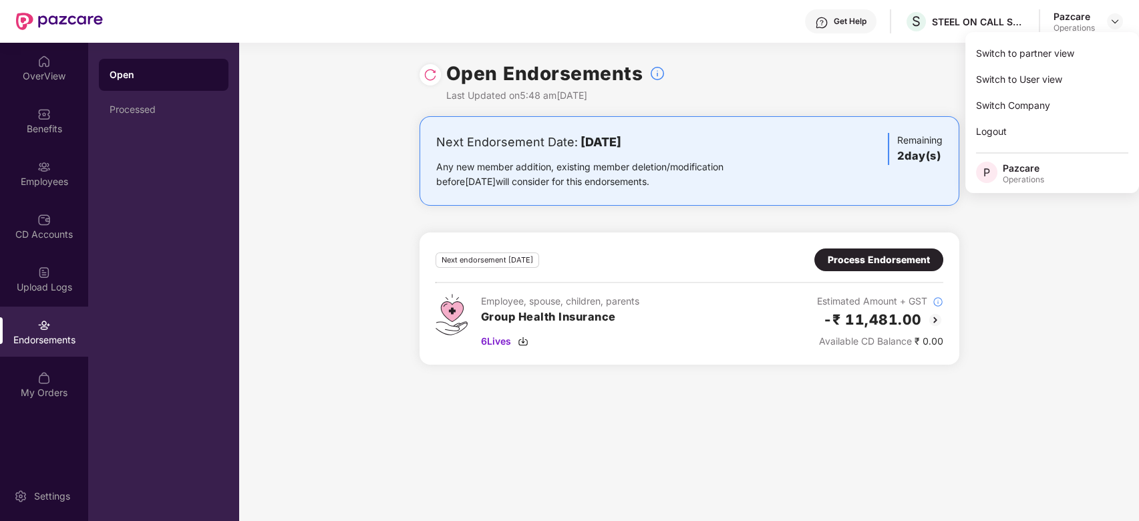
click at [315, 236] on div "Next Endorsement Date: [DATE] Any new member addition, existing member deletion…" at bounding box center [689, 248] width 900 height 264
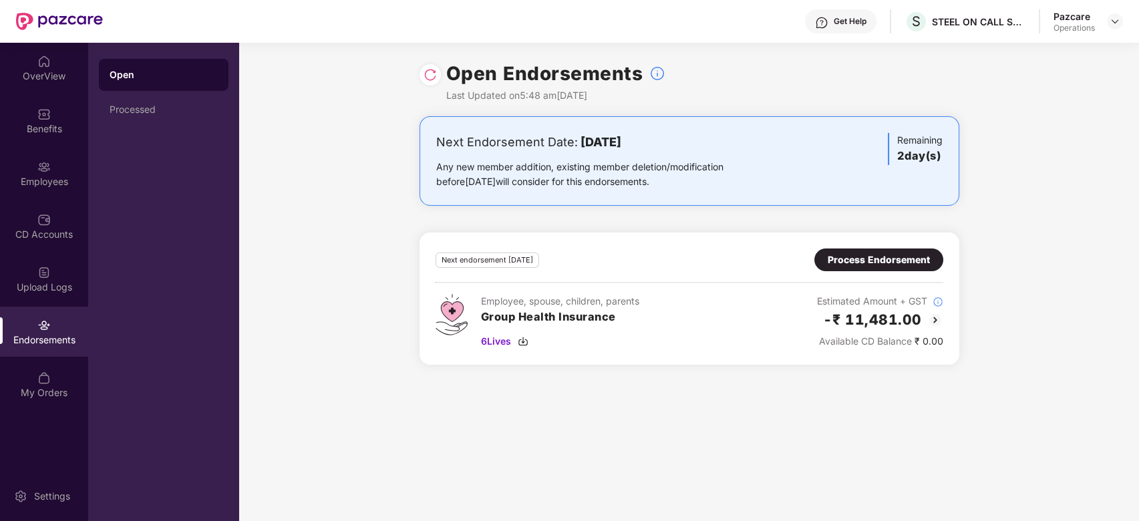
click at [909, 258] on div "Process Endorsement" at bounding box center [878, 259] width 102 height 15
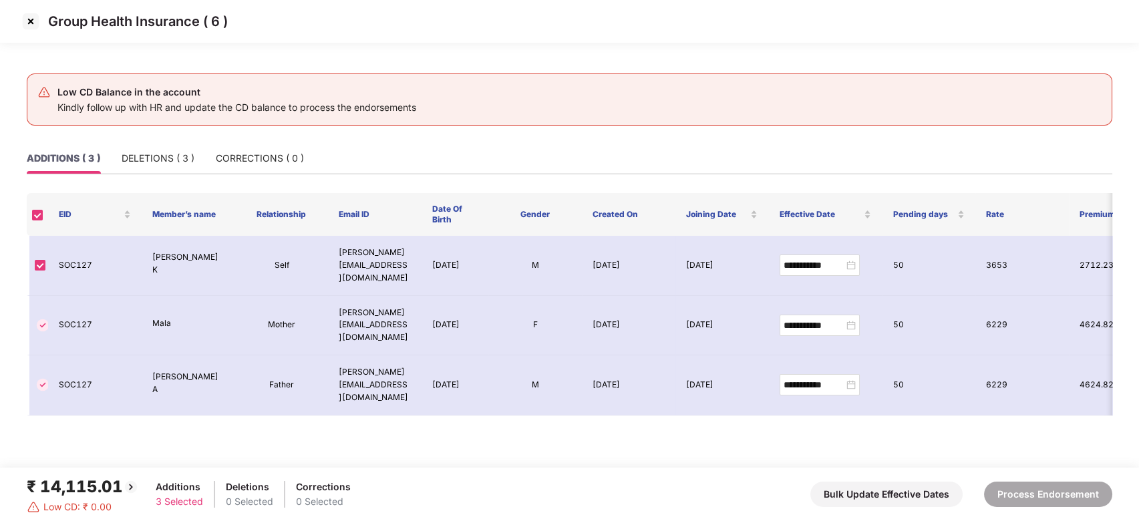
click at [28, 17] on img at bounding box center [30, 21] width 21 height 21
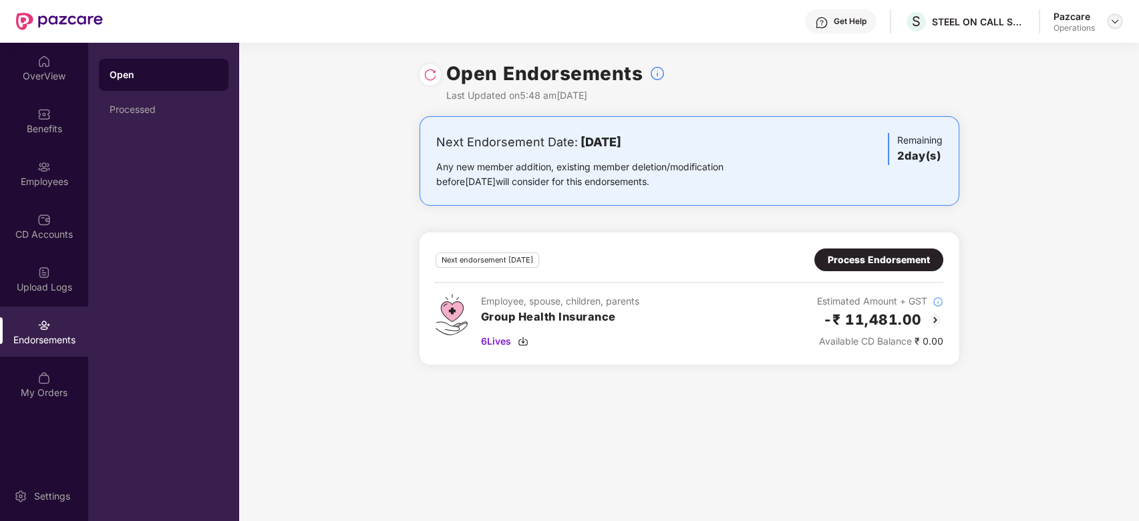
click at [1117, 21] on img at bounding box center [1114, 21] width 11 height 11
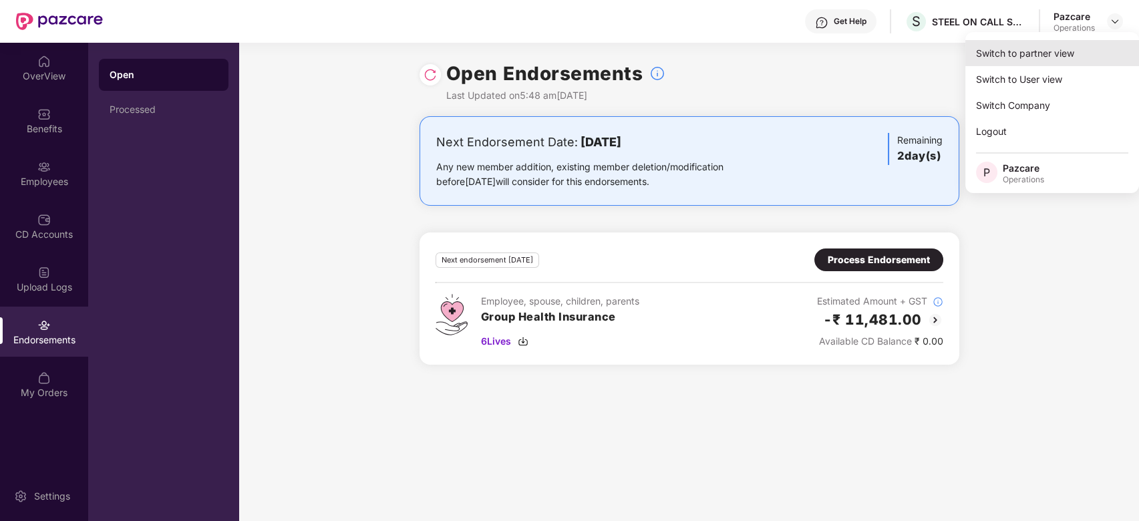
click at [1031, 52] on div "Switch to partner view" at bounding box center [1052, 53] width 174 height 26
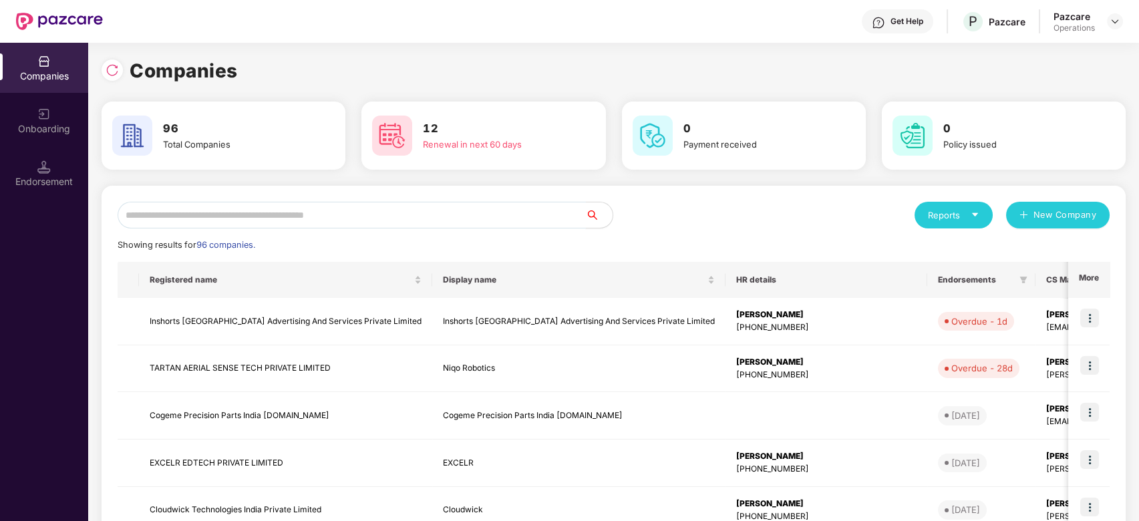
click at [429, 214] on input "text" at bounding box center [352, 215] width 468 height 27
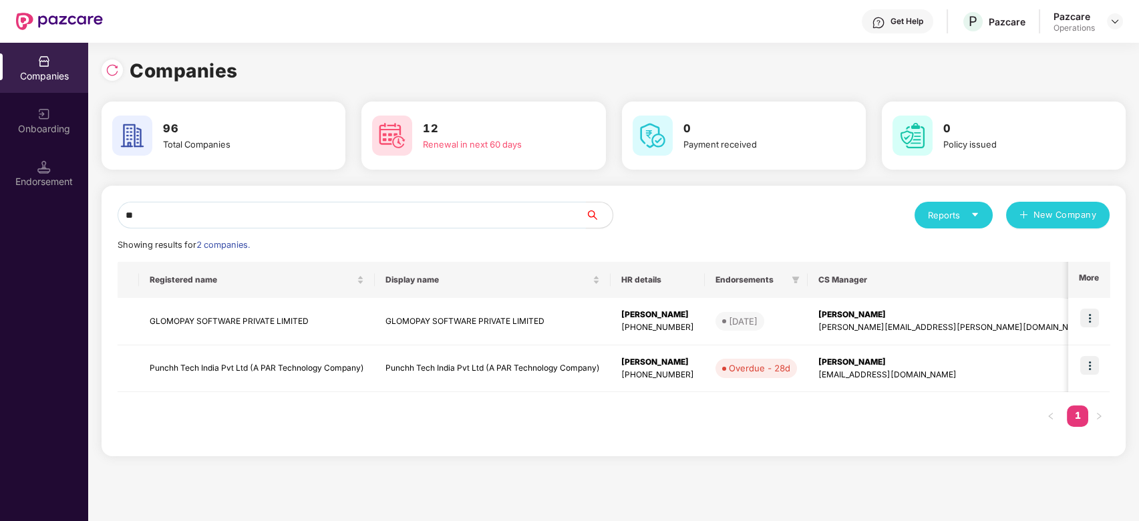
type input "*"
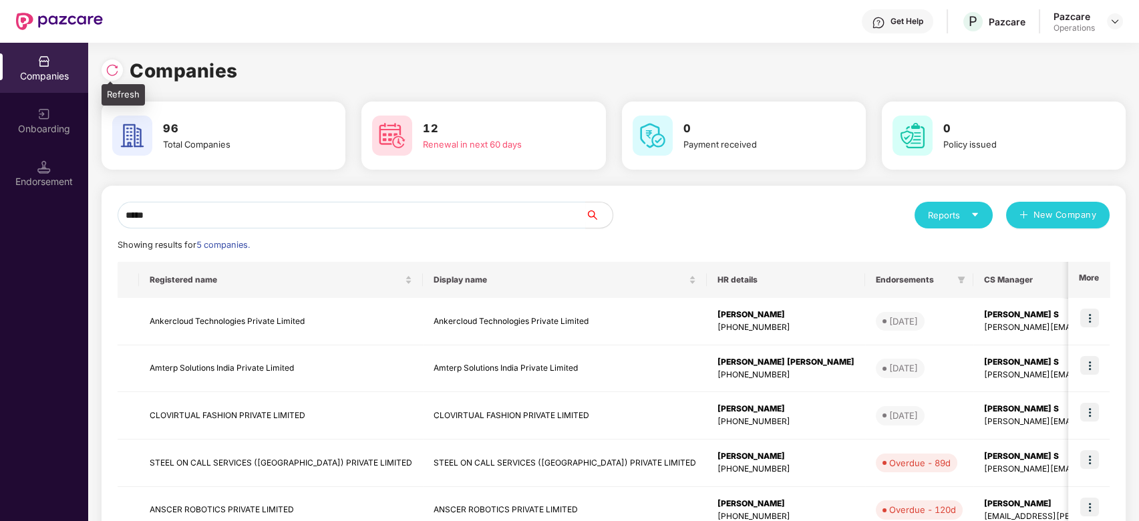
click at [114, 76] on img at bounding box center [112, 69] width 13 height 13
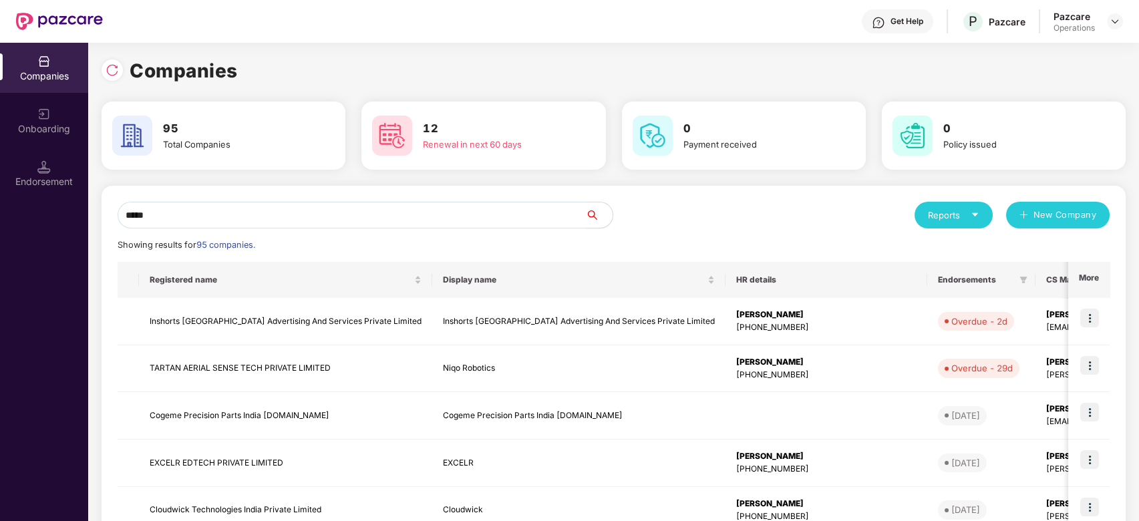
click at [213, 205] on input "*****" at bounding box center [352, 215] width 468 height 27
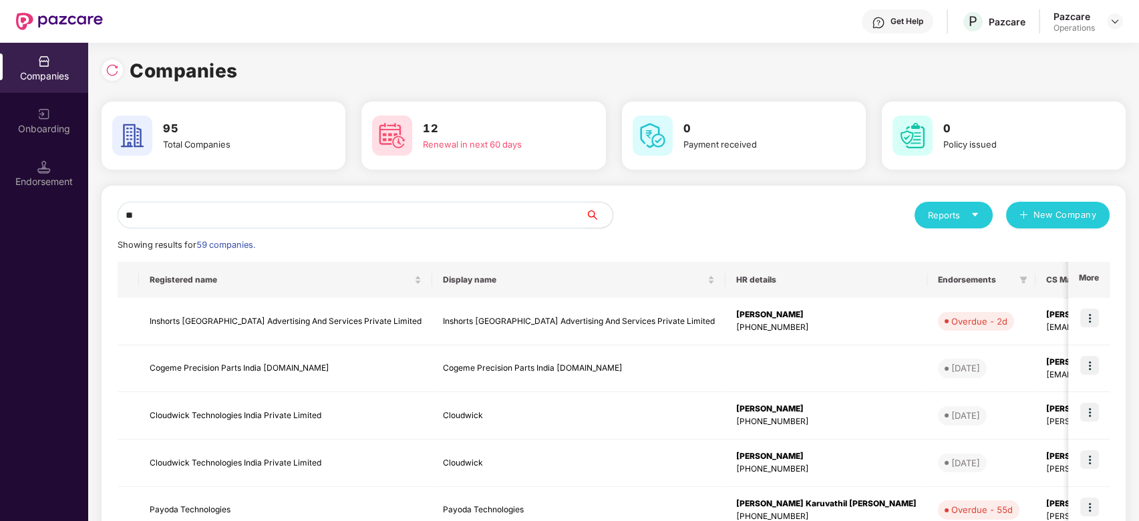
type input "*"
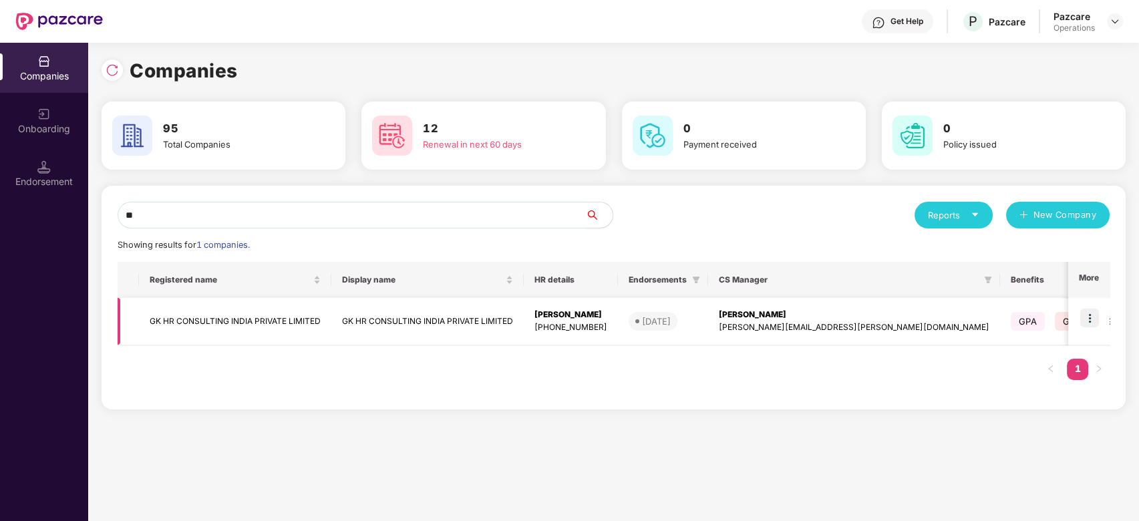
type input "**"
click at [218, 315] on td "GK HR CONSULTING INDIA PRIVATE LIMITED" at bounding box center [235, 321] width 192 height 47
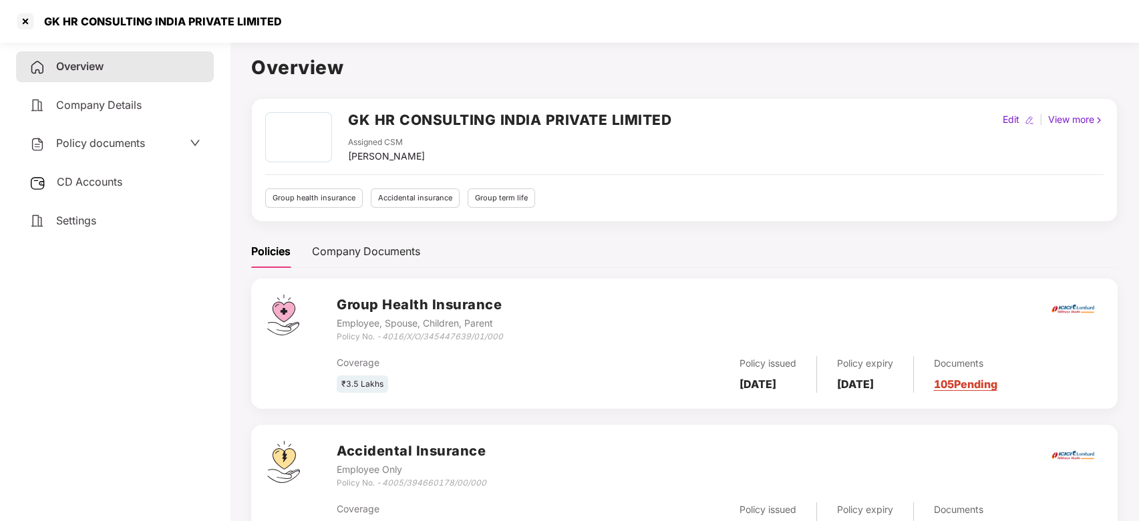
click at [82, 133] on div "Policy documents" at bounding box center [115, 143] width 198 height 31
click at [90, 136] on span "Policy documents" at bounding box center [100, 142] width 89 height 13
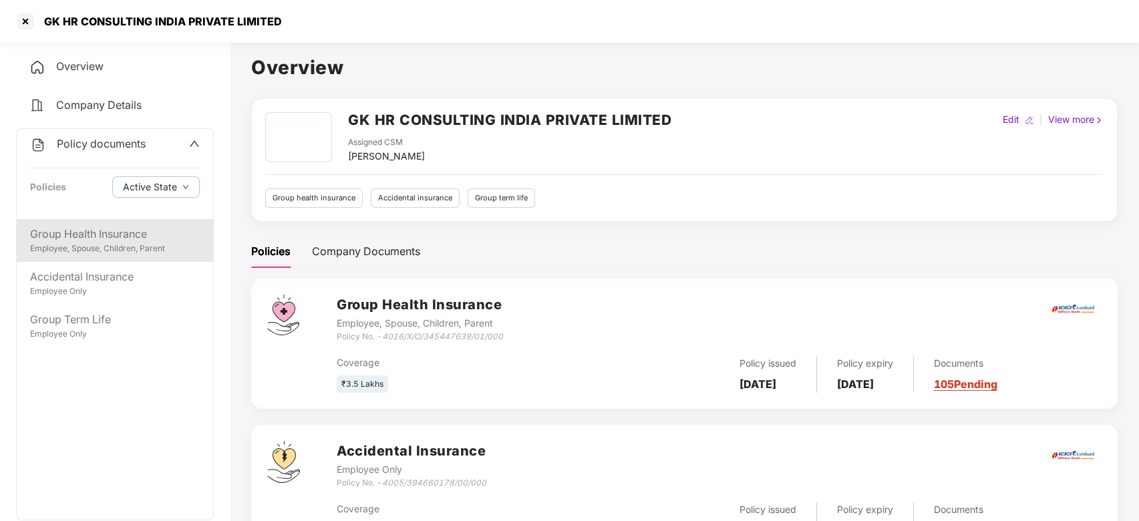
click at [108, 228] on div "Group Health Insurance" at bounding box center [115, 234] width 170 height 17
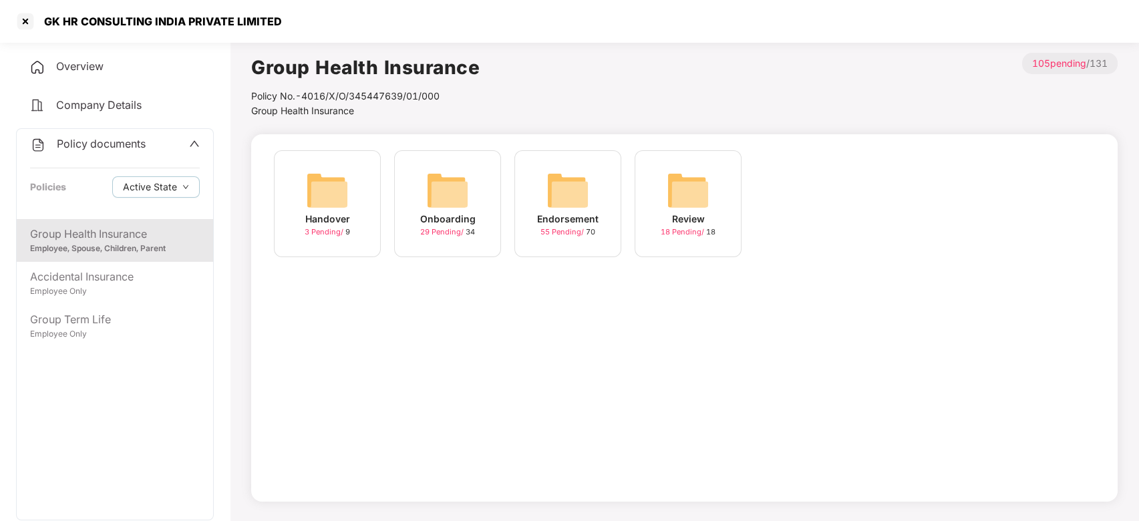
click at [588, 188] on img at bounding box center [567, 190] width 43 height 43
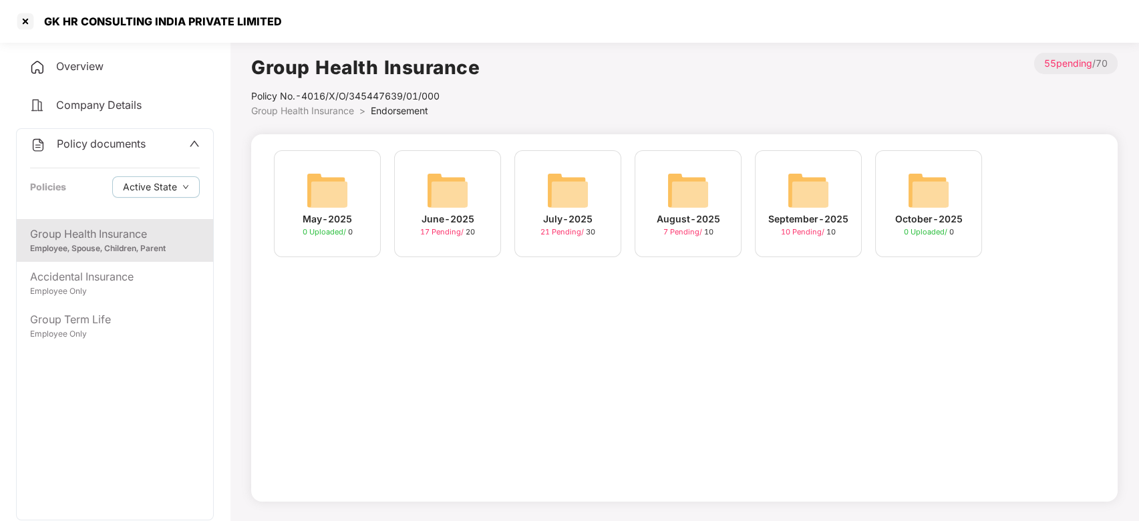
click at [797, 169] on img at bounding box center [808, 190] width 43 height 43
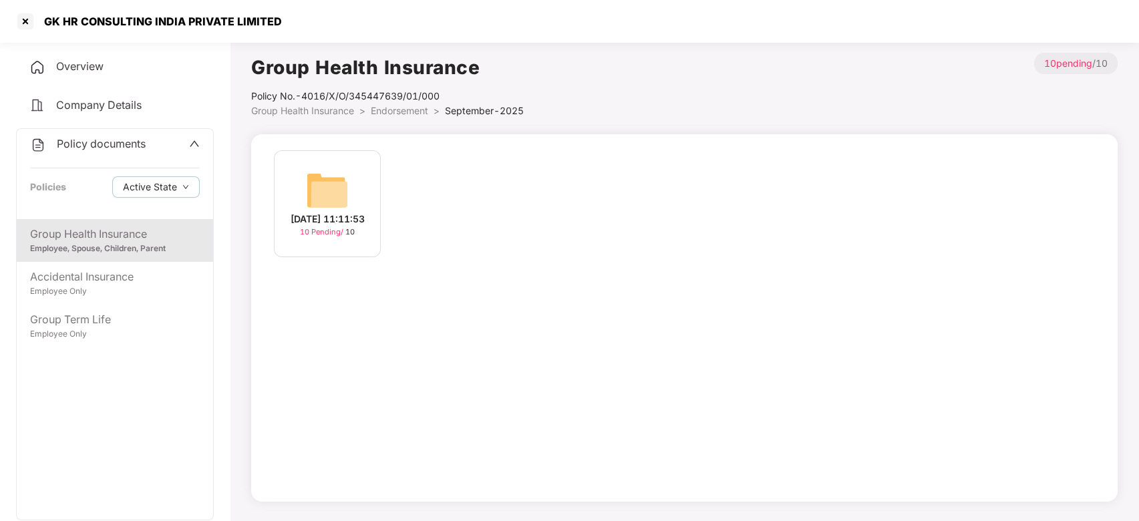
click at [308, 187] on img at bounding box center [327, 190] width 43 height 43
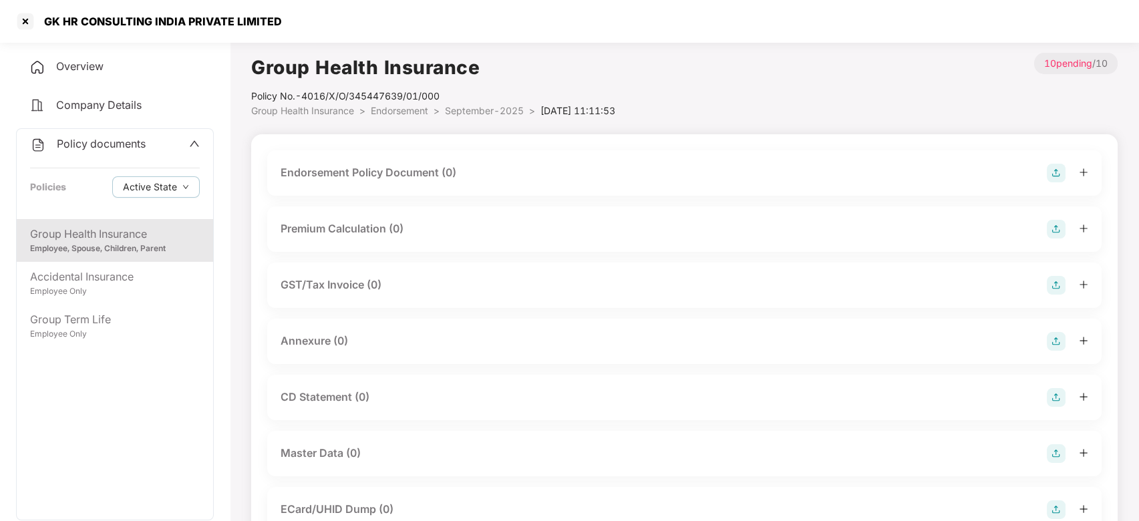
click at [1055, 175] on img at bounding box center [1056, 173] width 19 height 19
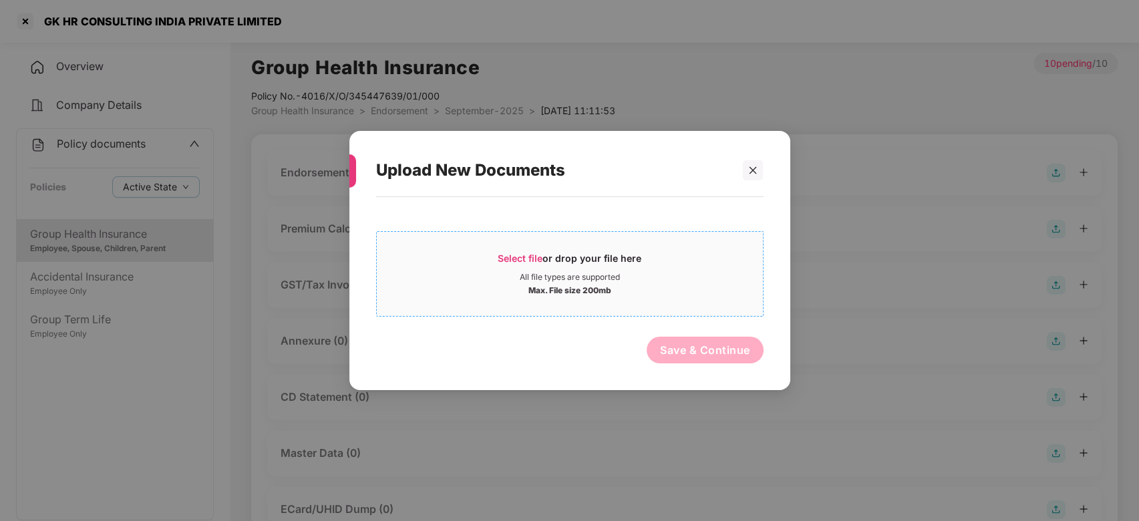
click at [683, 290] on div "Max. File size 200mb" at bounding box center [570, 289] width 386 height 13
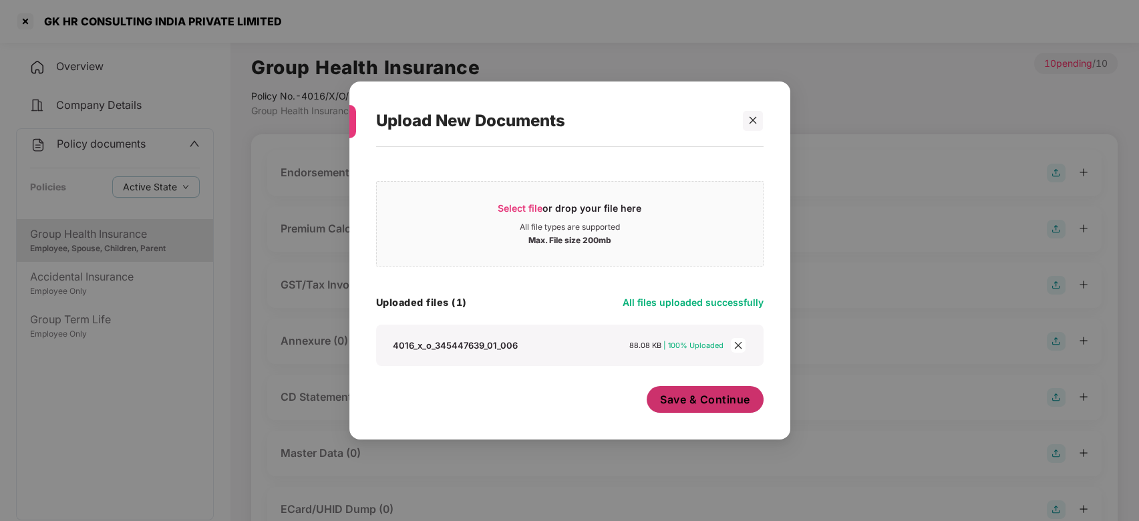
click at [668, 393] on span "Save & Continue" at bounding box center [705, 399] width 90 height 15
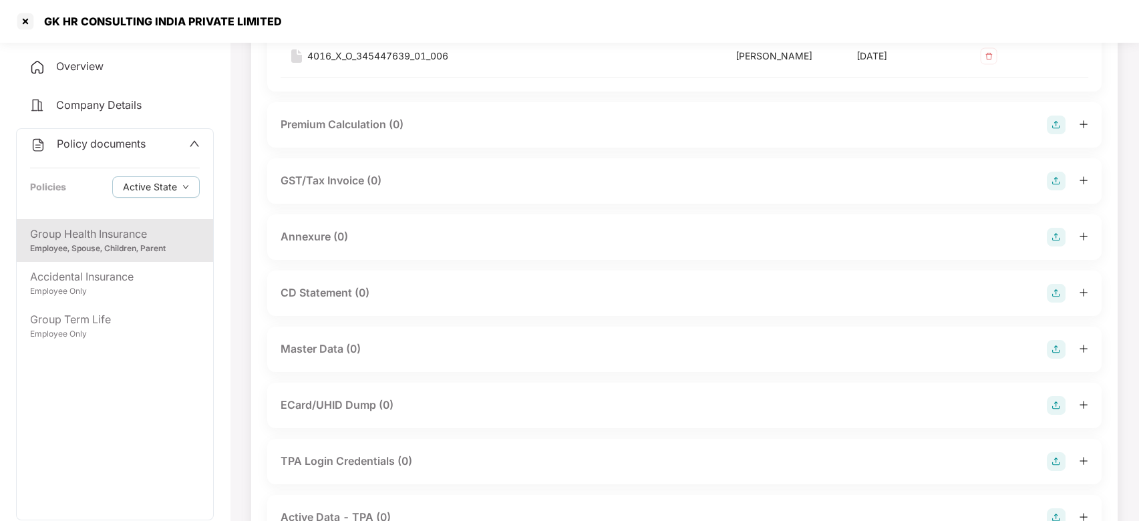
scroll to position [201, 0]
click at [1054, 233] on img at bounding box center [1056, 236] width 19 height 19
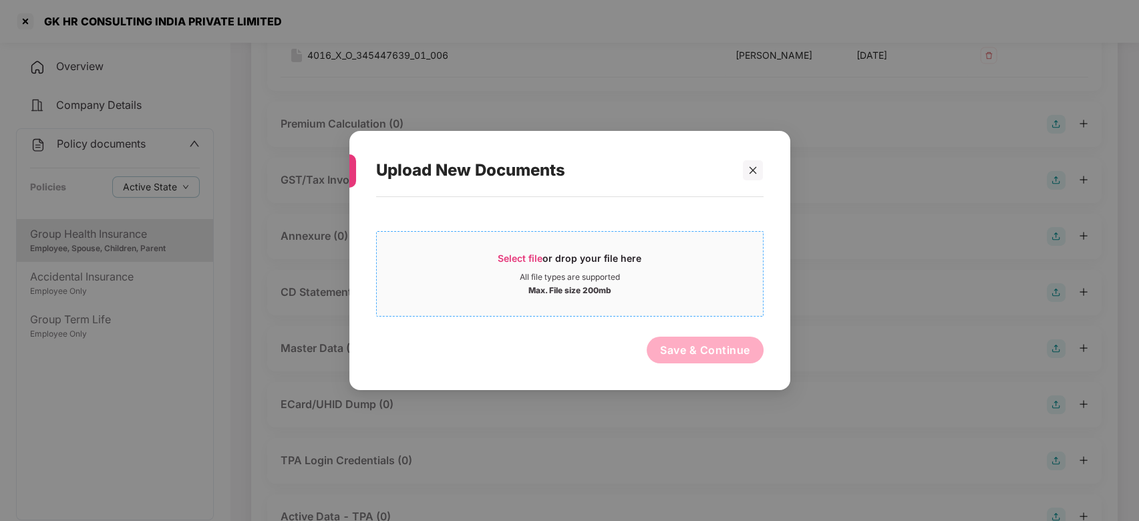
click at [650, 285] on div "Max. File size 200mb" at bounding box center [570, 289] width 386 height 13
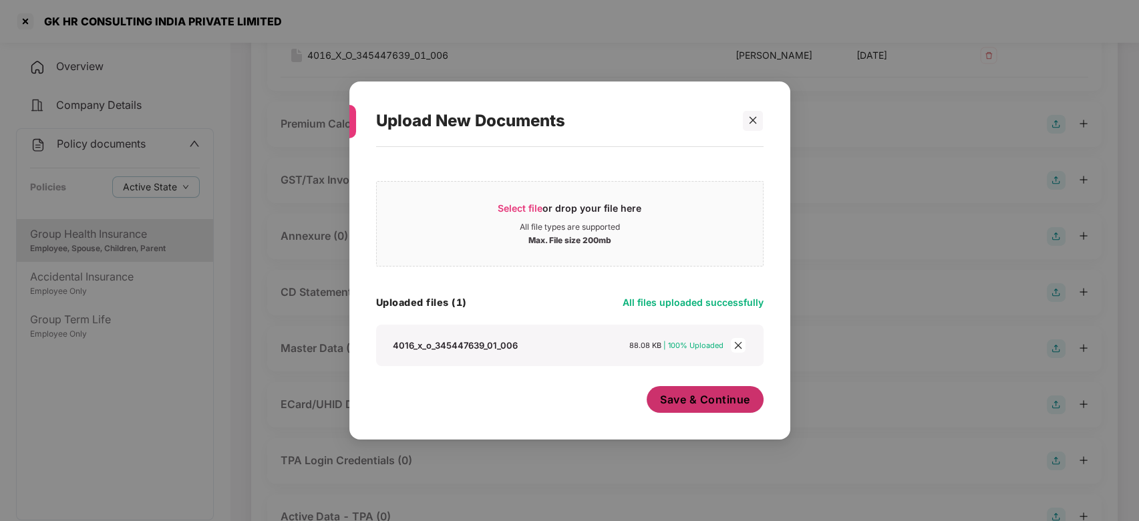
click at [707, 399] on span "Save & Continue" at bounding box center [705, 399] width 90 height 15
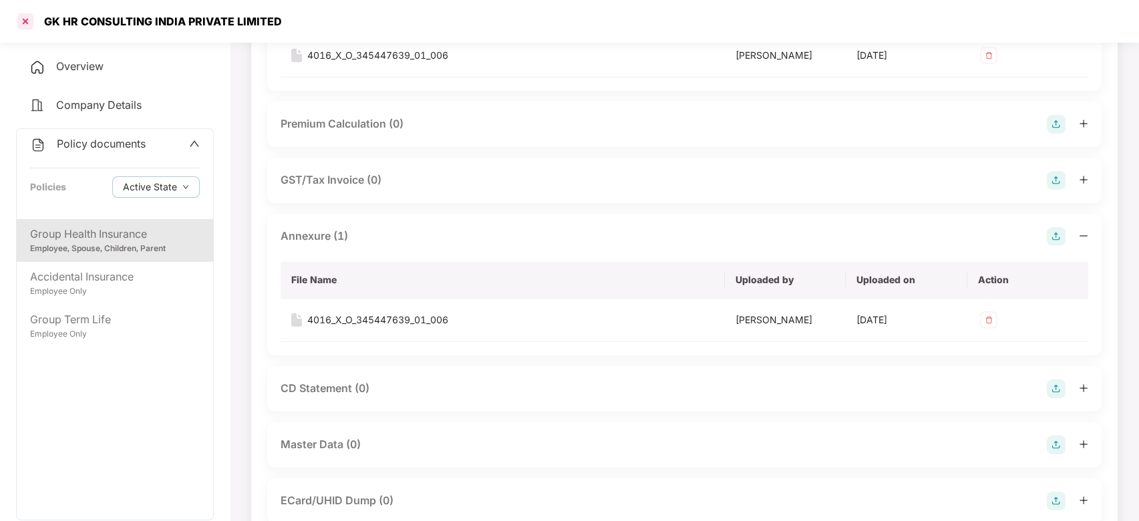
click at [21, 11] on div at bounding box center [25, 21] width 21 height 21
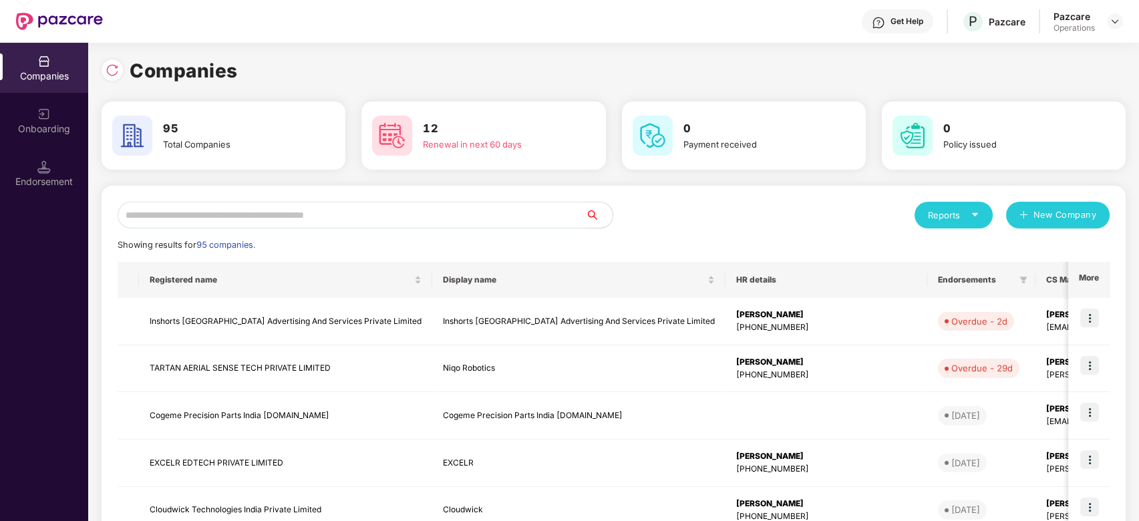
click at [285, 207] on input "text" at bounding box center [352, 215] width 468 height 27
click at [1090, 313] on img at bounding box center [1089, 318] width 19 height 19
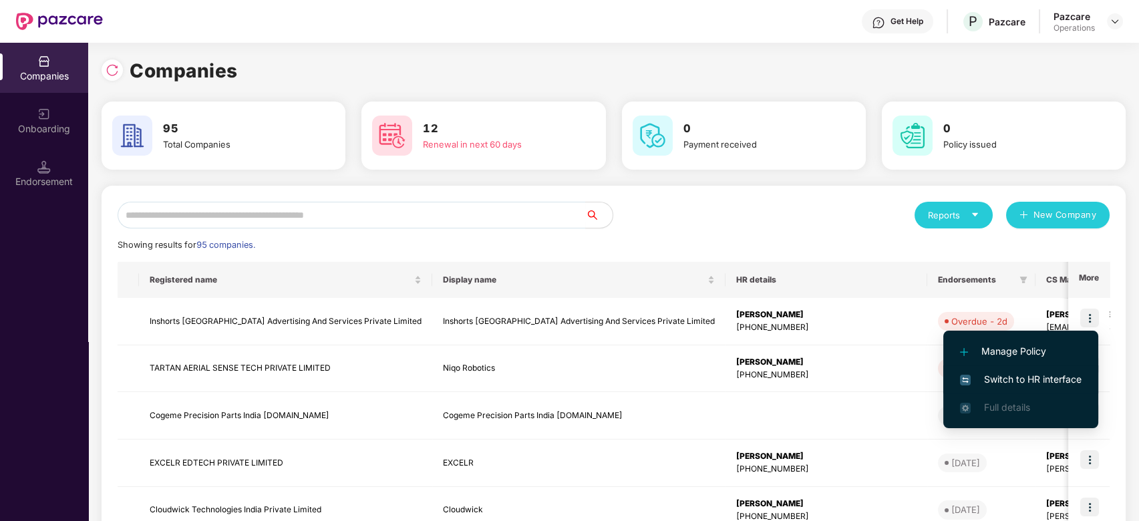
click at [1023, 371] on li "Switch to HR interface" at bounding box center [1020, 379] width 155 height 28
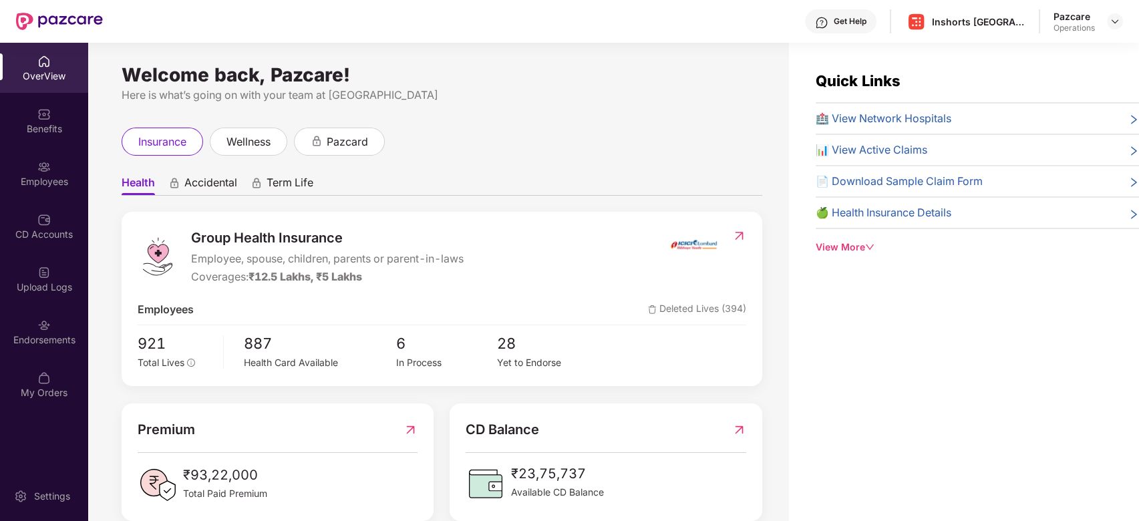
click at [32, 176] on div "Employees" at bounding box center [44, 181] width 88 height 13
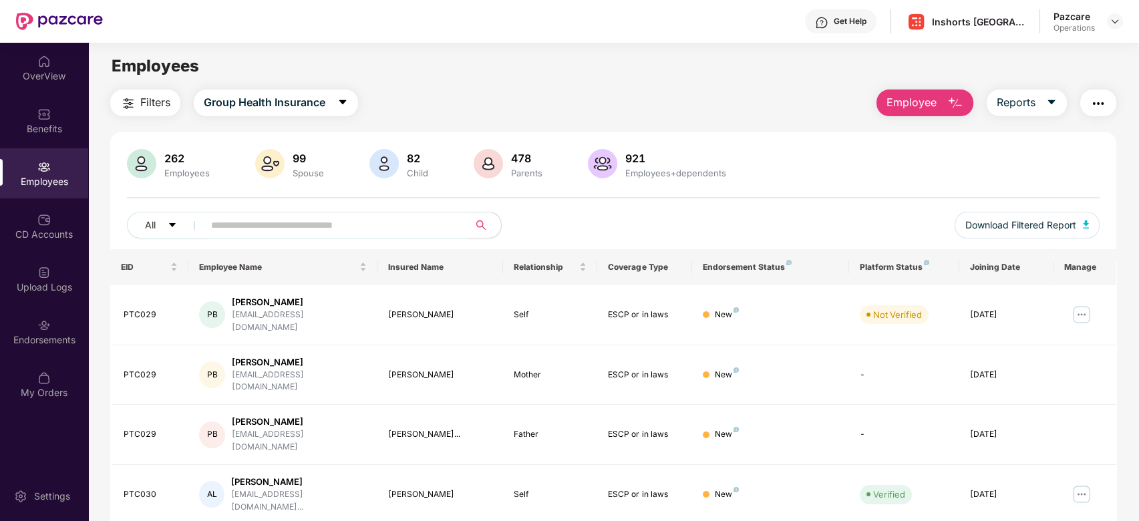
click at [243, 227] on input "text" at bounding box center [331, 225] width 240 height 20
click at [325, 228] on input "text" at bounding box center [331, 225] width 240 height 20
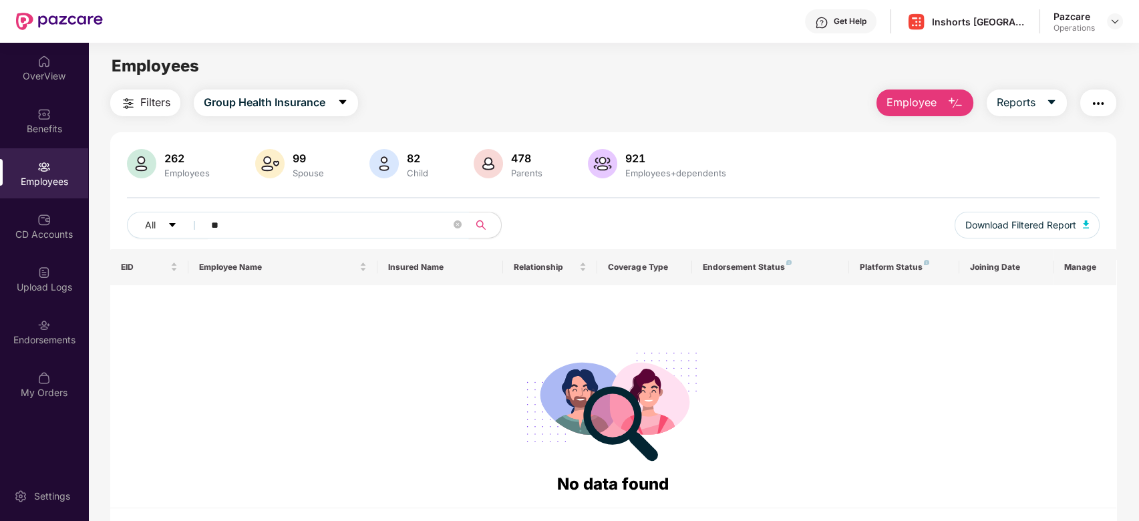
type input "*"
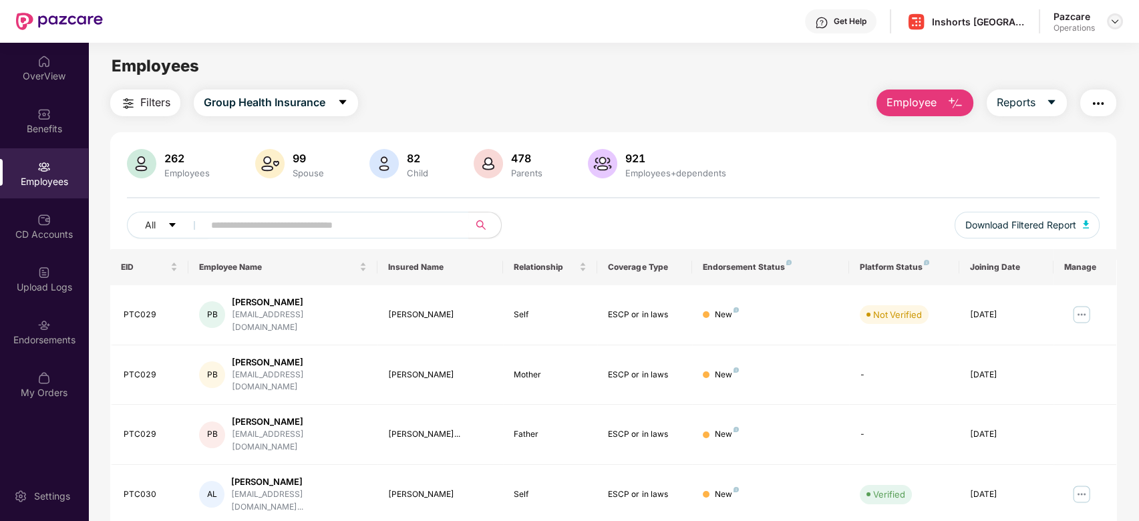
click at [1111, 16] on img at bounding box center [1114, 21] width 11 height 11
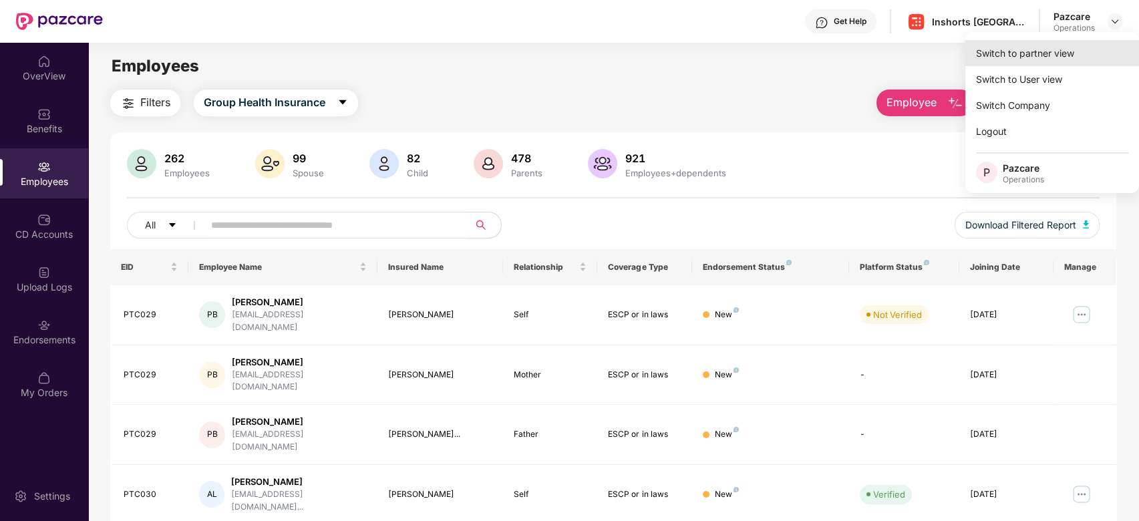
click at [1035, 61] on div "Switch to partner view" at bounding box center [1052, 53] width 174 height 26
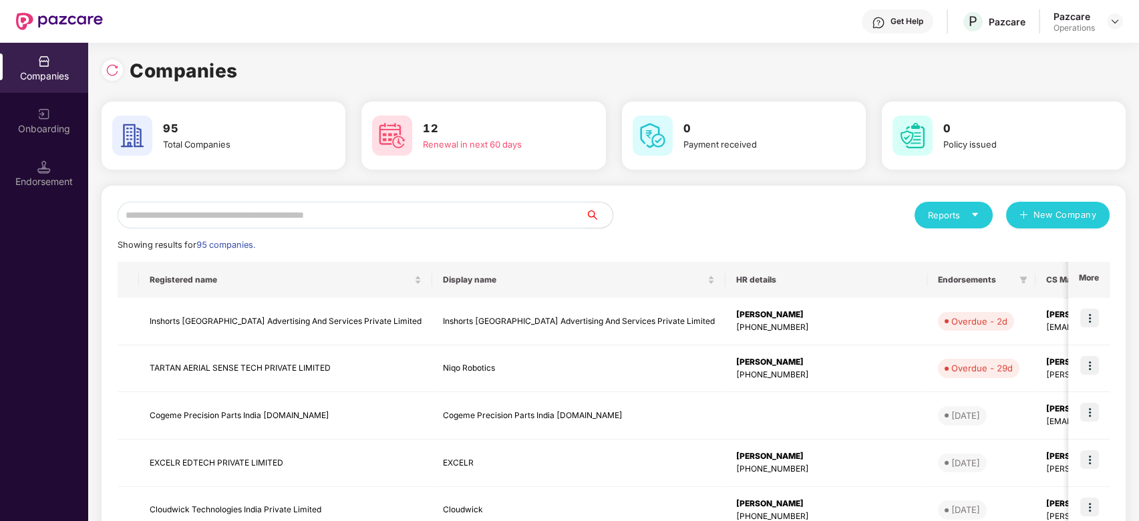
click at [443, 214] on input "text" at bounding box center [352, 215] width 468 height 27
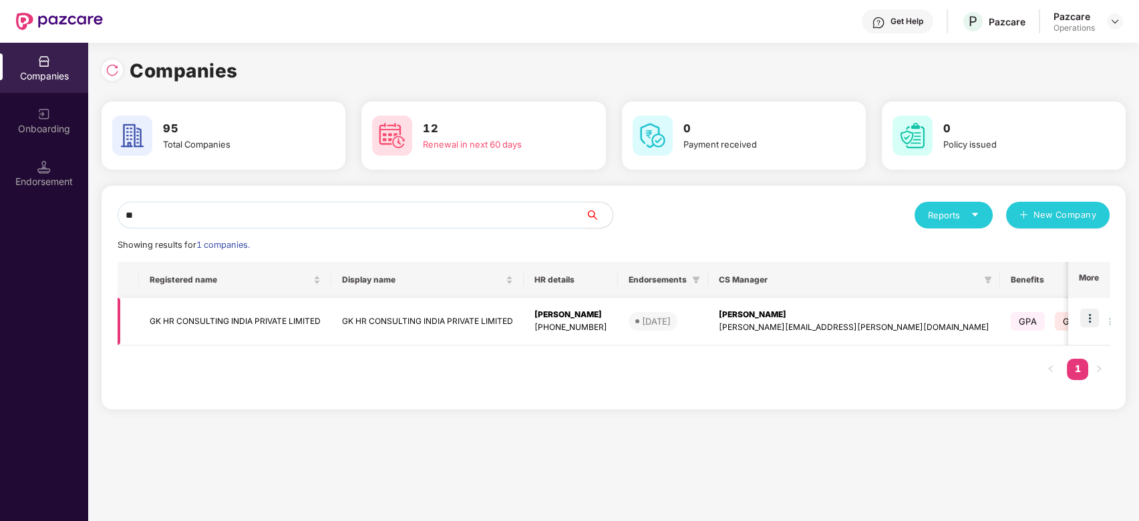
type input "**"
click at [230, 330] on td "GK HR CONSULTING INDIA PRIVATE LIMITED" at bounding box center [235, 321] width 192 height 47
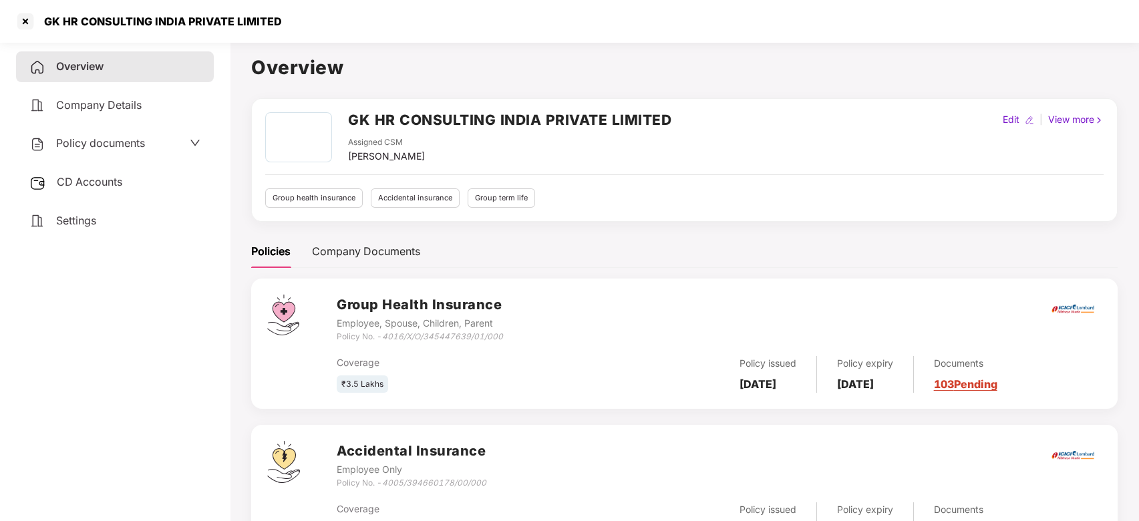
click at [87, 135] on div "Policy documents" at bounding box center [87, 143] width 116 height 17
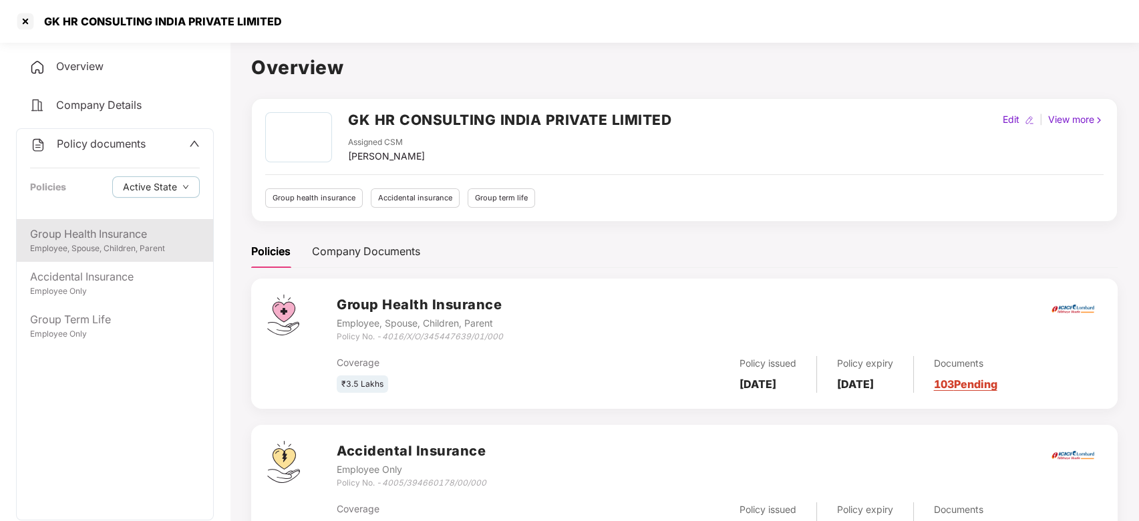
click at [102, 235] on div "Group Health Insurance" at bounding box center [115, 234] width 170 height 17
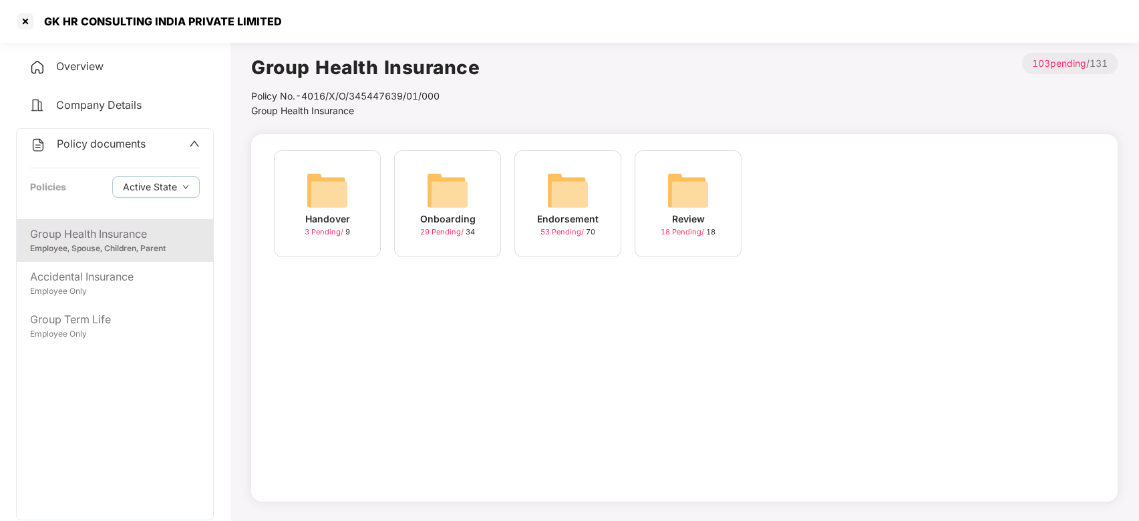
click at [581, 184] on img at bounding box center [567, 190] width 43 height 43
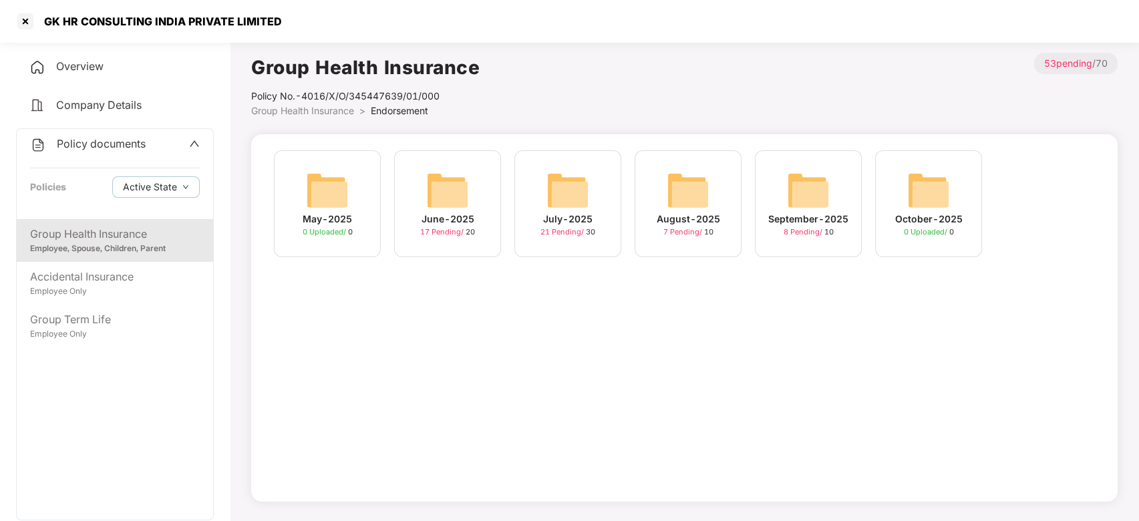
click at [792, 186] on img at bounding box center [808, 190] width 43 height 43
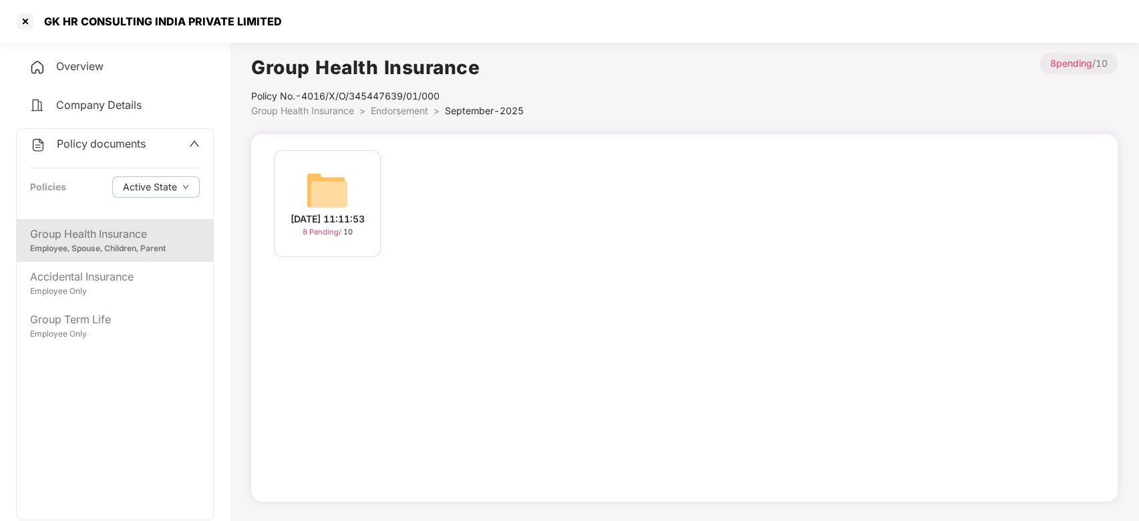
click at [328, 184] on img at bounding box center [327, 190] width 43 height 43
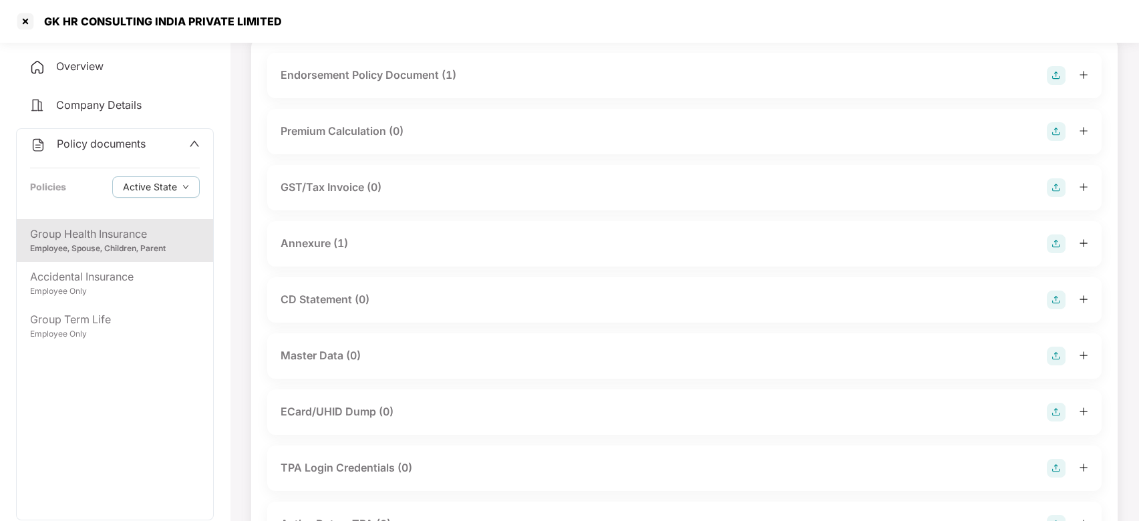
scroll to position [99, 0]
click at [526, 245] on div "Annexure (1)" at bounding box center [684, 242] width 807 height 19
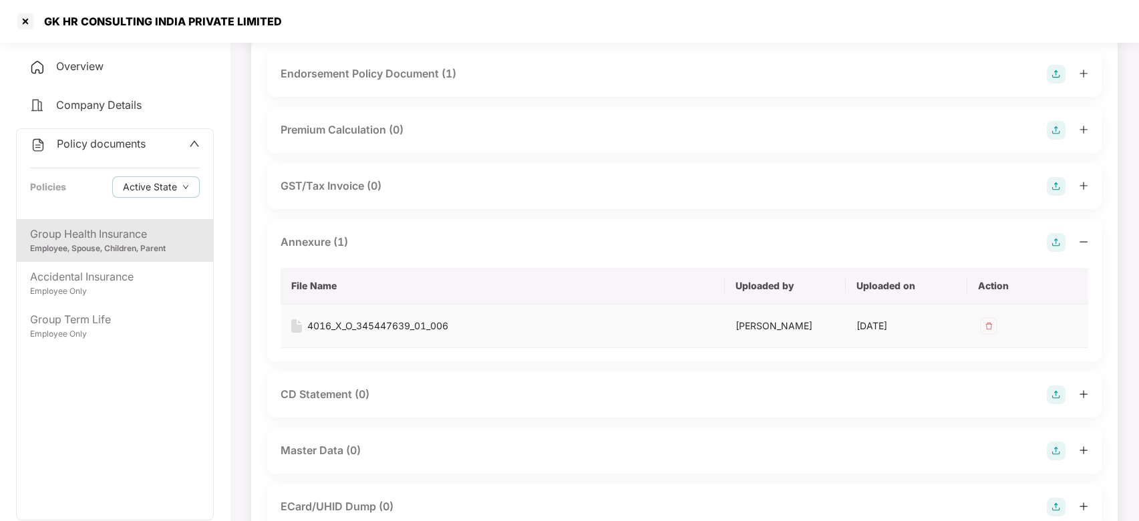
click at [986, 325] on img at bounding box center [988, 325] width 21 height 21
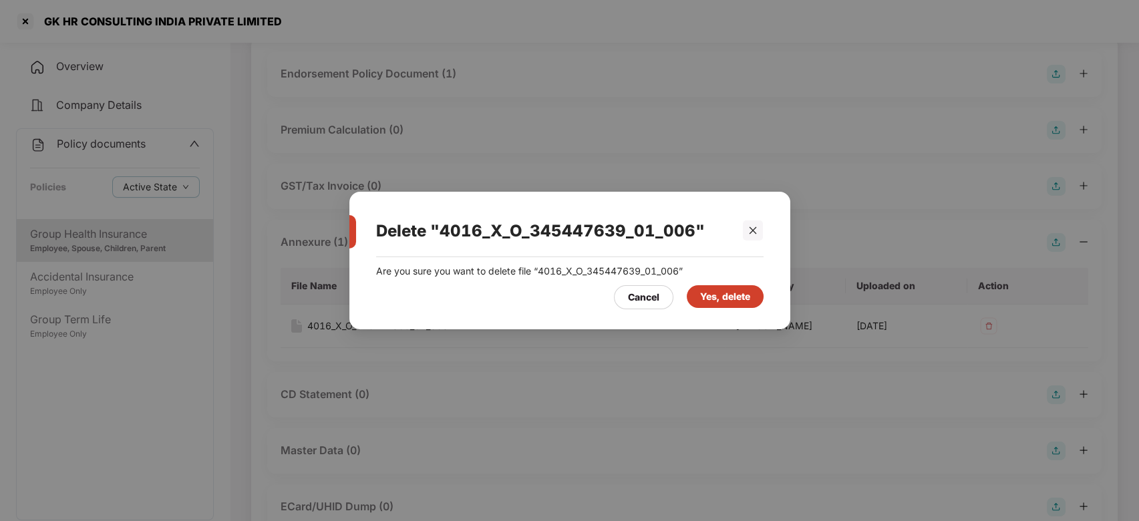
click at [718, 293] on div "Yes, delete" at bounding box center [725, 296] width 50 height 15
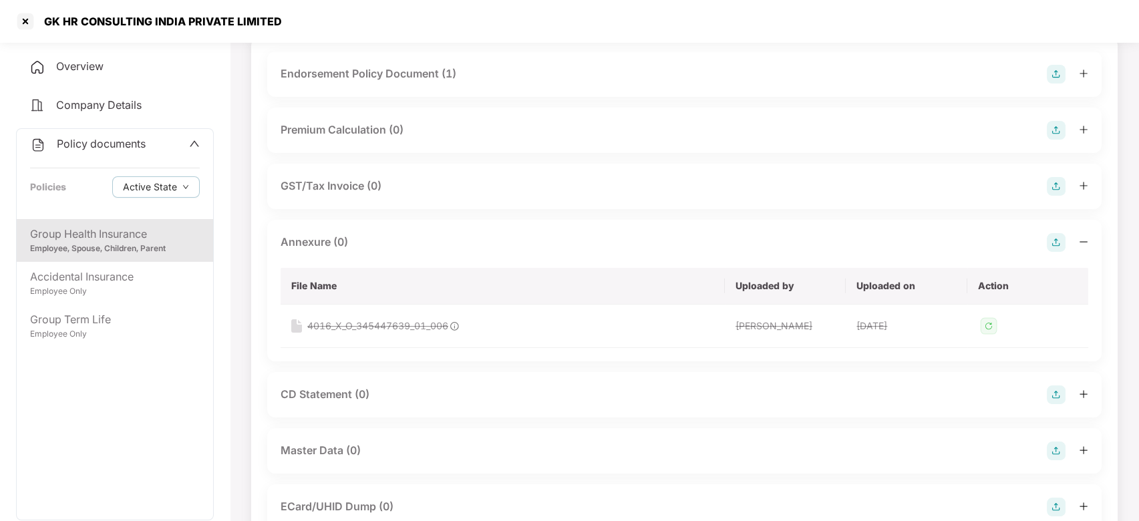
click at [1056, 243] on img at bounding box center [1056, 242] width 19 height 19
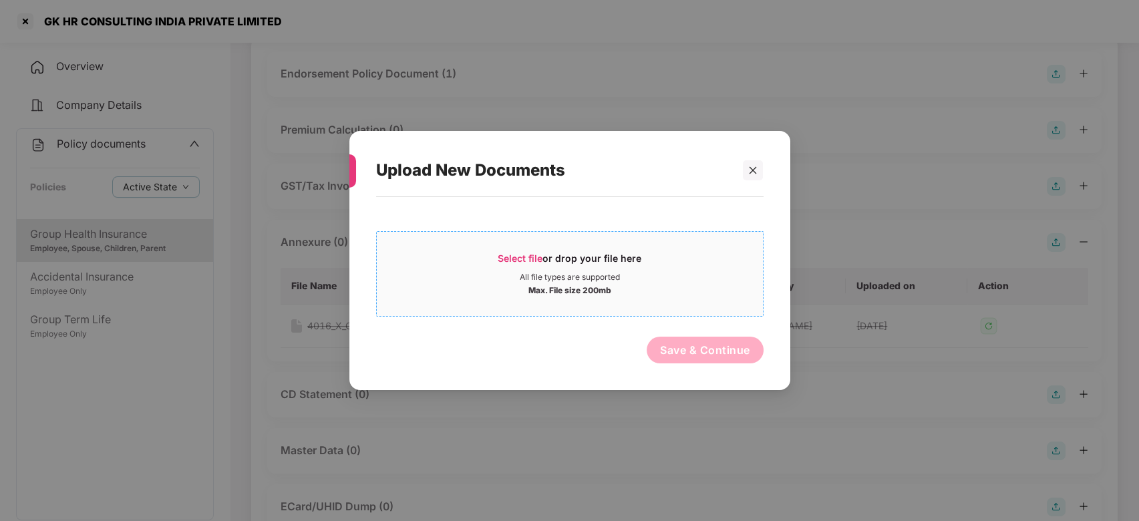
click at [582, 291] on div "Max. File size 200mb" at bounding box center [569, 289] width 83 height 13
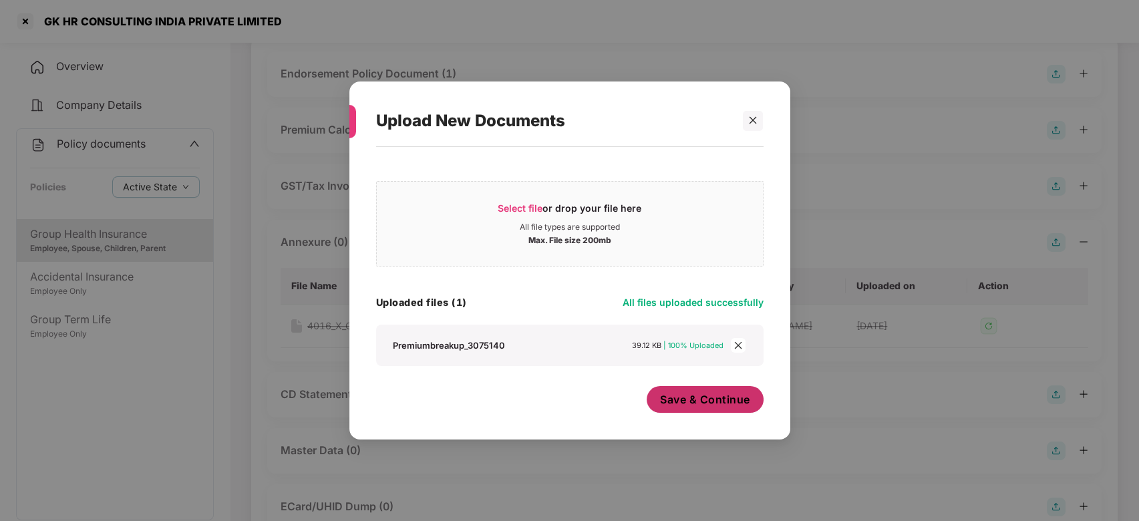
click at [677, 393] on span "Save & Continue" at bounding box center [705, 399] width 90 height 15
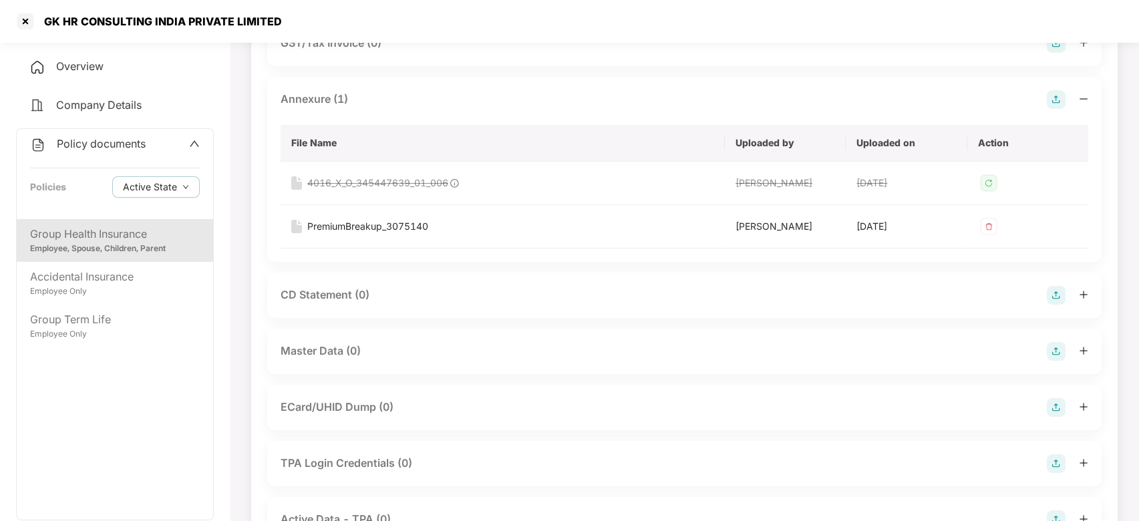
scroll to position [244, 0]
click at [1048, 349] on img at bounding box center [1056, 349] width 19 height 19
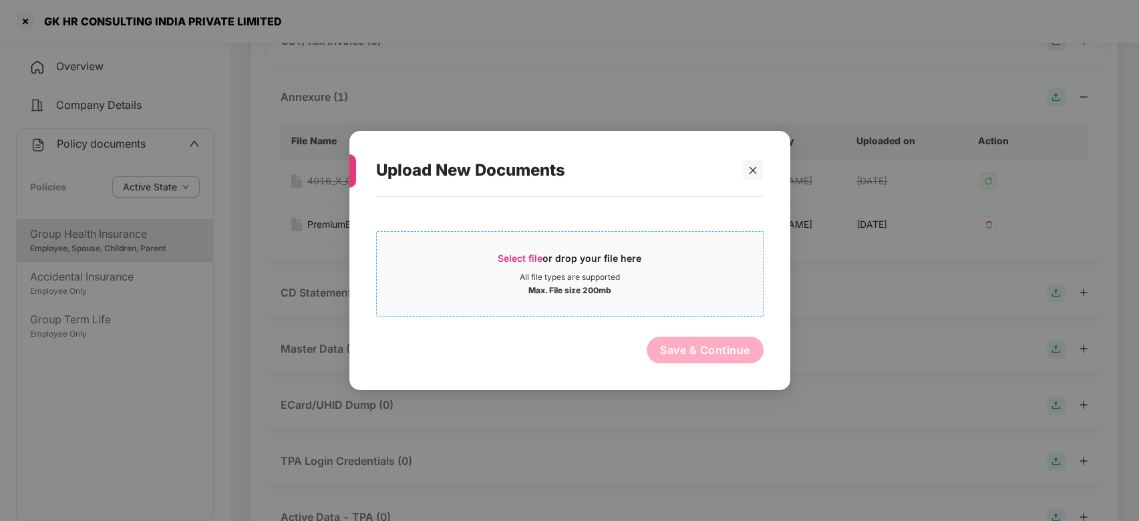
click at [508, 270] on div "Select file or drop your file here" at bounding box center [570, 262] width 144 height 20
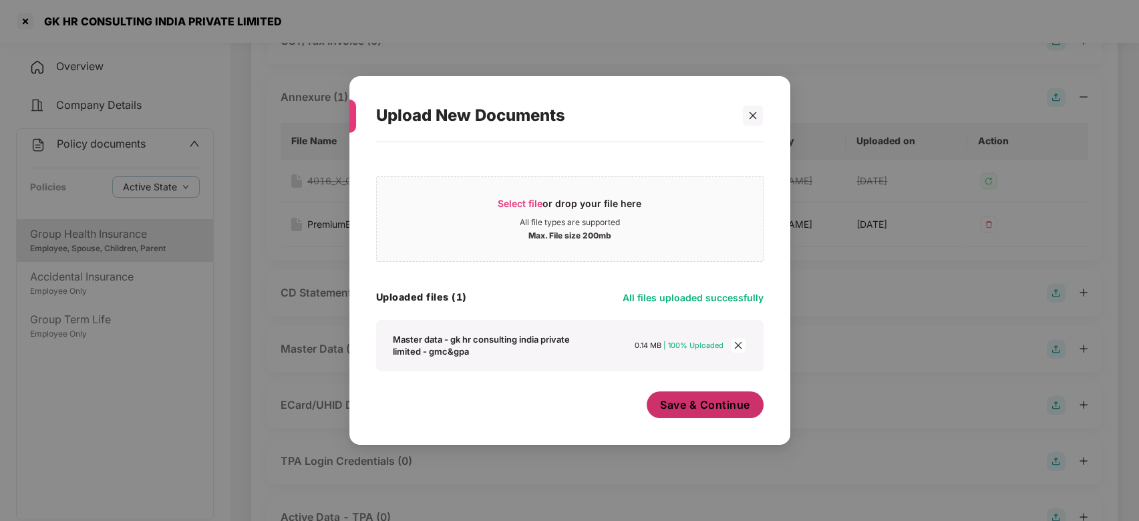
click at [692, 395] on button "Save & Continue" at bounding box center [704, 404] width 117 height 27
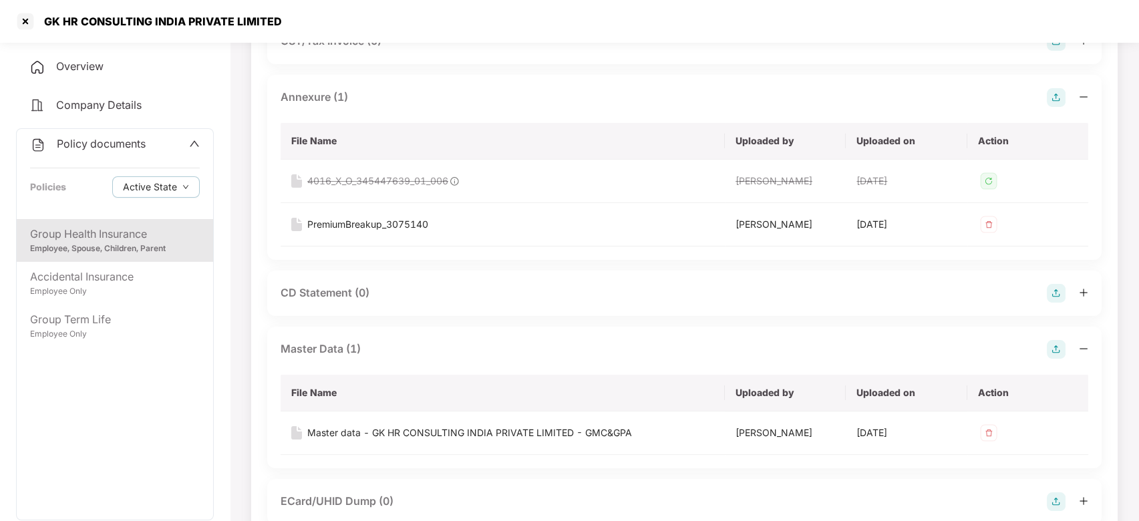
scroll to position [0, 0]
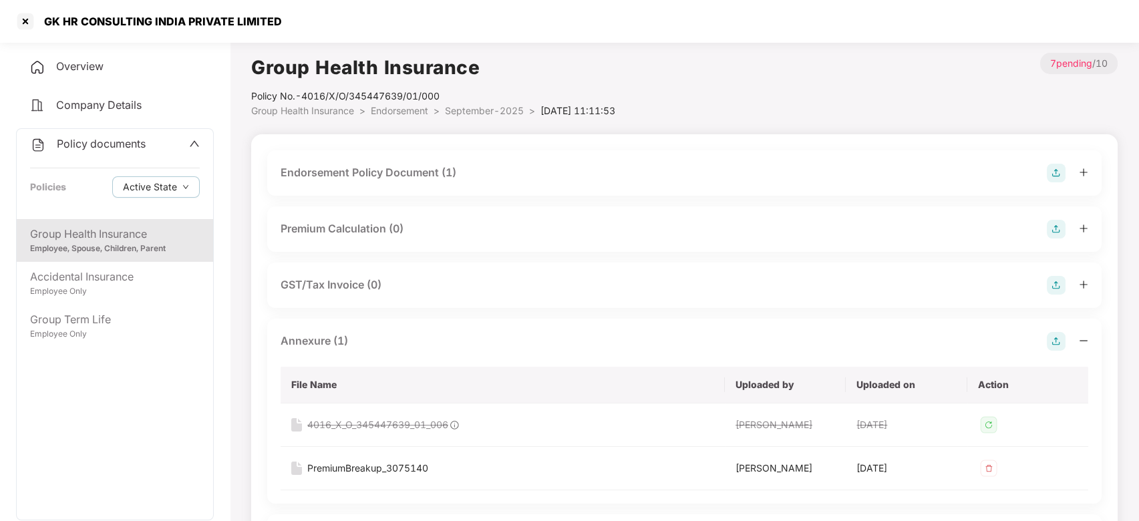
click at [470, 110] on span "September-2025" at bounding box center [484, 110] width 79 height 11
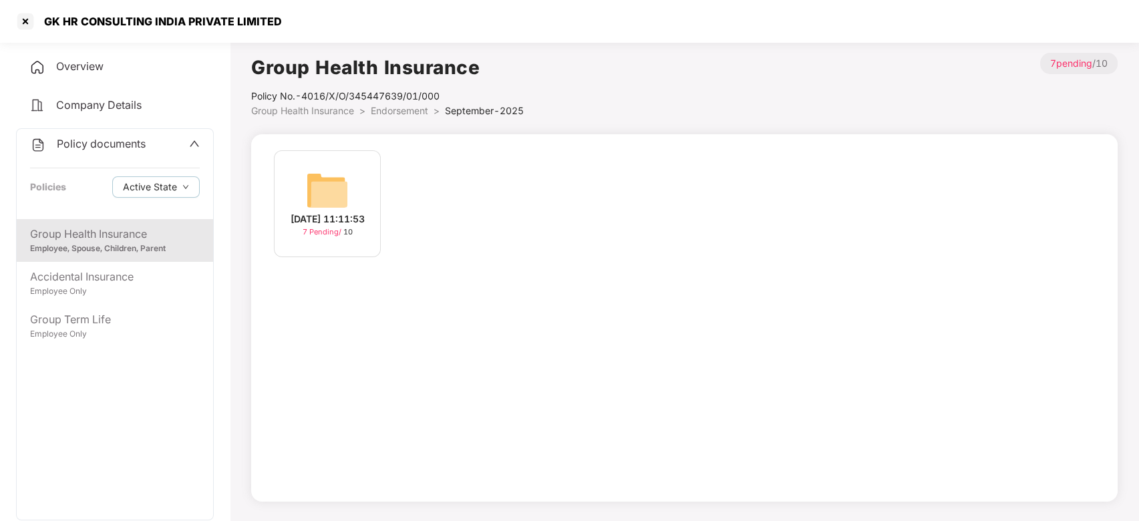
click at [387, 112] on span "Endorsement" at bounding box center [399, 110] width 57 height 11
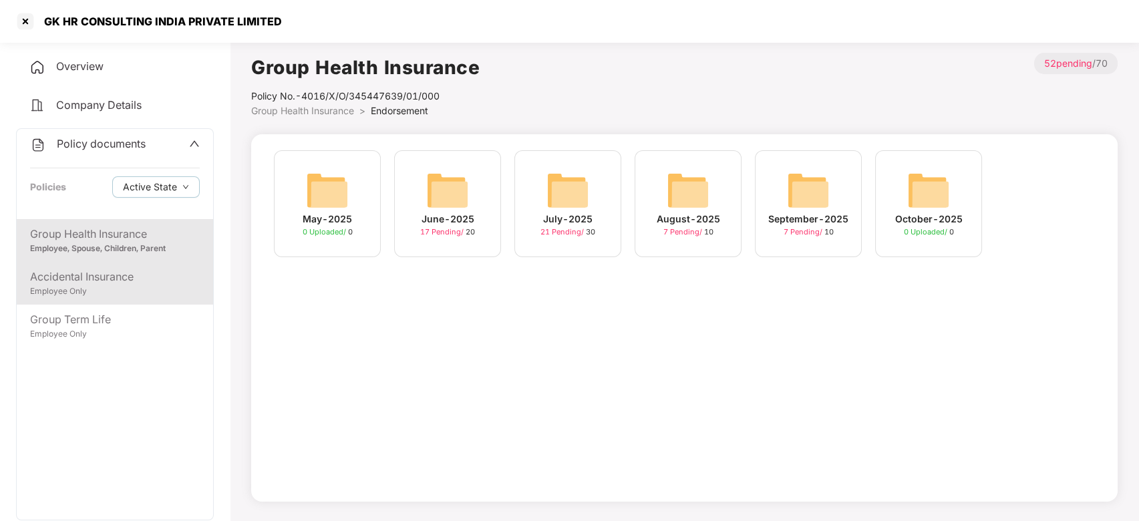
click at [142, 272] on div "Accidental Insurance" at bounding box center [115, 276] width 170 height 17
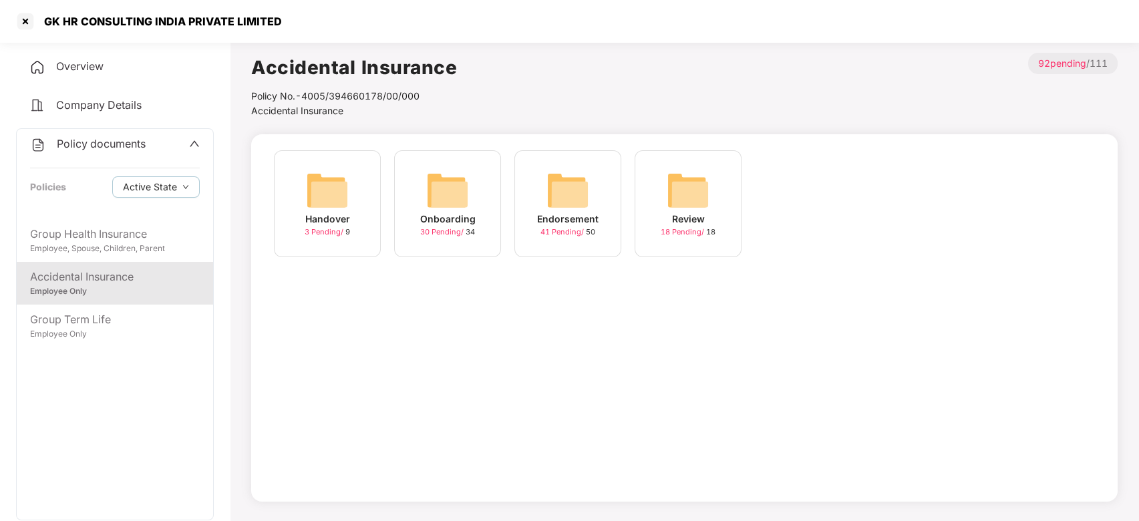
click at [578, 185] on img at bounding box center [567, 190] width 43 height 43
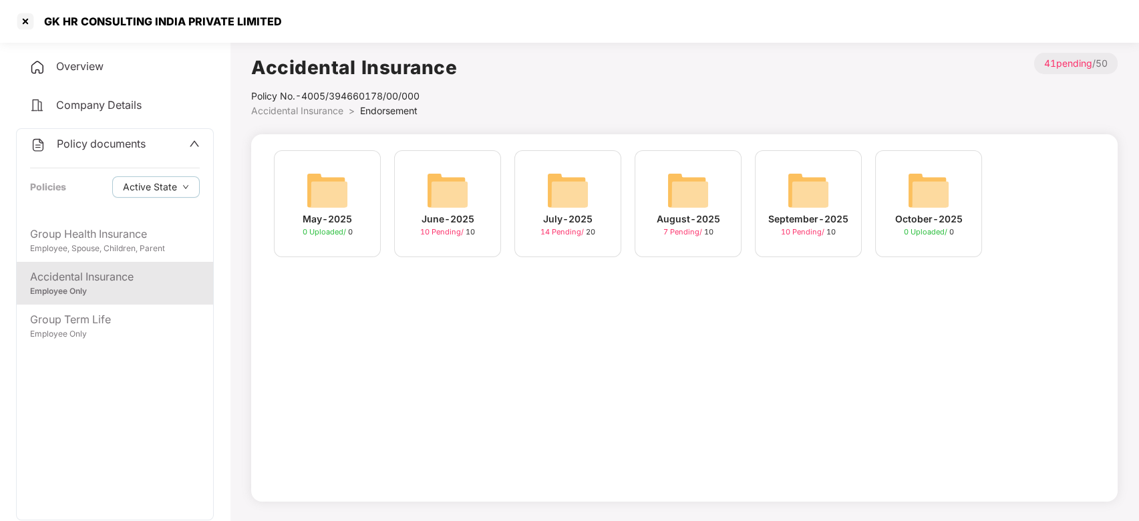
click at [773, 180] on div "September-2025 10 Pending / 10" at bounding box center [808, 203] width 107 height 107
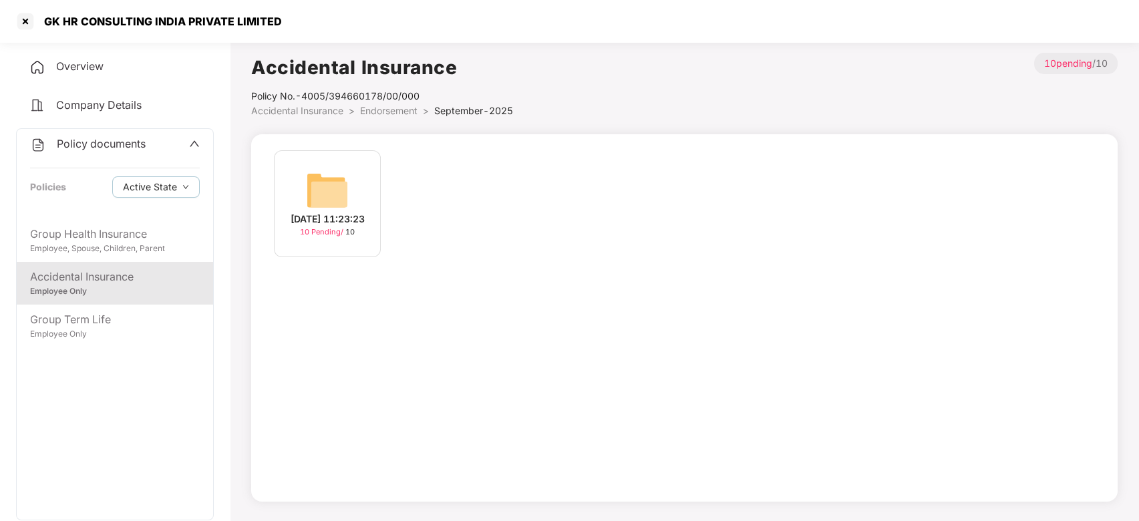
click at [337, 183] on img at bounding box center [327, 190] width 43 height 43
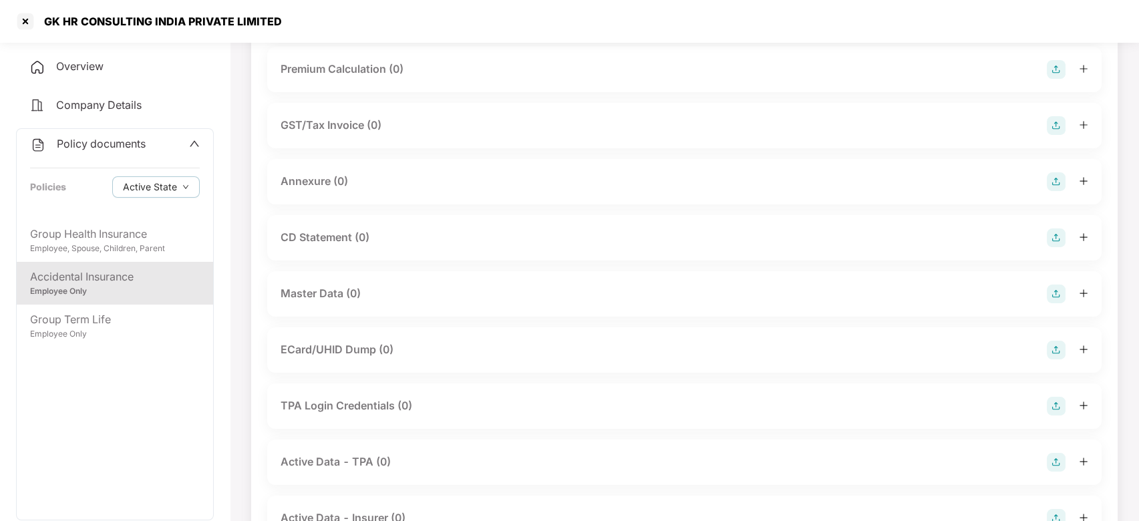
scroll to position [160, 0]
click at [1053, 293] on img at bounding box center [1056, 293] width 19 height 19
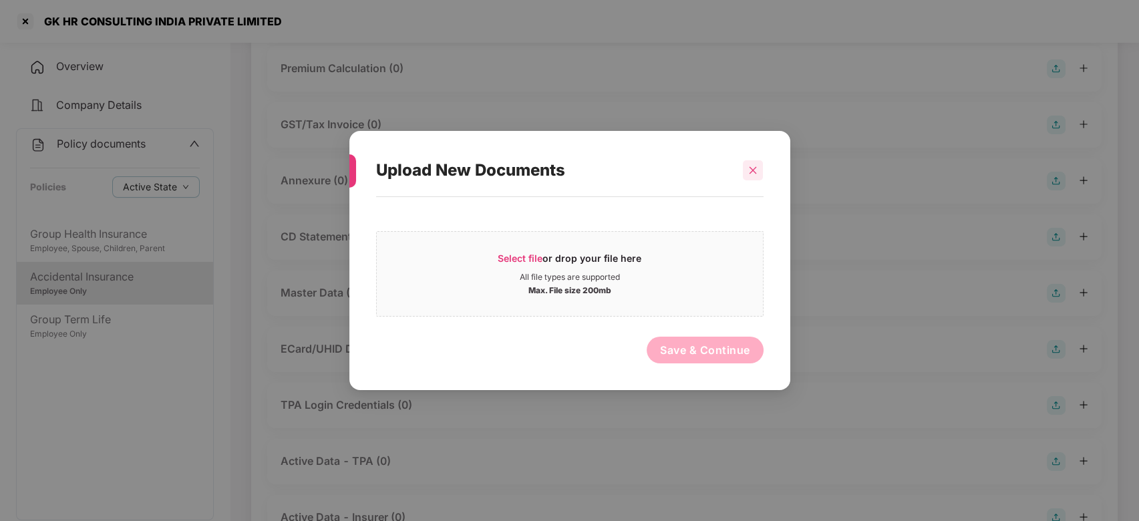
click at [749, 162] on div at bounding box center [753, 170] width 20 height 20
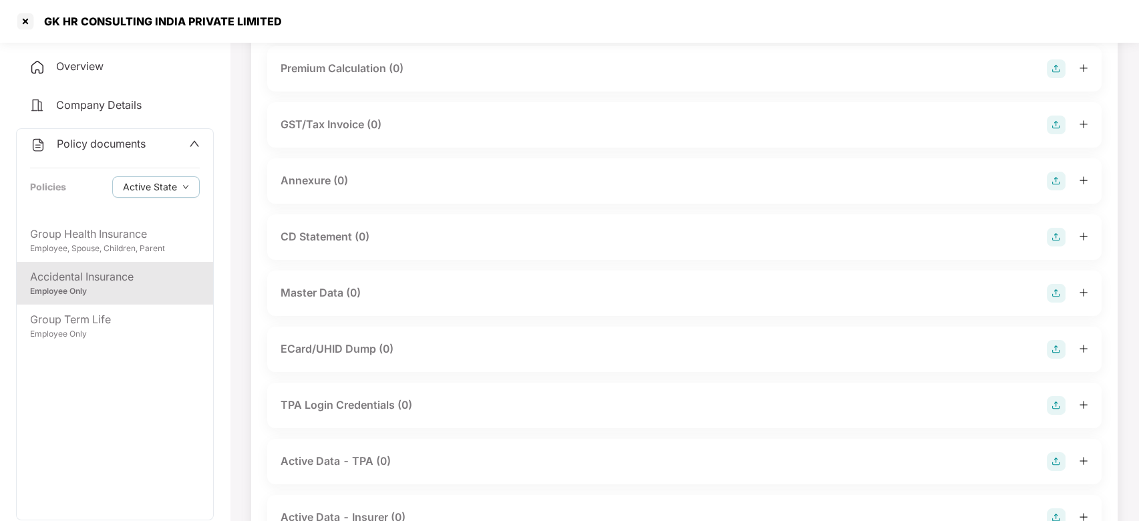
click at [1057, 288] on img at bounding box center [1056, 293] width 19 height 19
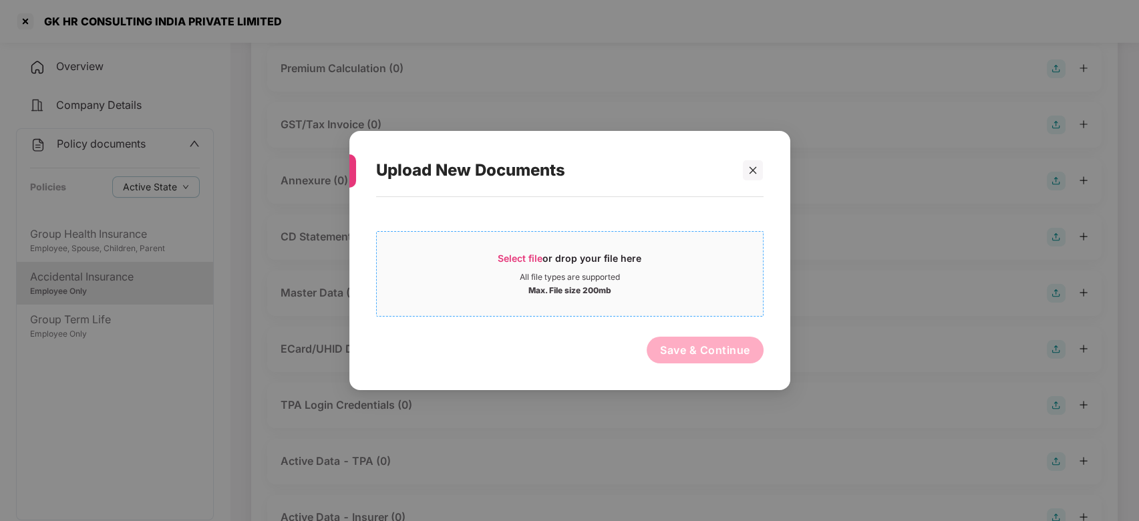
click at [699, 248] on span "Select file or drop your file here All file types are supported Max. File size …" at bounding box center [570, 274] width 386 height 64
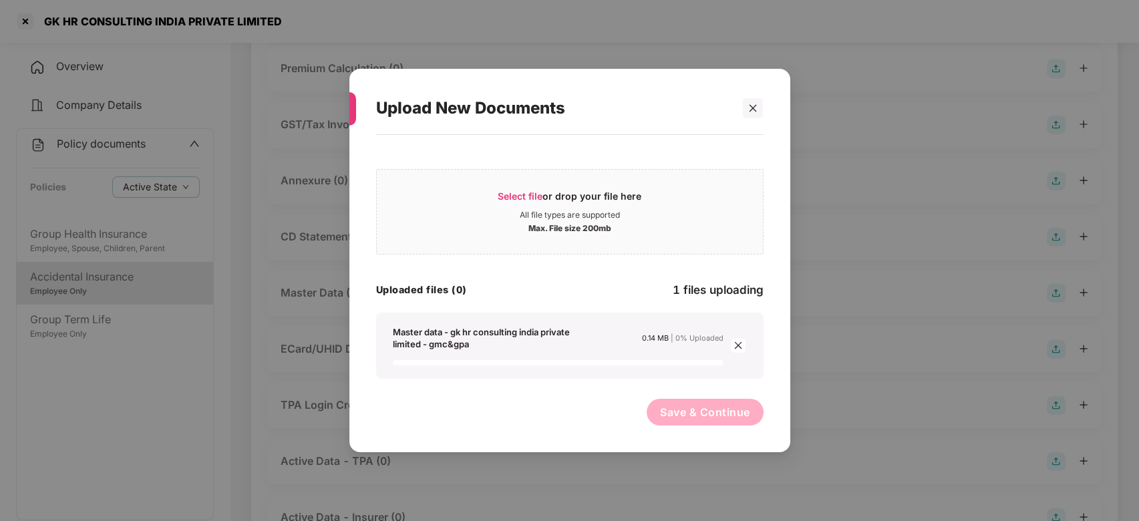
scroll to position [222, 0]
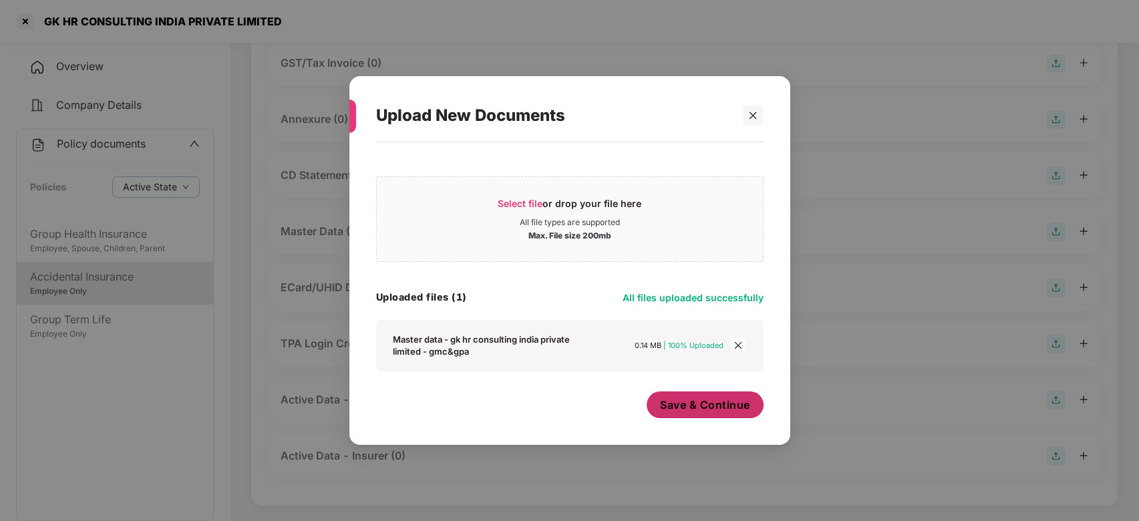
click at [679, 405] on span "Save & Continue" at bounding box center [705, 404] width 90 height 15
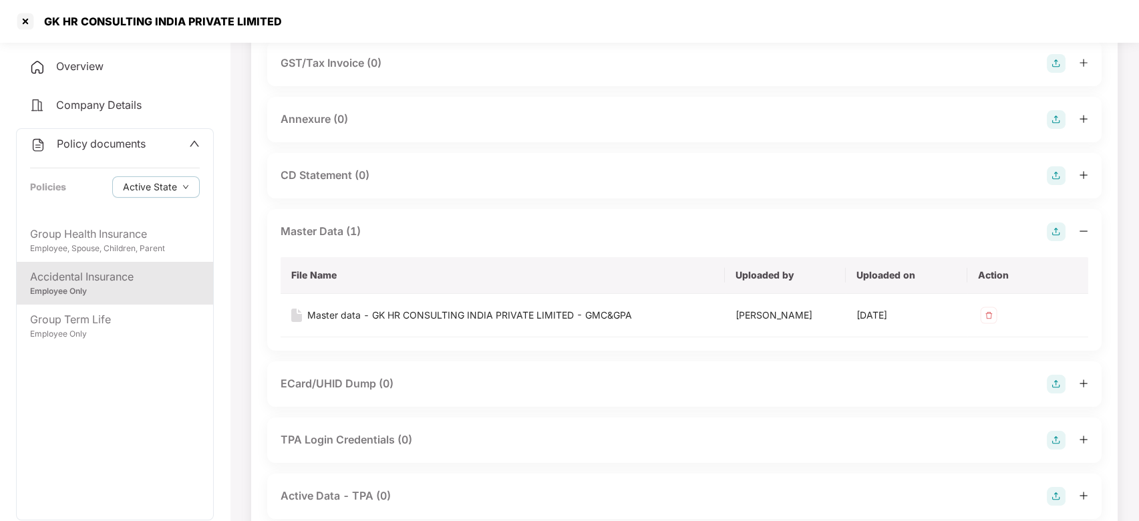
scroll to position [0, 0]
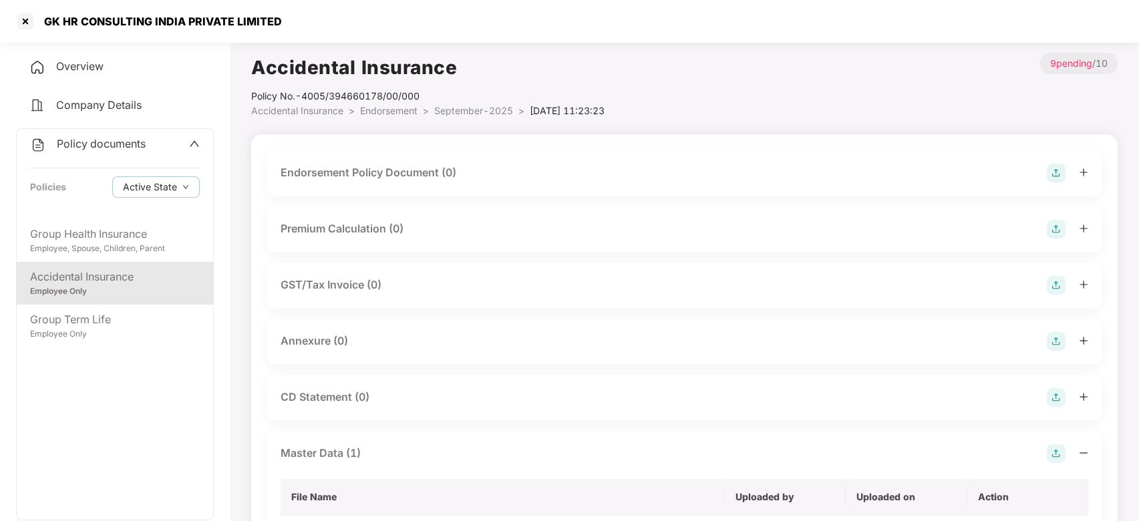
click at [1052, 169] on img at bounding box center [1056, 173] width 19 height 19
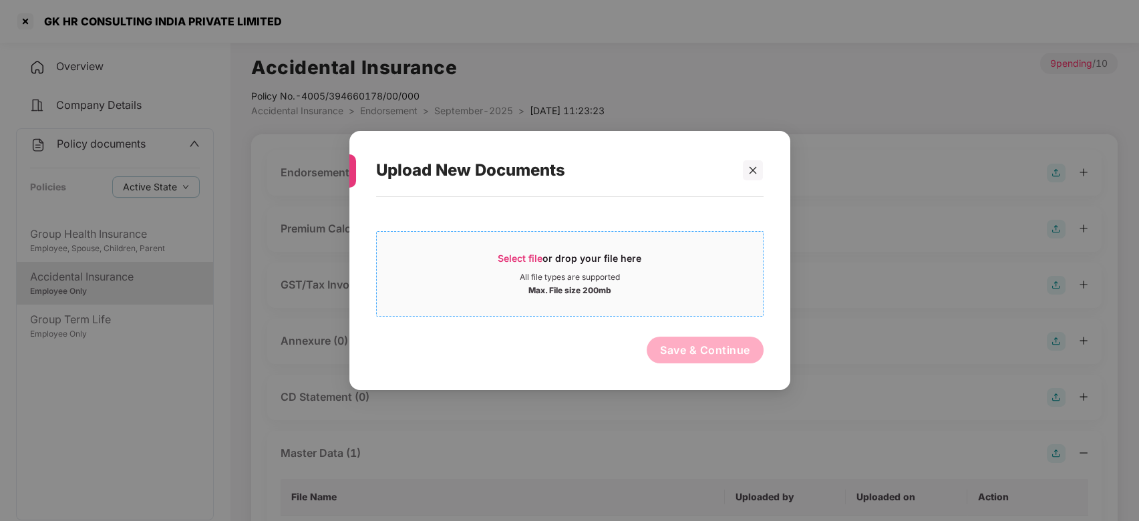
click at [649, 279] on div "All file types are supported" at bounding box center [570, 277] width 386 height 11
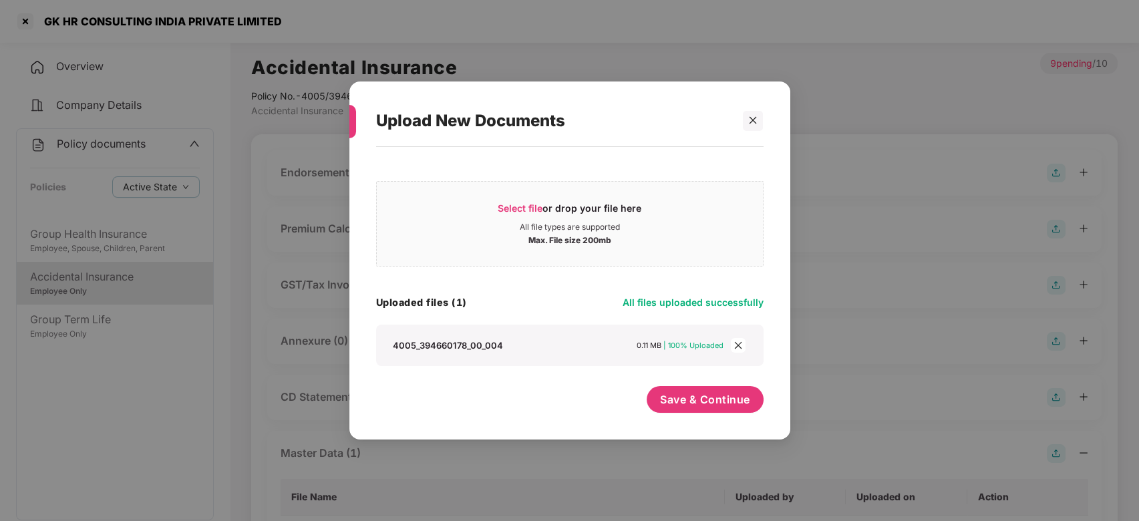
click at [707, 416] on div "Save & Continue" at bounding box center [704, 402] width 117 height 33
click at [710, 407] on button "Save & Continue" at bounding box center [704, 399] width 117 height 27
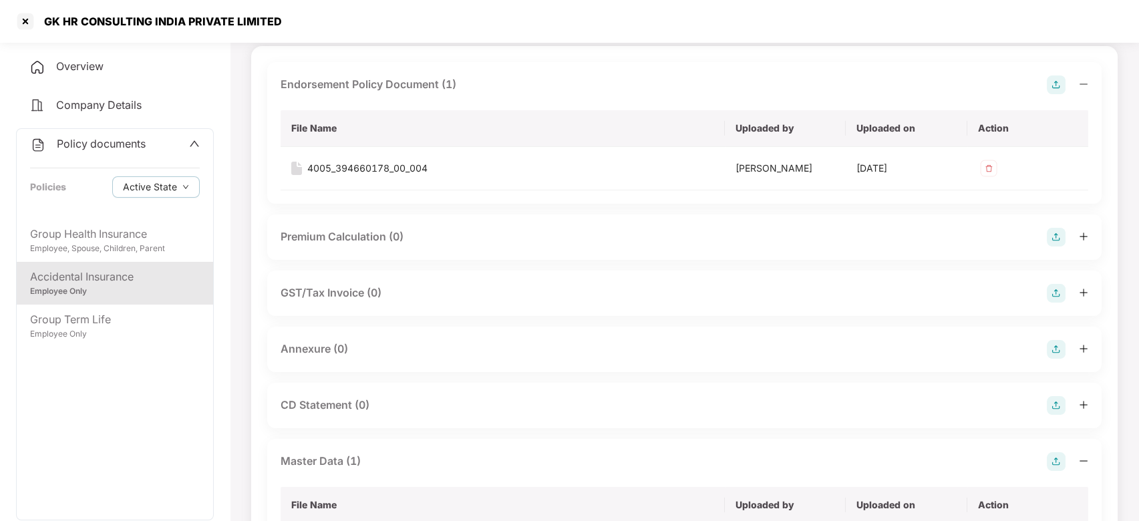
scroll to position [186, 0]
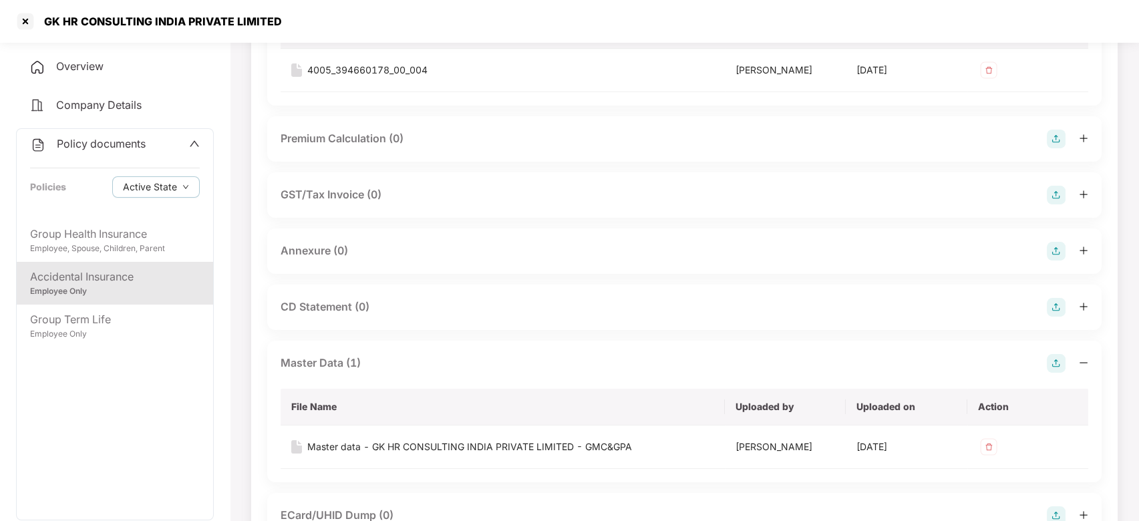
click at [1052, 249] on img at bounding box center [1056, 251] width 19 height 19
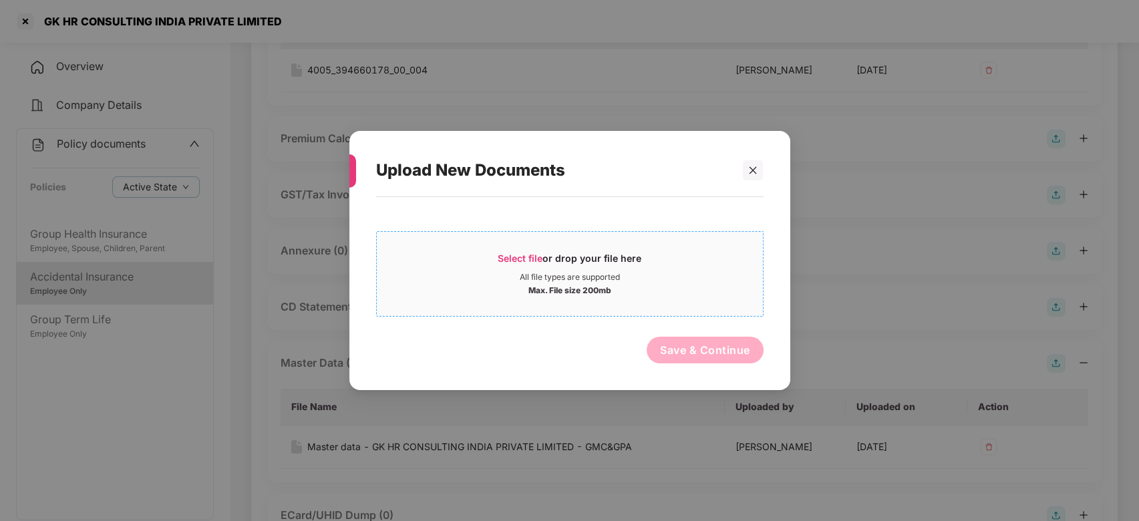
click at [691, 262] on div "Select file or drop your file here" at bounding box center [570, 262] width 386 height 20
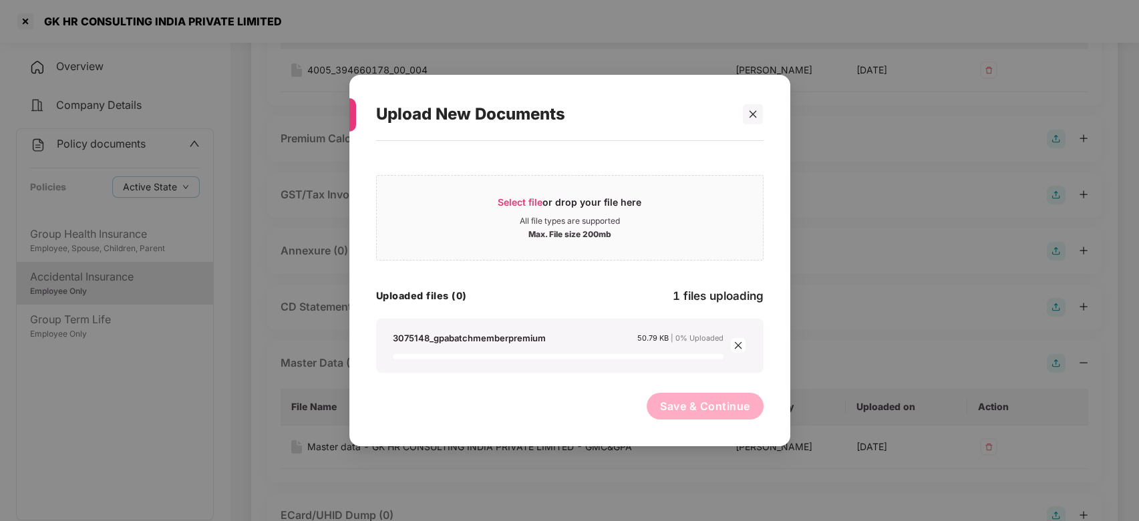
scroll to position [348, 0]
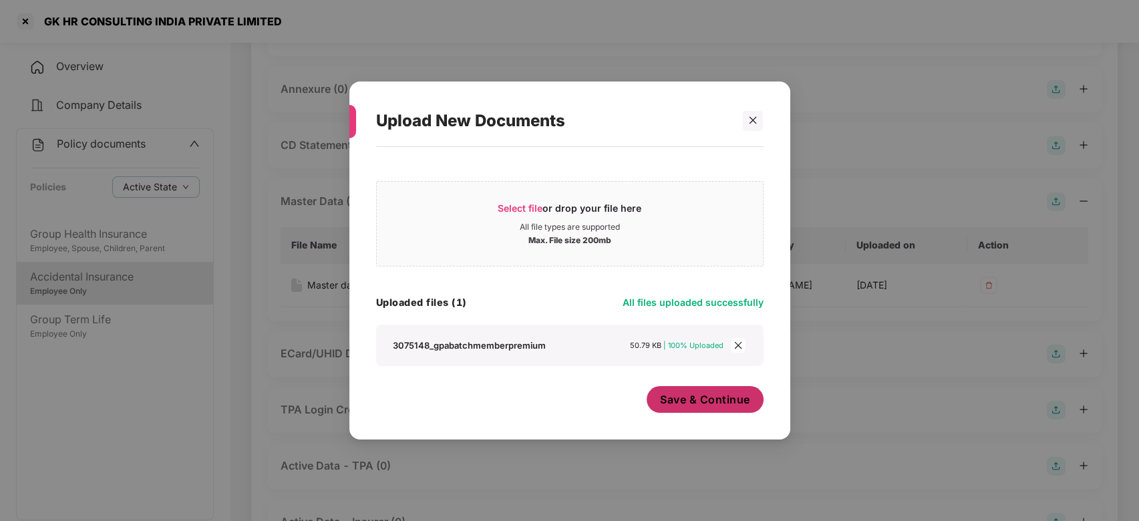
click at [696, 403] on span "Save & Continue" at bounding box center [705, 399] width 90 height 15
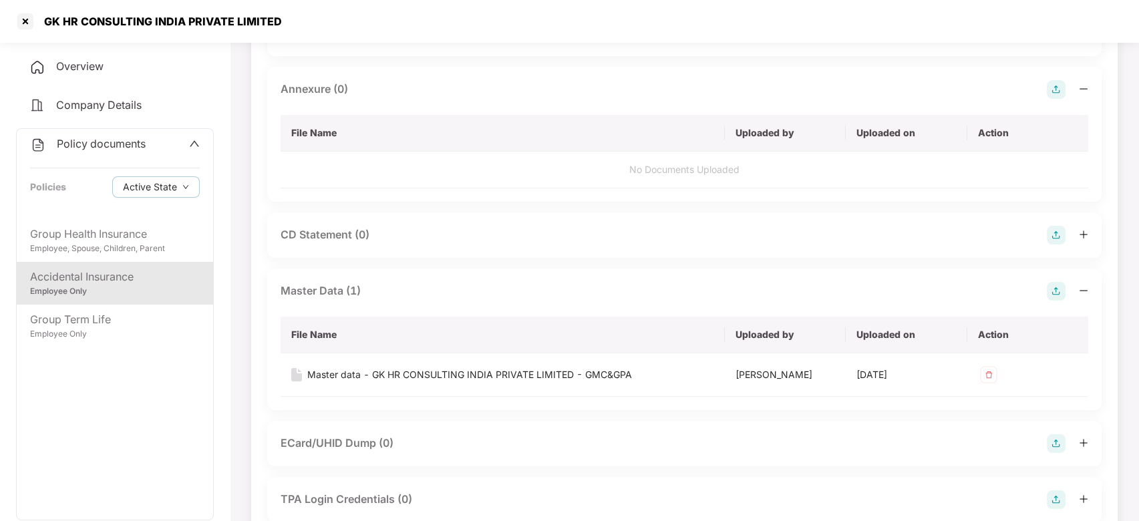
scroll to position [0, 0]
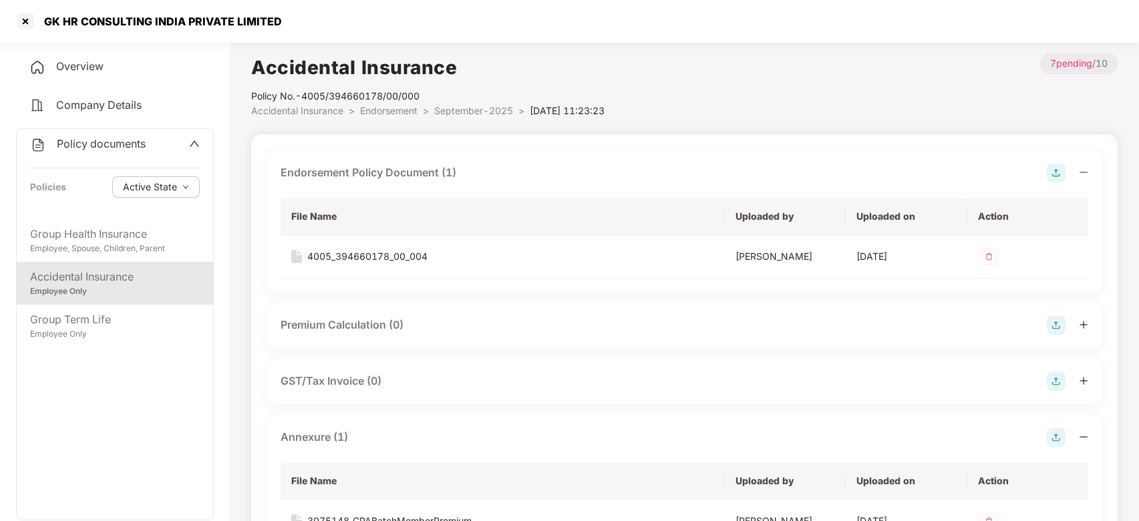
click at [455, 114] on span "September-2025" at bounding box center [473, 110] width 79 height 11
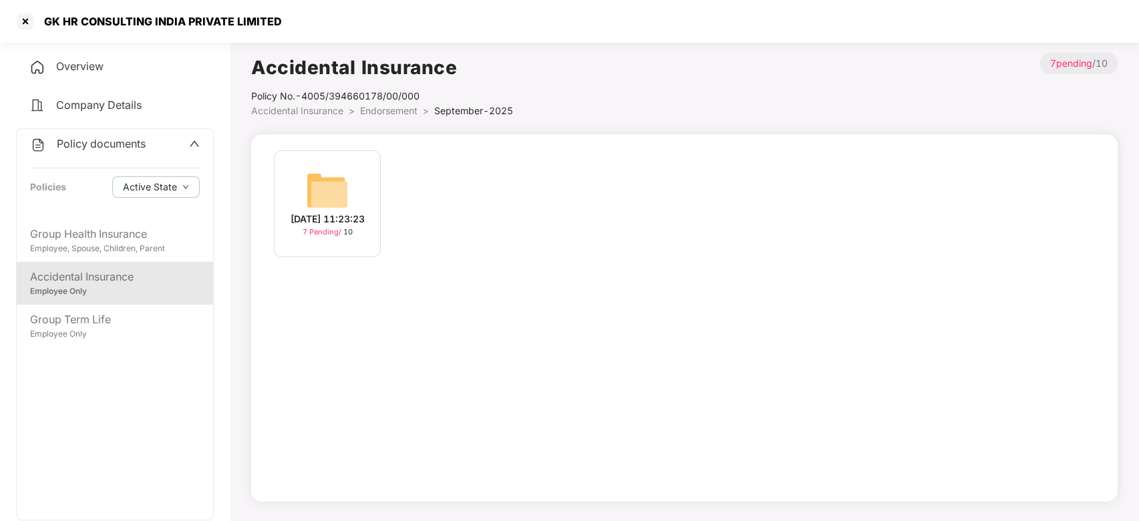
click at [100, 153] on div "Policy documents Policies Active State" at bounding box center [115, 174] width 196 height 90
click at [110, 146] on span "Policy documents" at bounding box center [101, 143] width 89 height 13
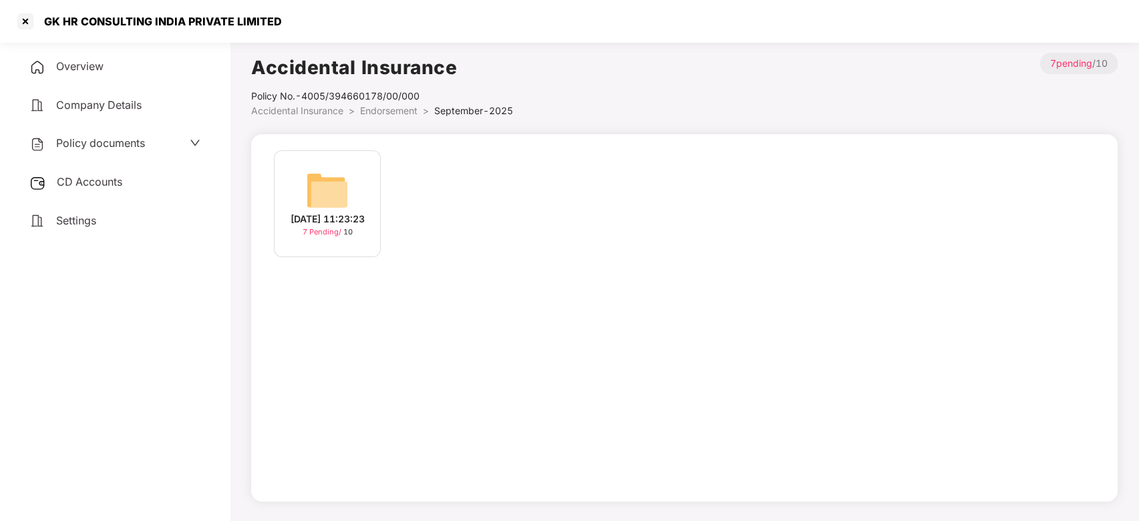
click at [92, 193] on div "CD Accounts" at bounding box center [115, 182] width 198 height 31
